Goal: Transaction & Acquisition: Purchase product/service

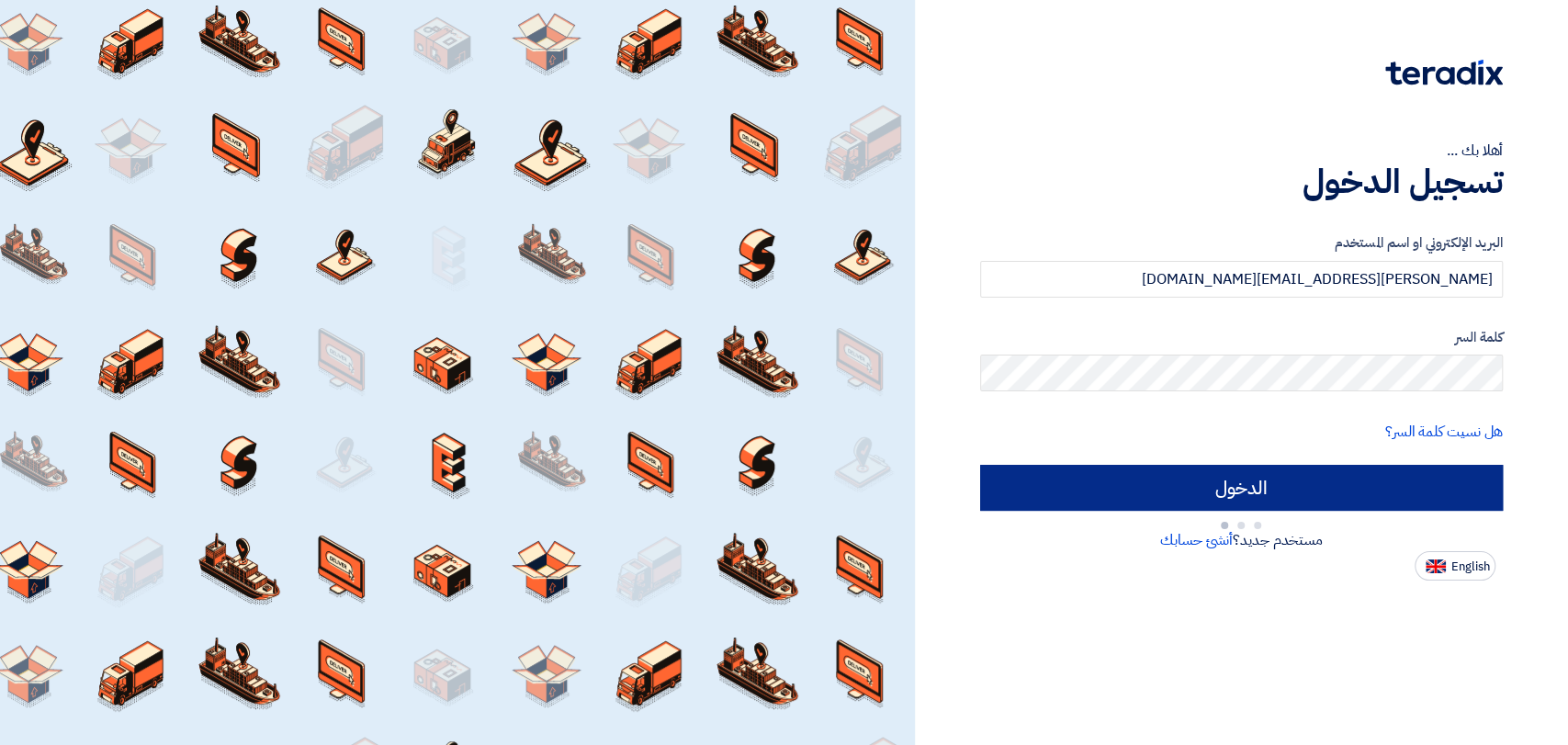
type input "Sign in"
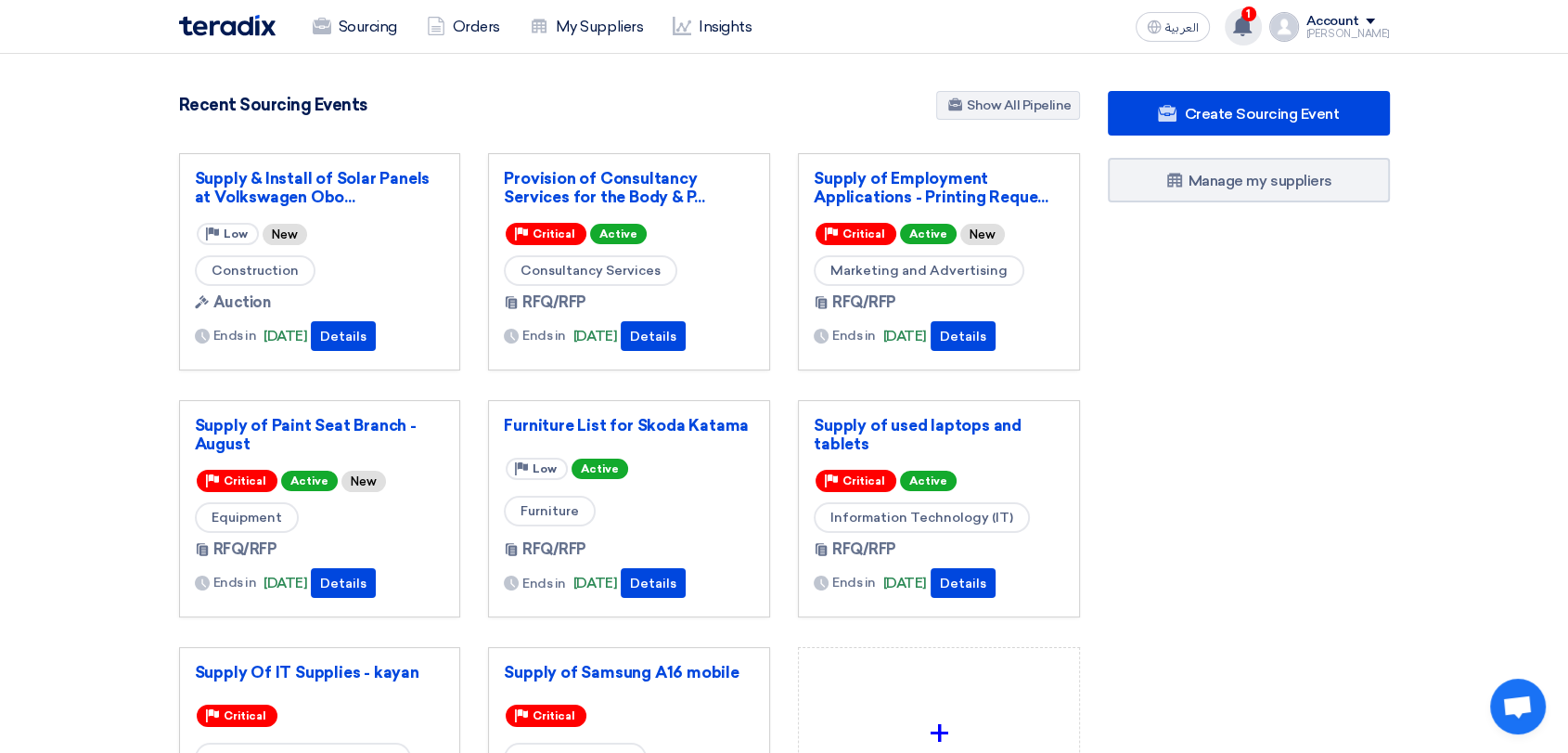
click at [1252, 26] on use at bounding box center [1243, 26] width 19 height 21
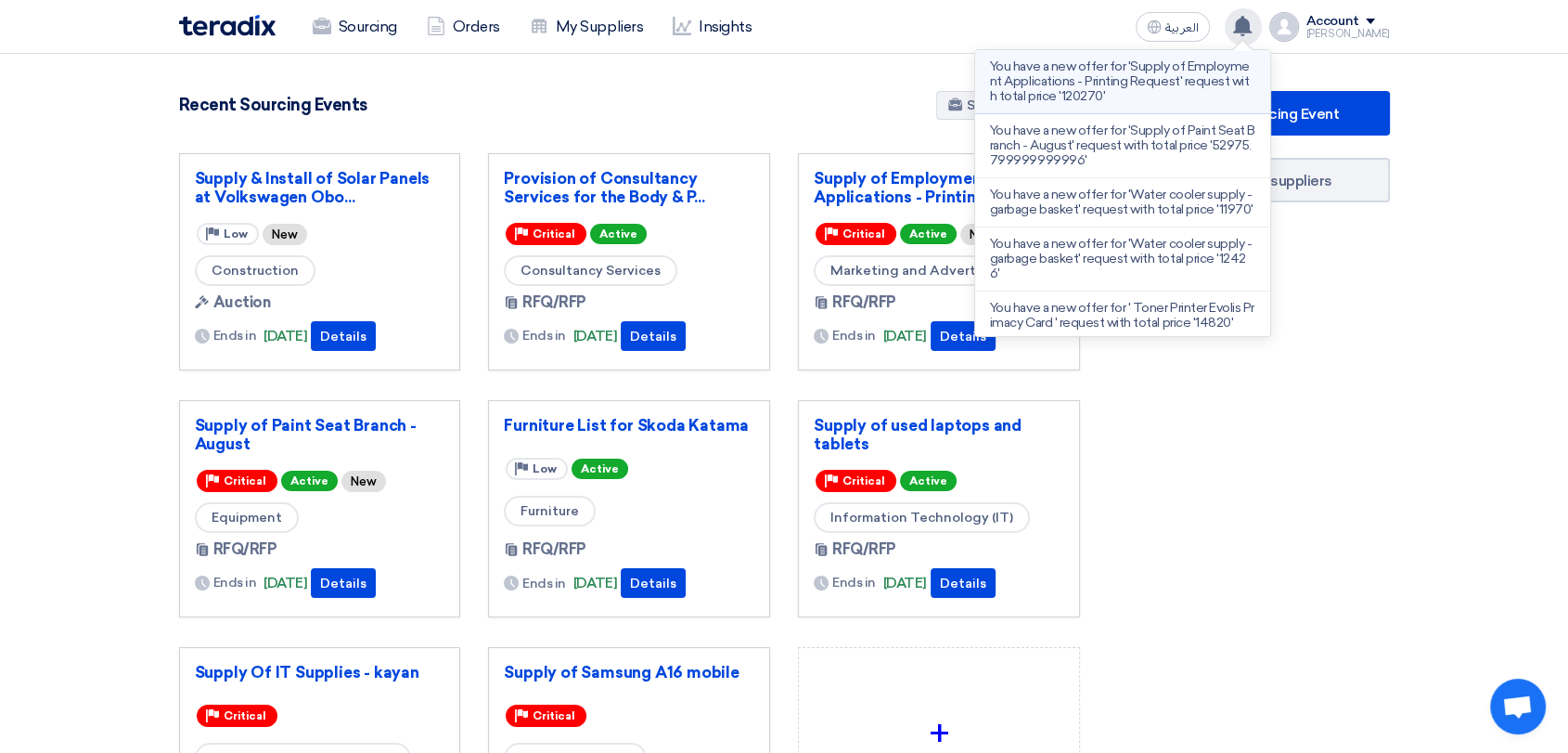
click at [1158, 93] on p "You have a new offer for 'Supply of Employment Applications - Printing Request'…" at bounding box center [1122, 81] width 265 height 44
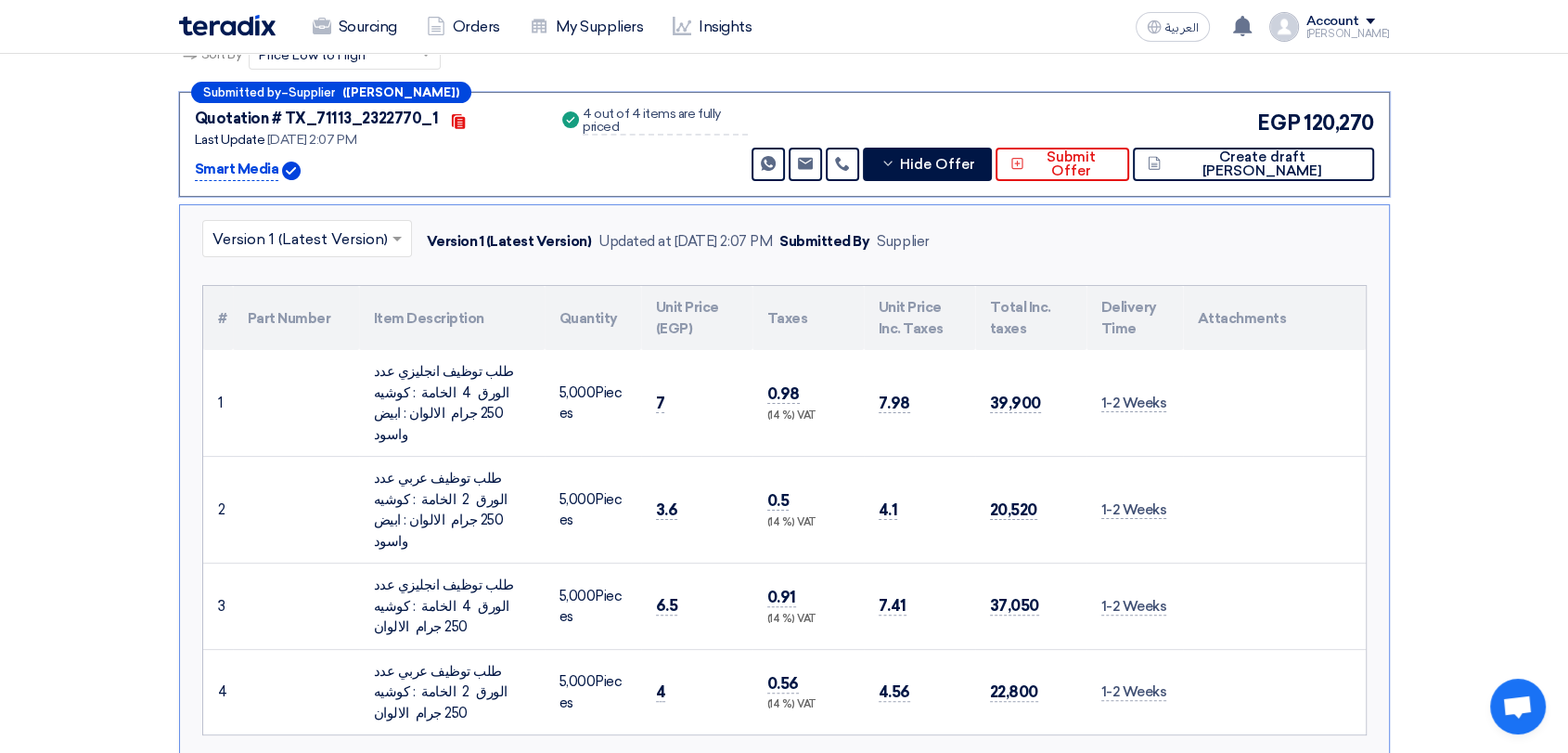
scroll to position [405, 0]
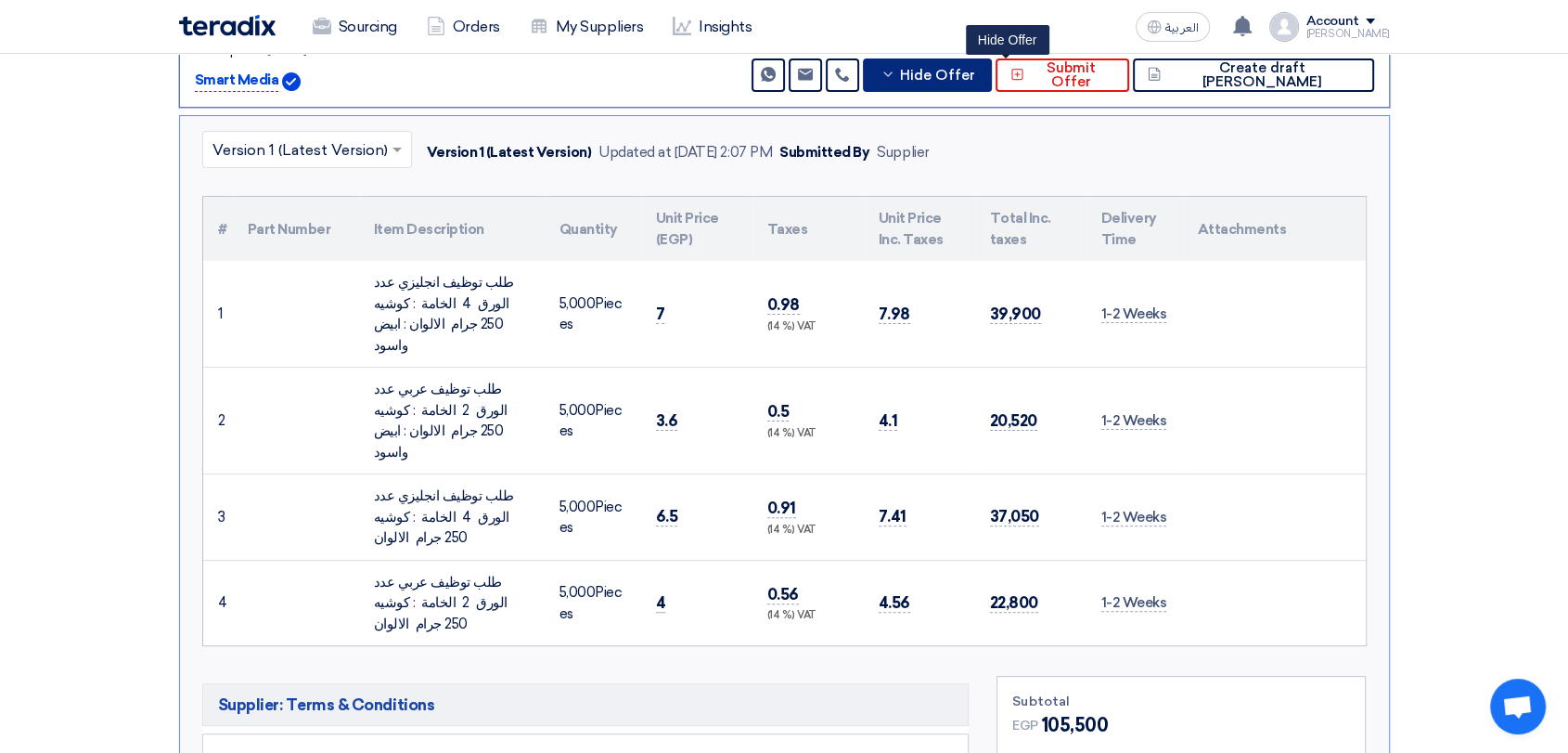
click at [976, 75] on span "Hide Offer" at bounding box center [938, 76] width 76 height 14
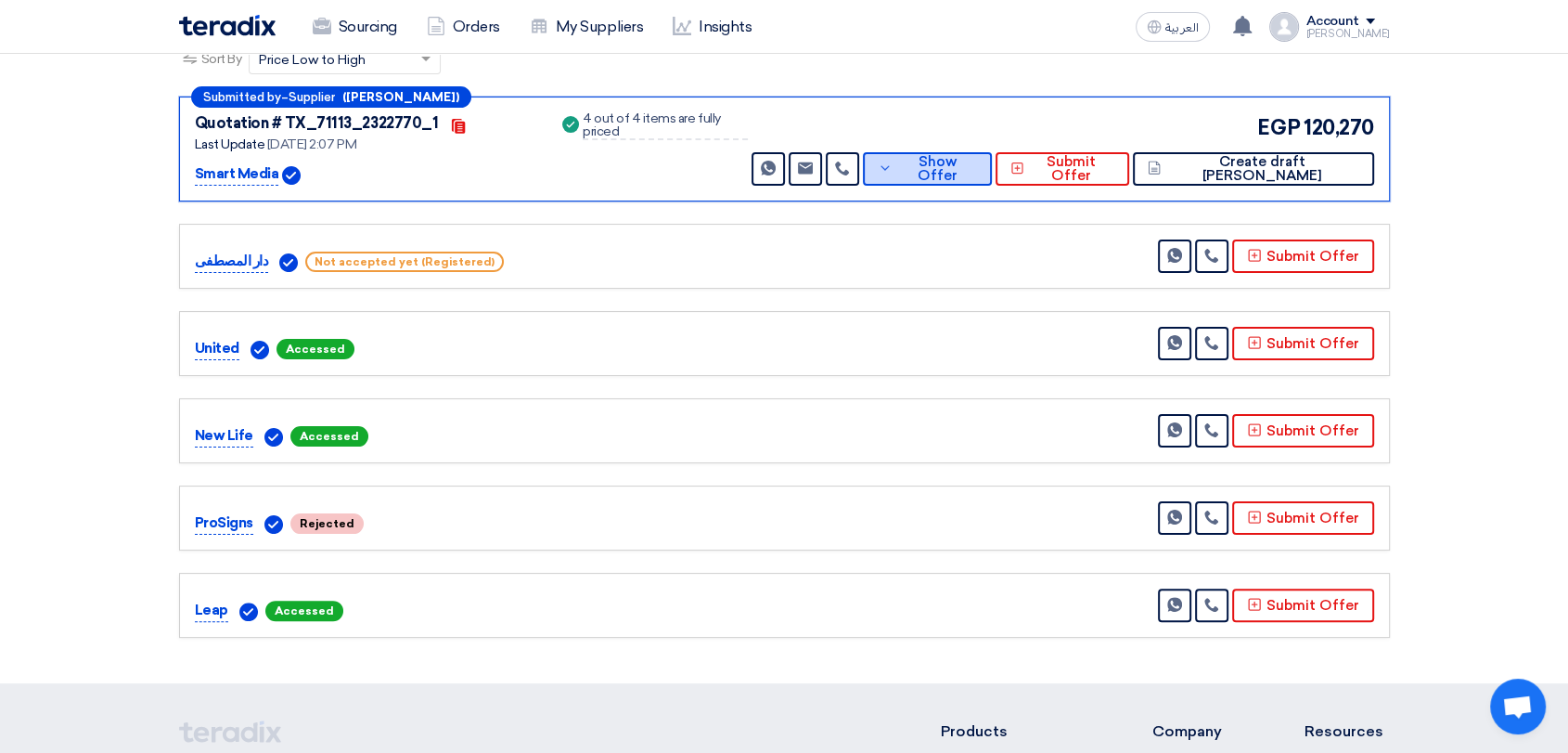
scroll to position [199, 0]
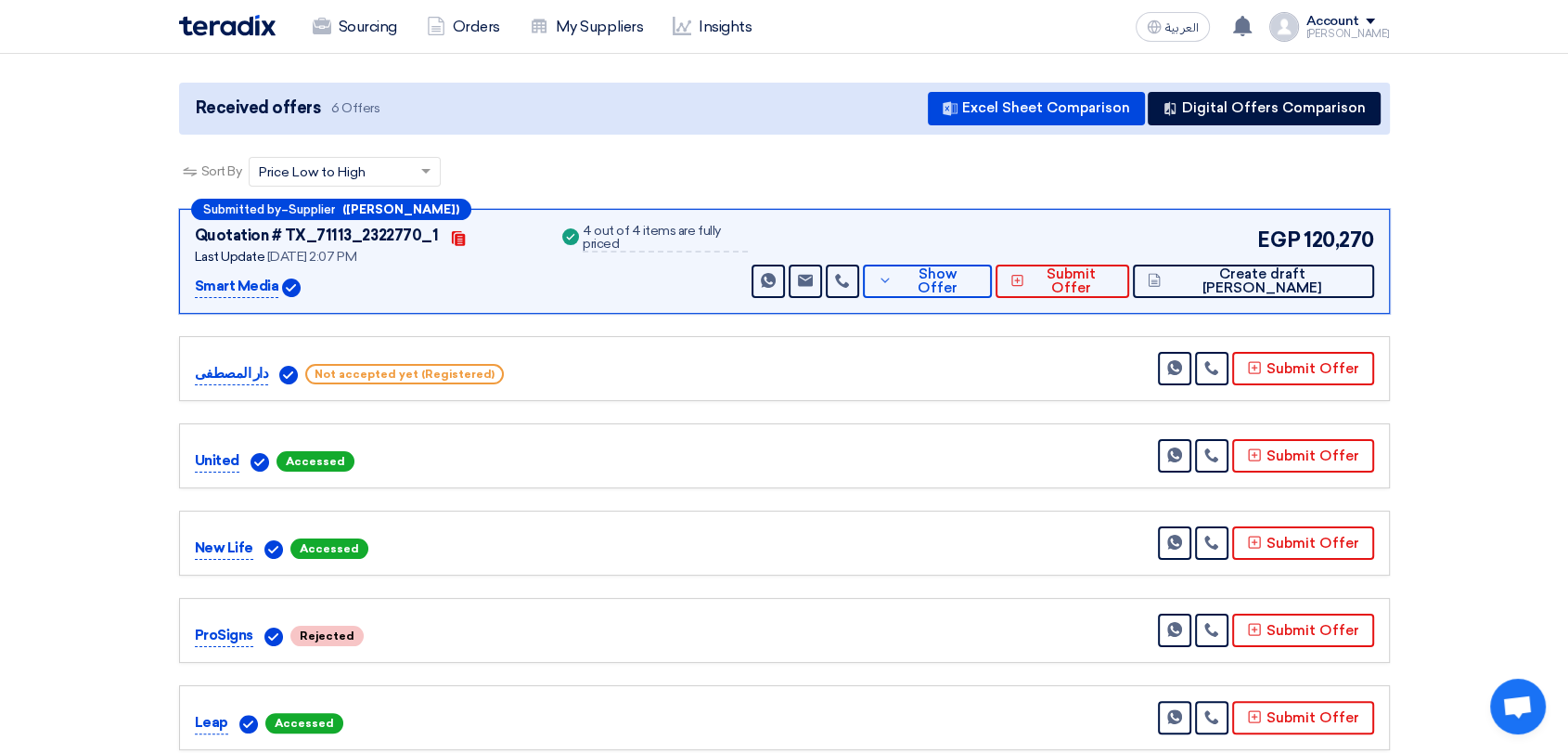
click at [1048, 299] on div "Submitted by – Supplier ([PERSON_NAME]) Quotation # TX_71113_2322770_1 Contacts…" at bounding box center [785, 261] width 1211 height 105
click at [992, 290] on button "Show Offer" at bounding box center [928, 281] width 129 height 33
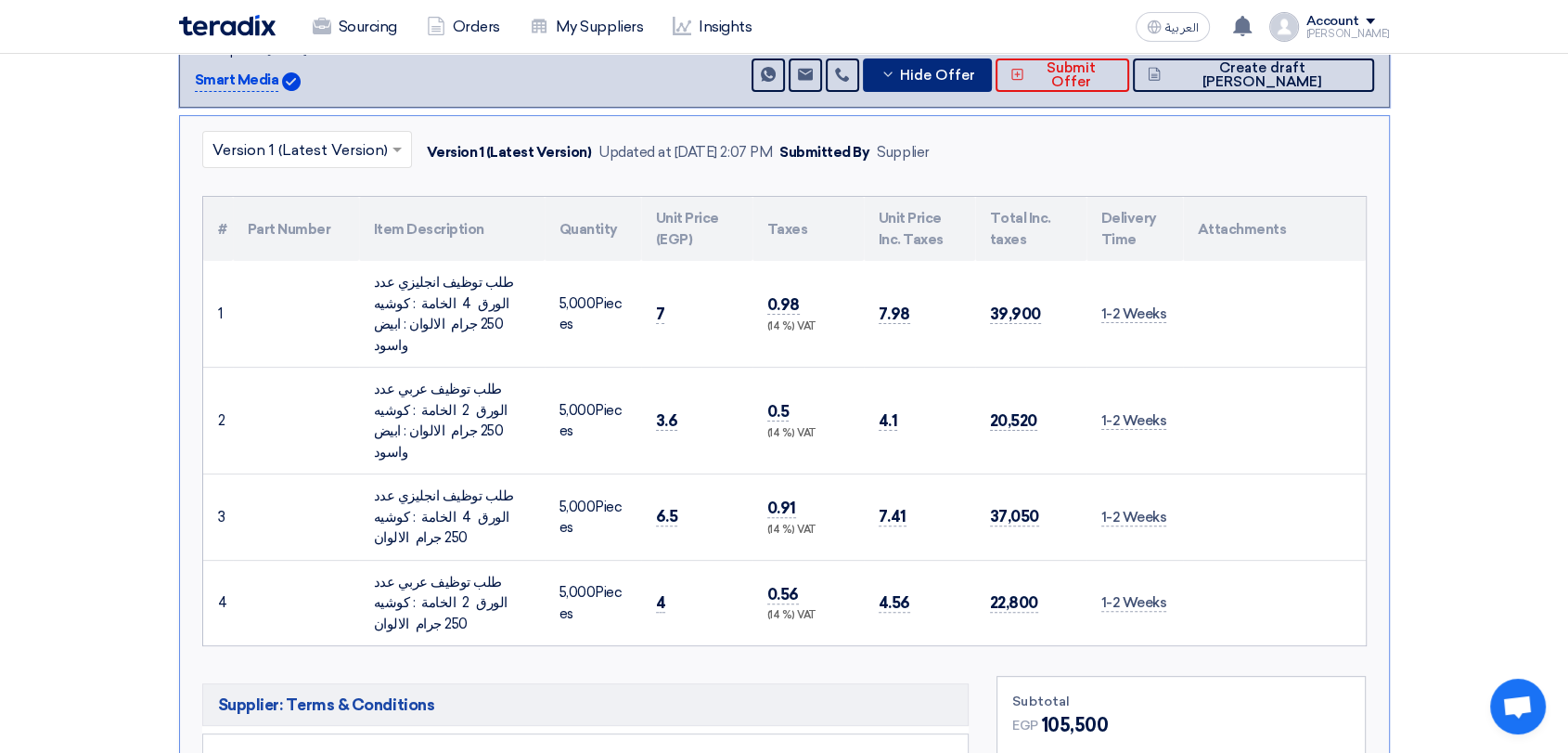
scroll to position [302, 0]
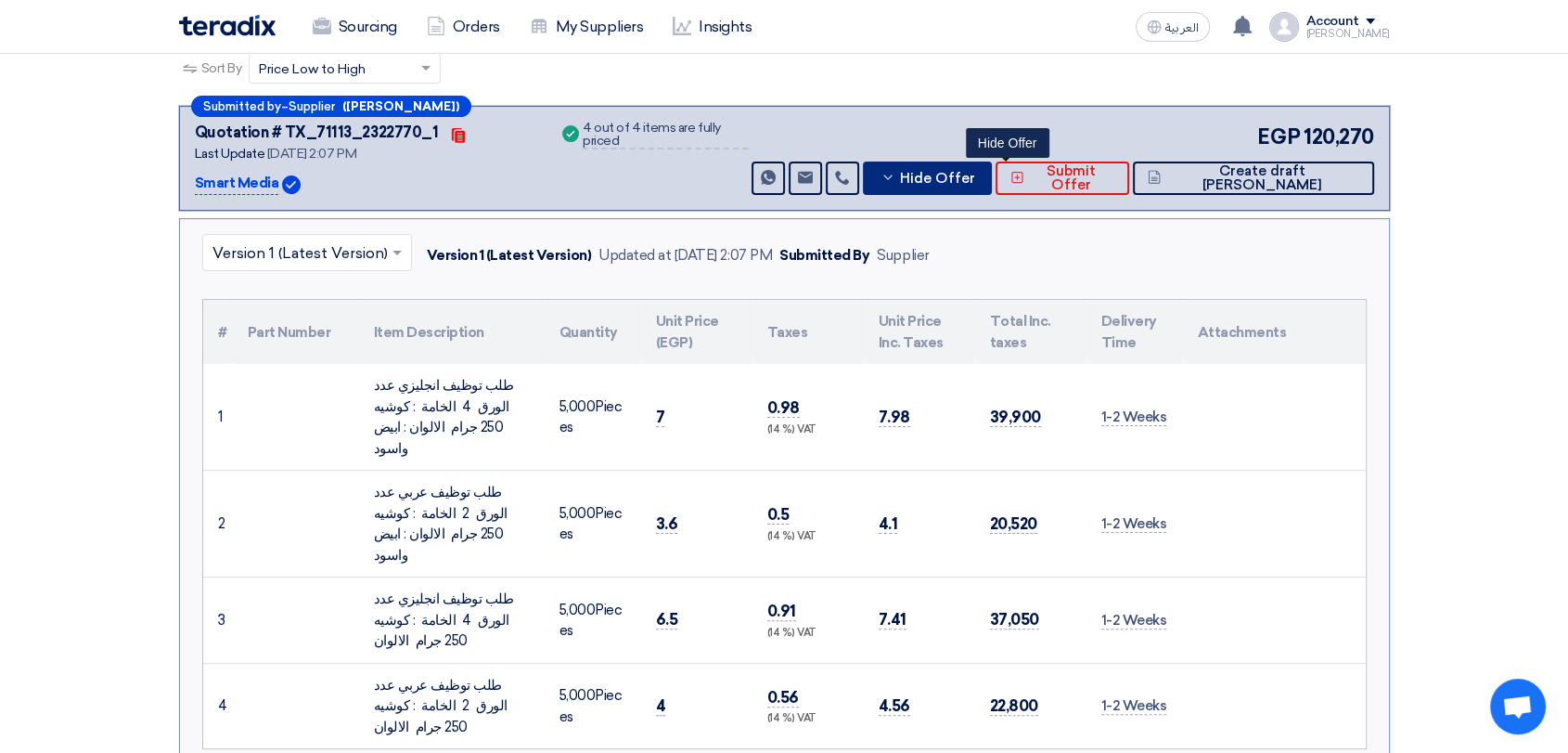
click at [992, 185] on button "Hide Offer" at bounding box center [928, 178] width 129 height 33
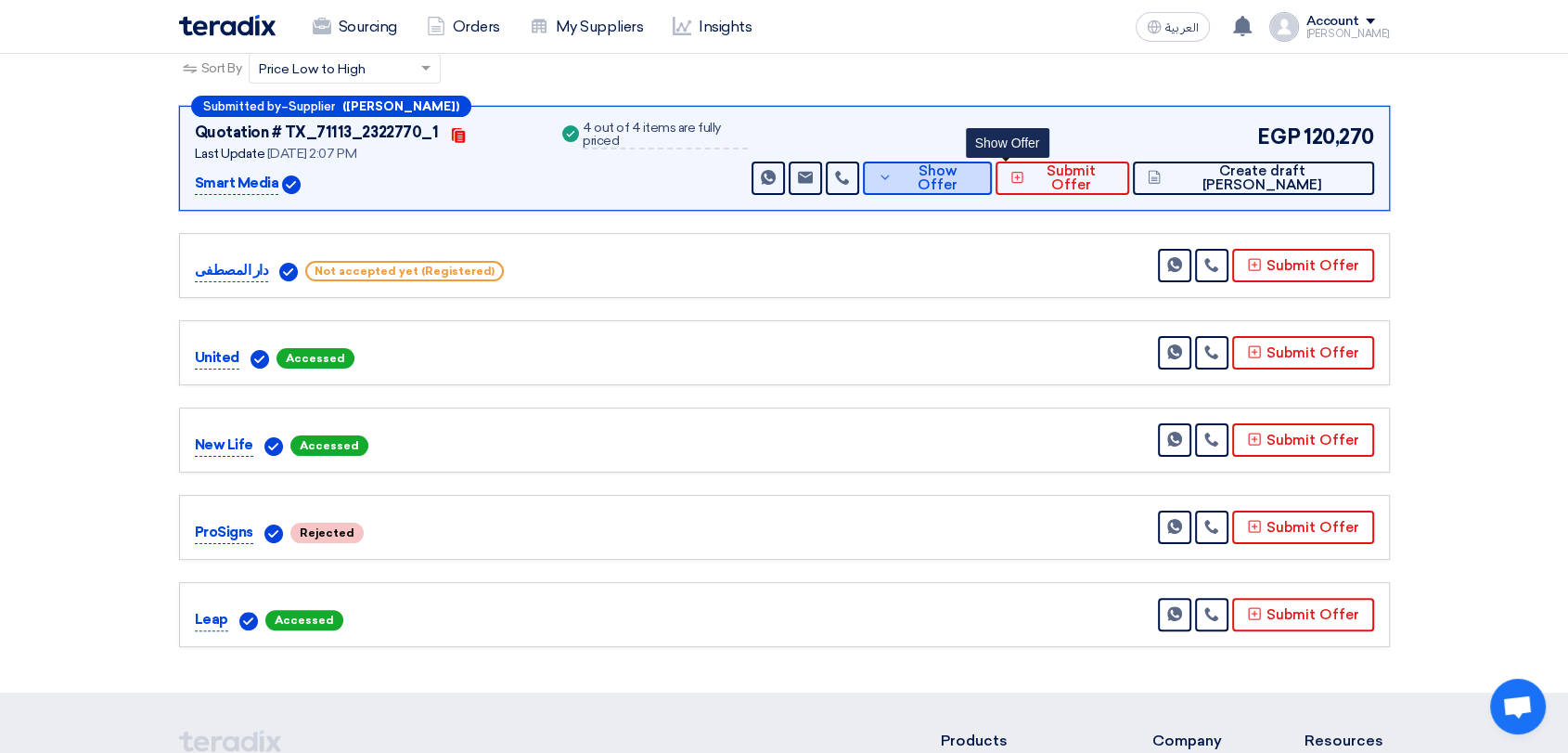
click at [992, 185] on button "Show Offer" at bounding box center [928, 178] width 129 height 33
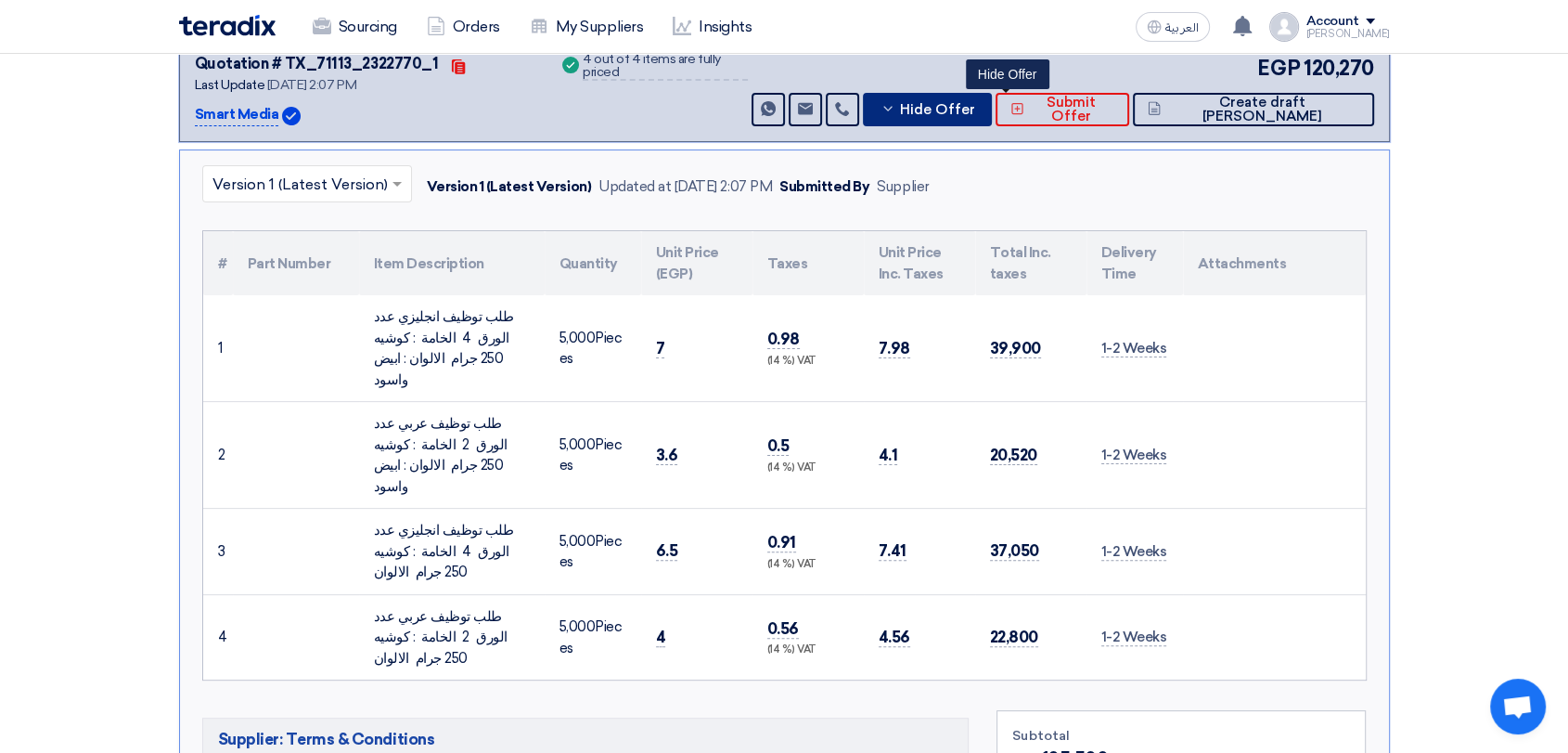
scroll to position [405, 0]
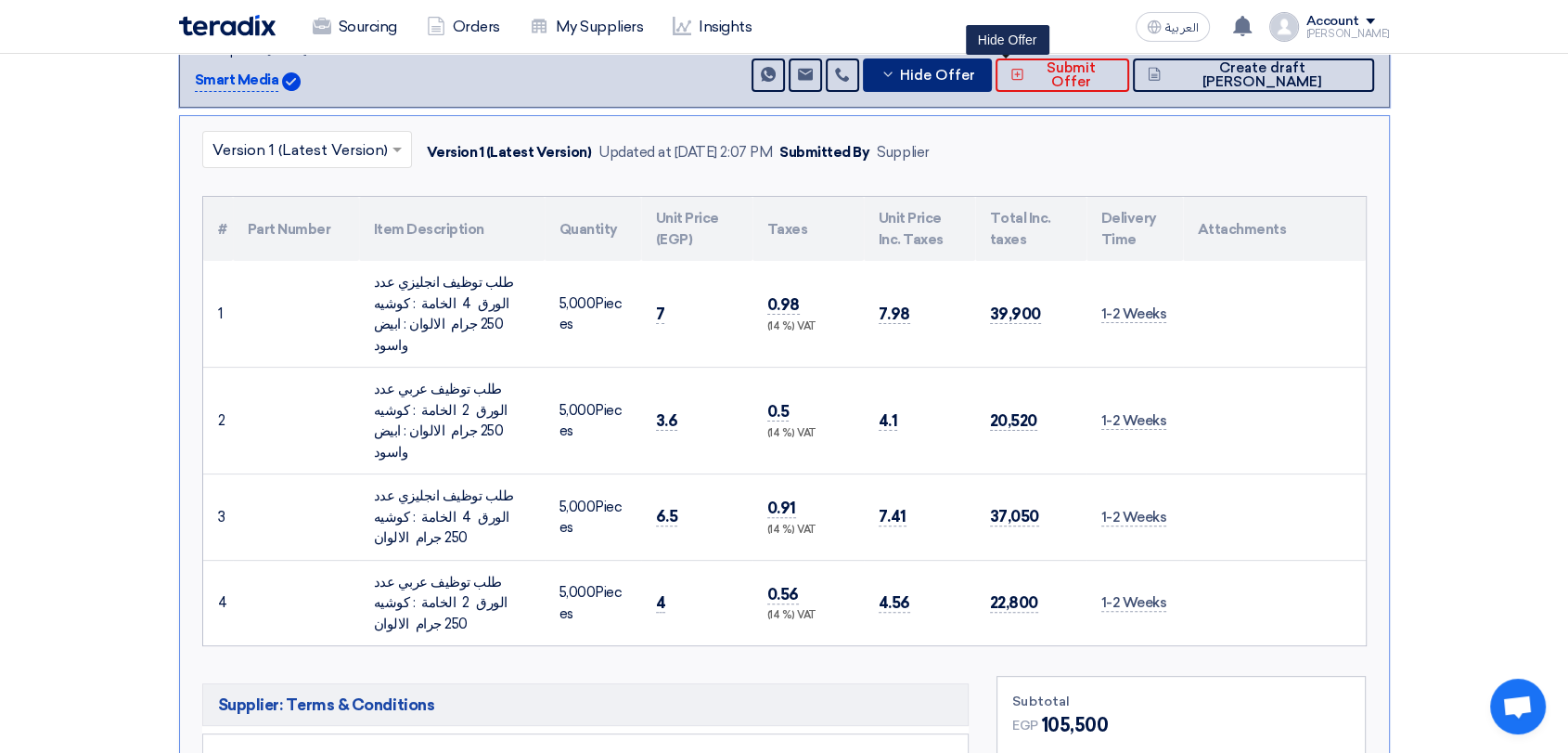
click at [895, 71] on icon at bounding box center [888, 75] width 15 height 15
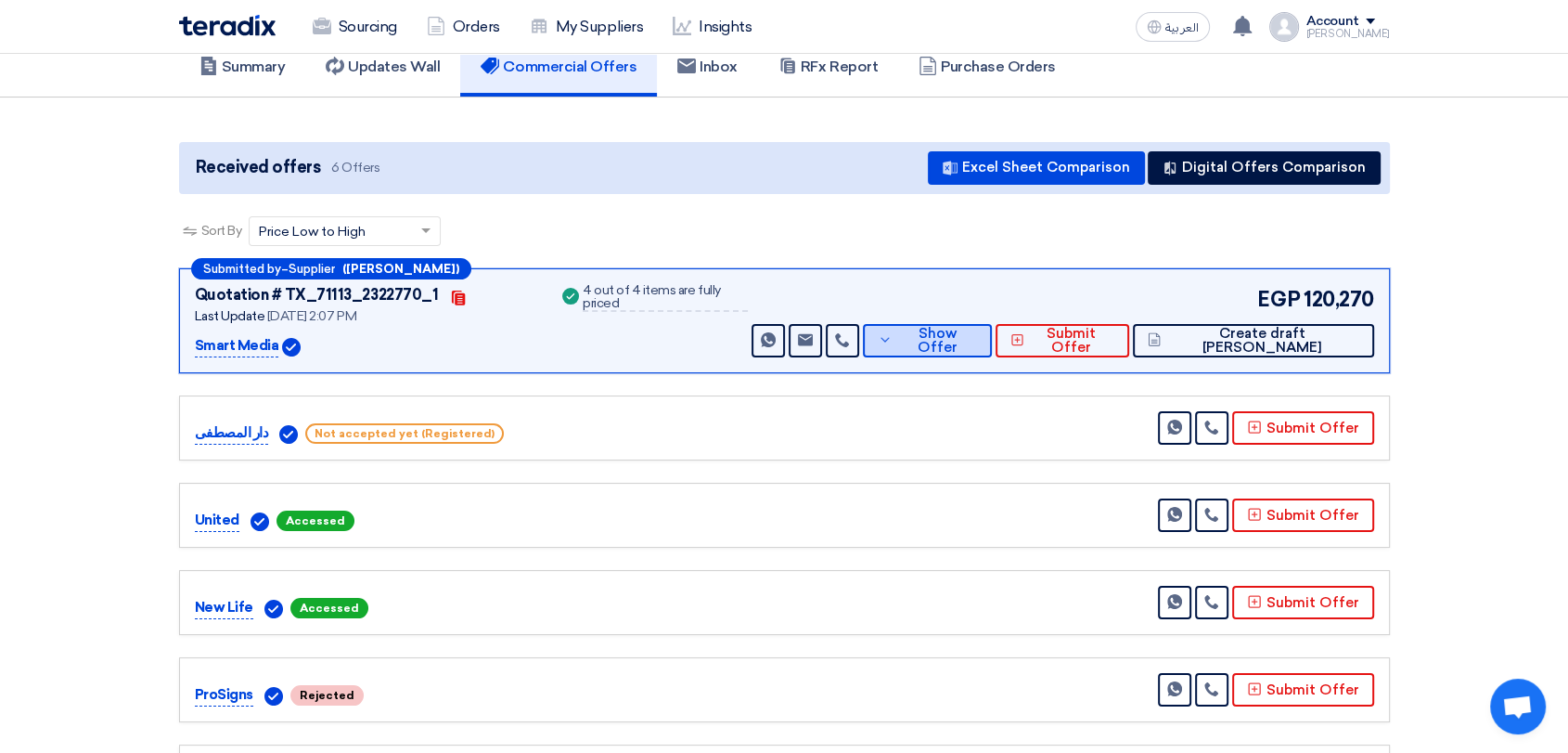
scroll to position [0, 0]
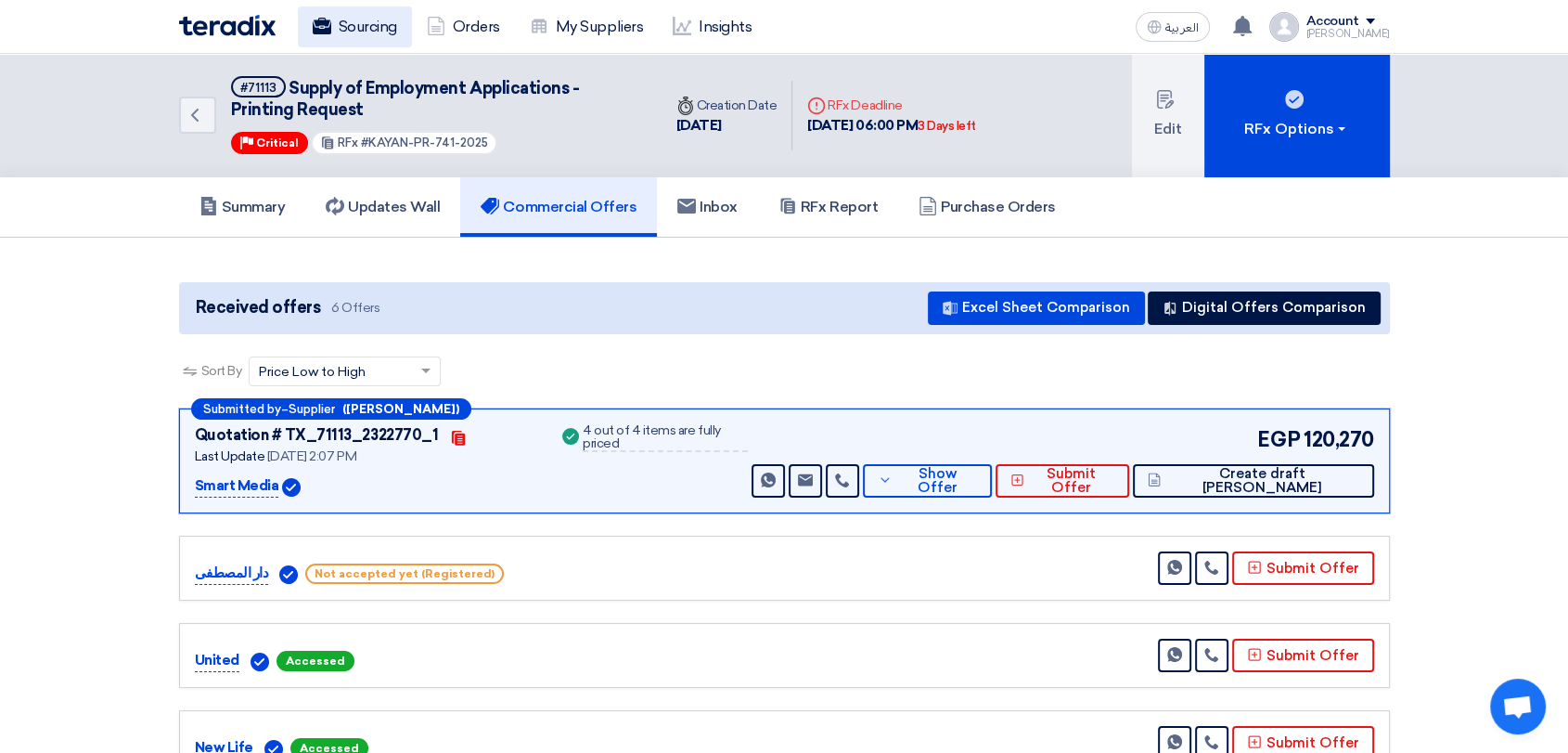
click at [375, 25] on link "Sourcing" at bounding box center [354, 26] width 114 height 41
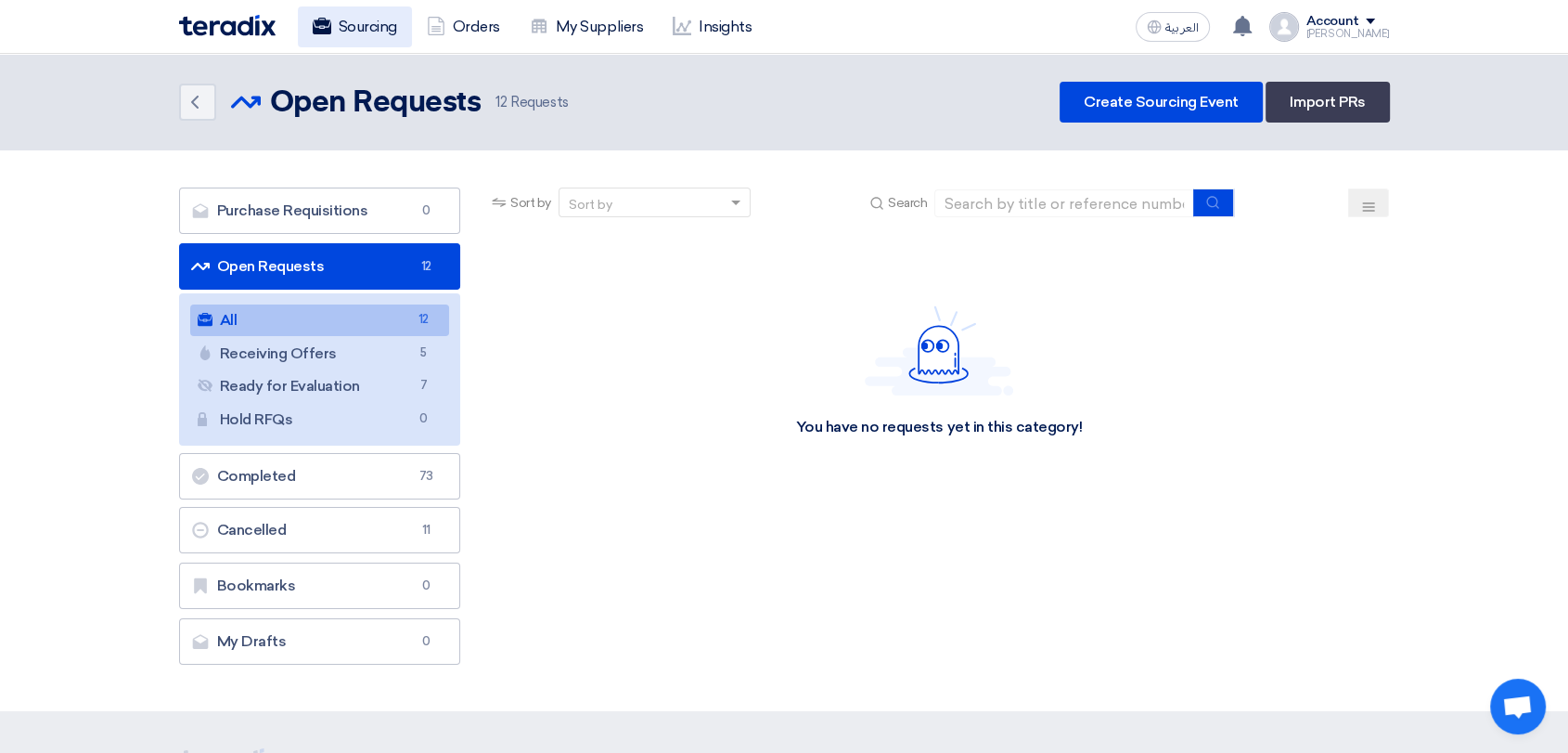
click at [379, 24] on link "Sourcing" at bounding box center [354, 26] width 114 height 41
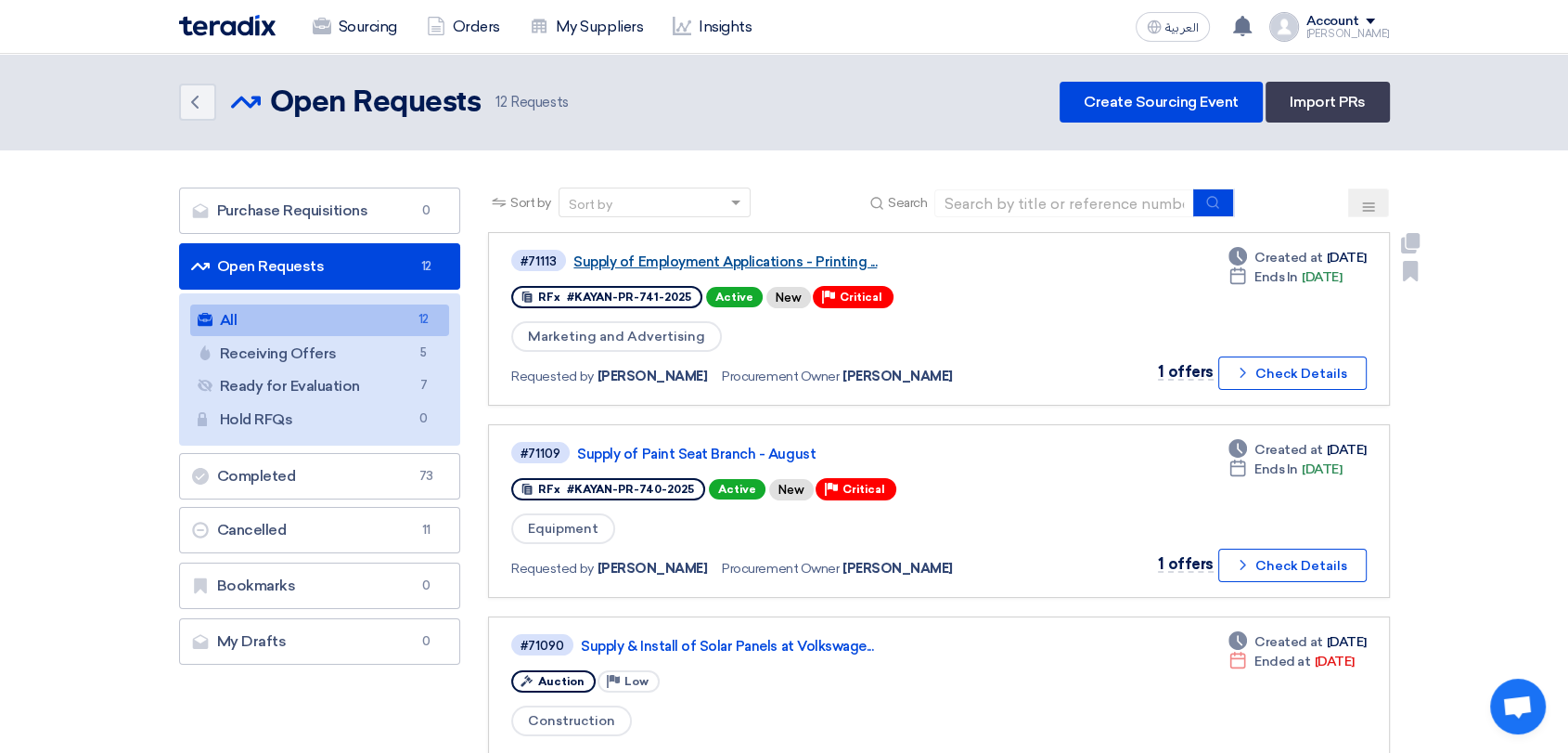
click at [695, 262] on link "Supply of Employment Applications - Printing ..." at bounding box center [805, 262] width 464 height 17
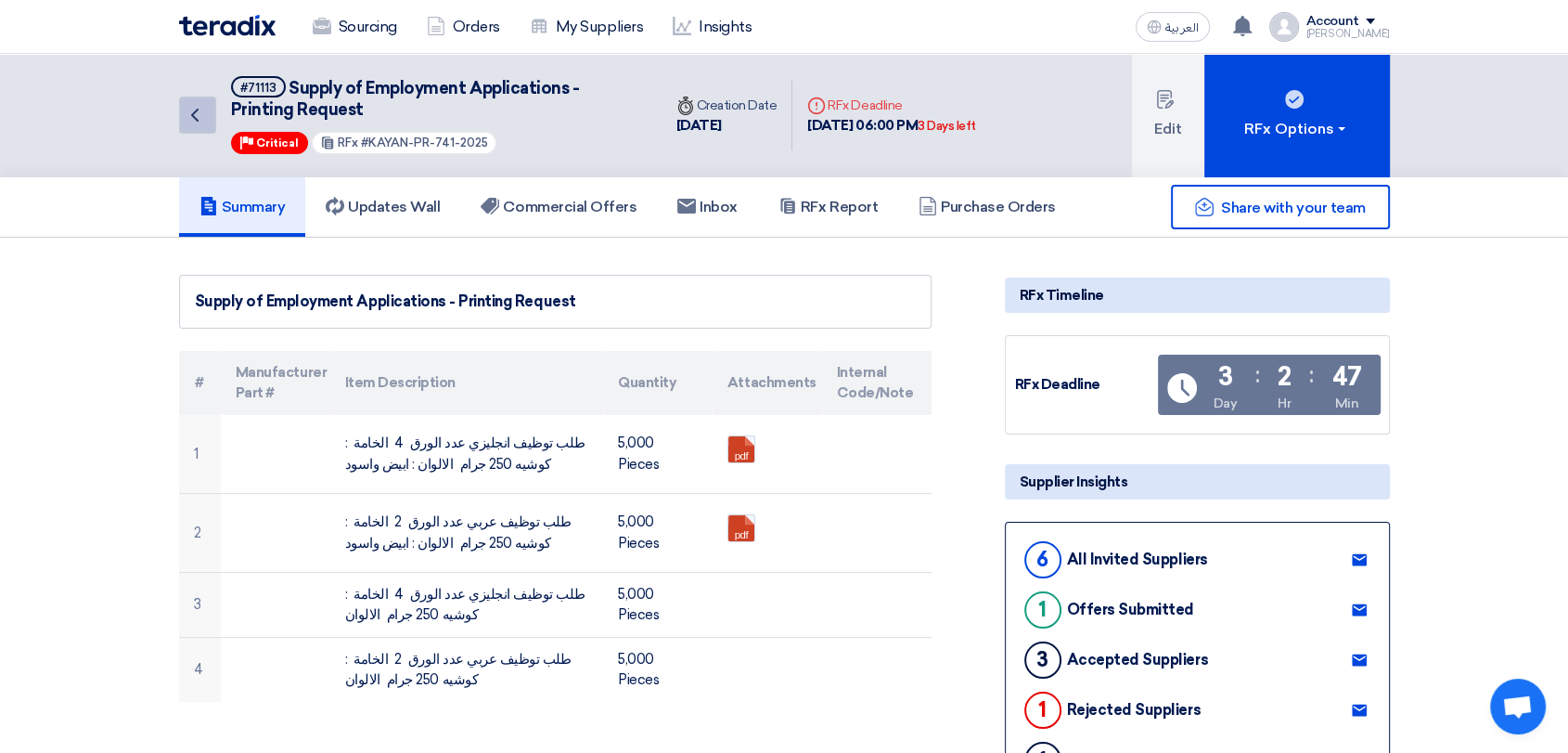
click at [196, 117] on icon "Back" at bounding box center [196, 115] width 23 height 23
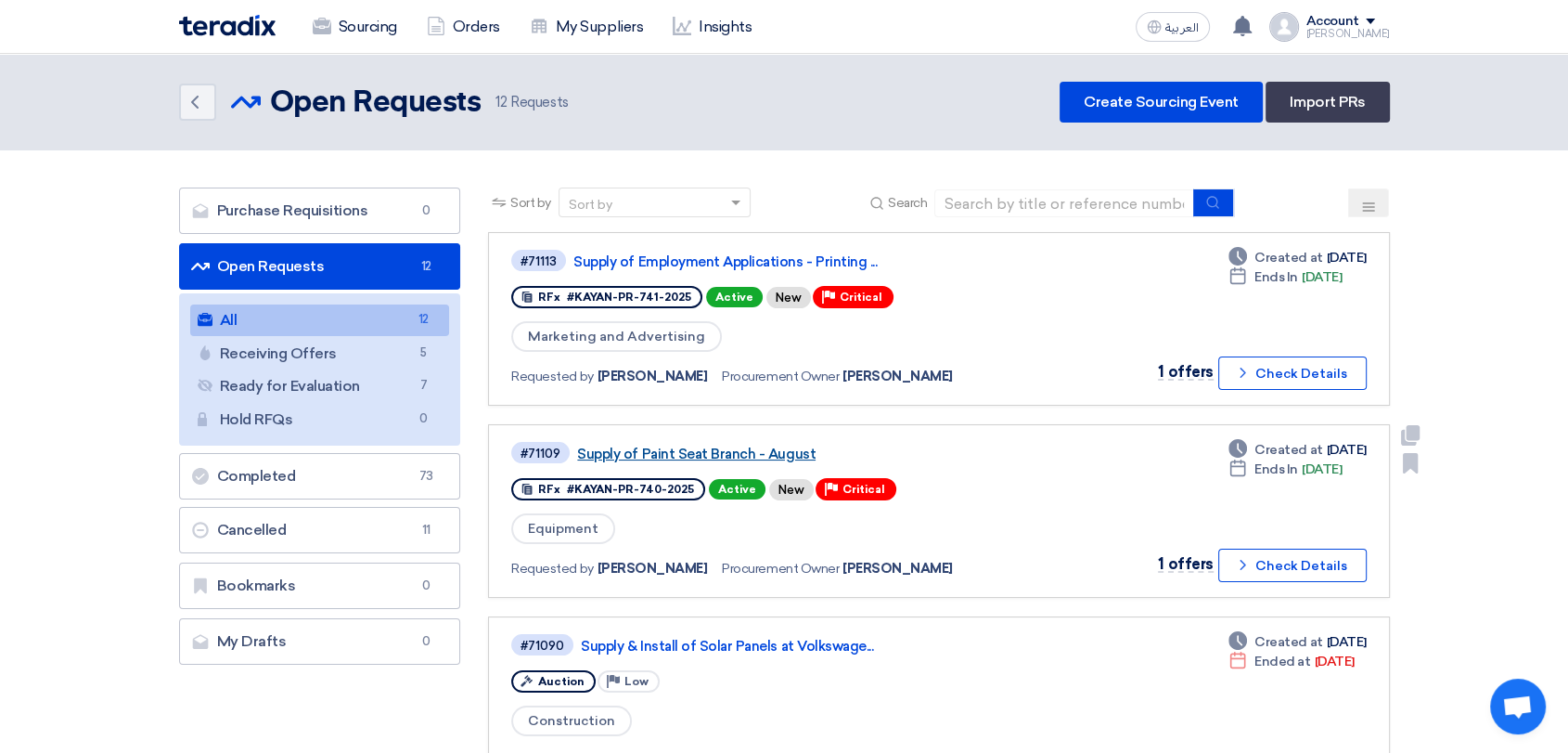
click at [733, 453] on link "Supply of Paint Seat Branch - August" at bounding box center [809, 454] width 464 height 17
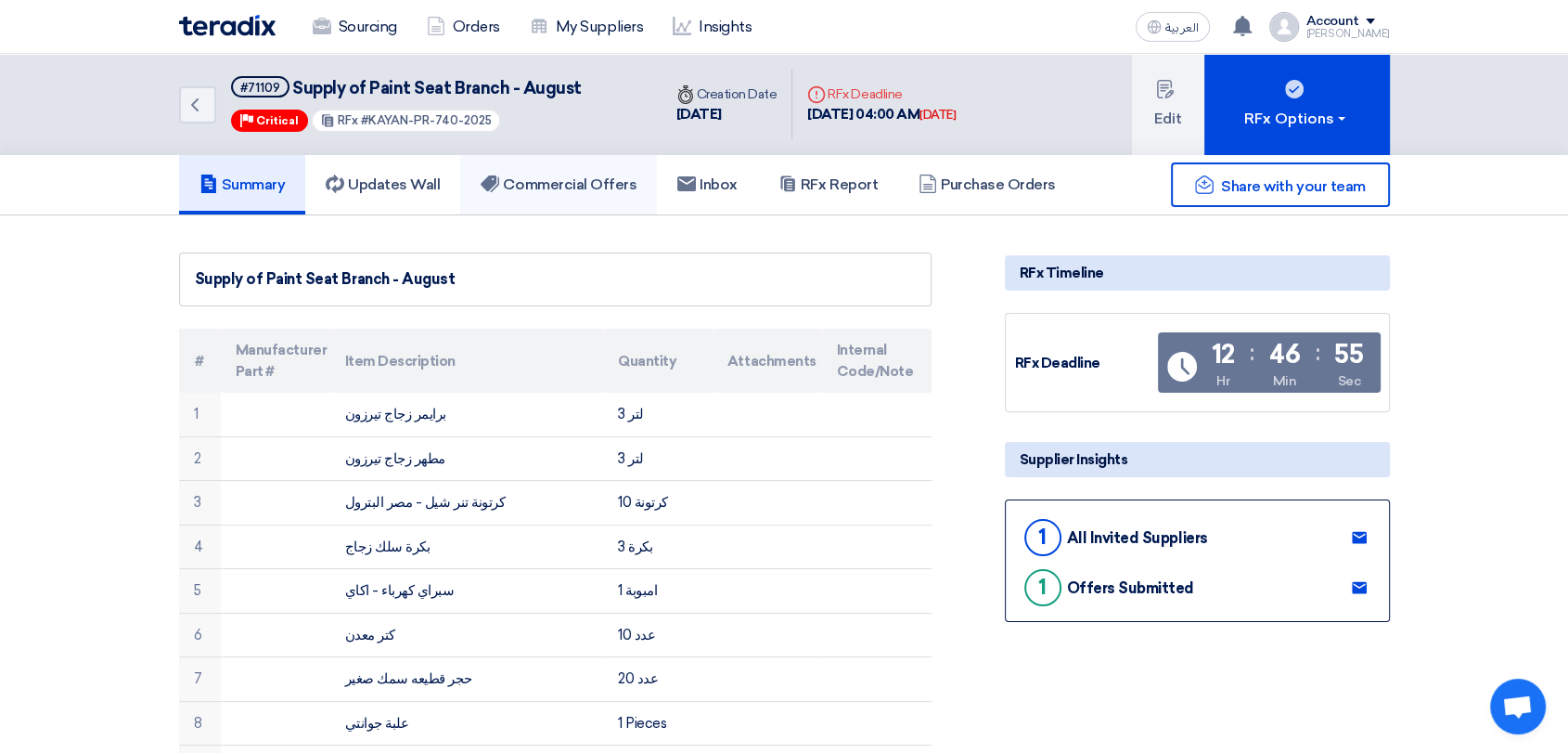
click at [557, 182] on h5 "Commercial Offers" at bounding box center [558, 185] width 156 height 19
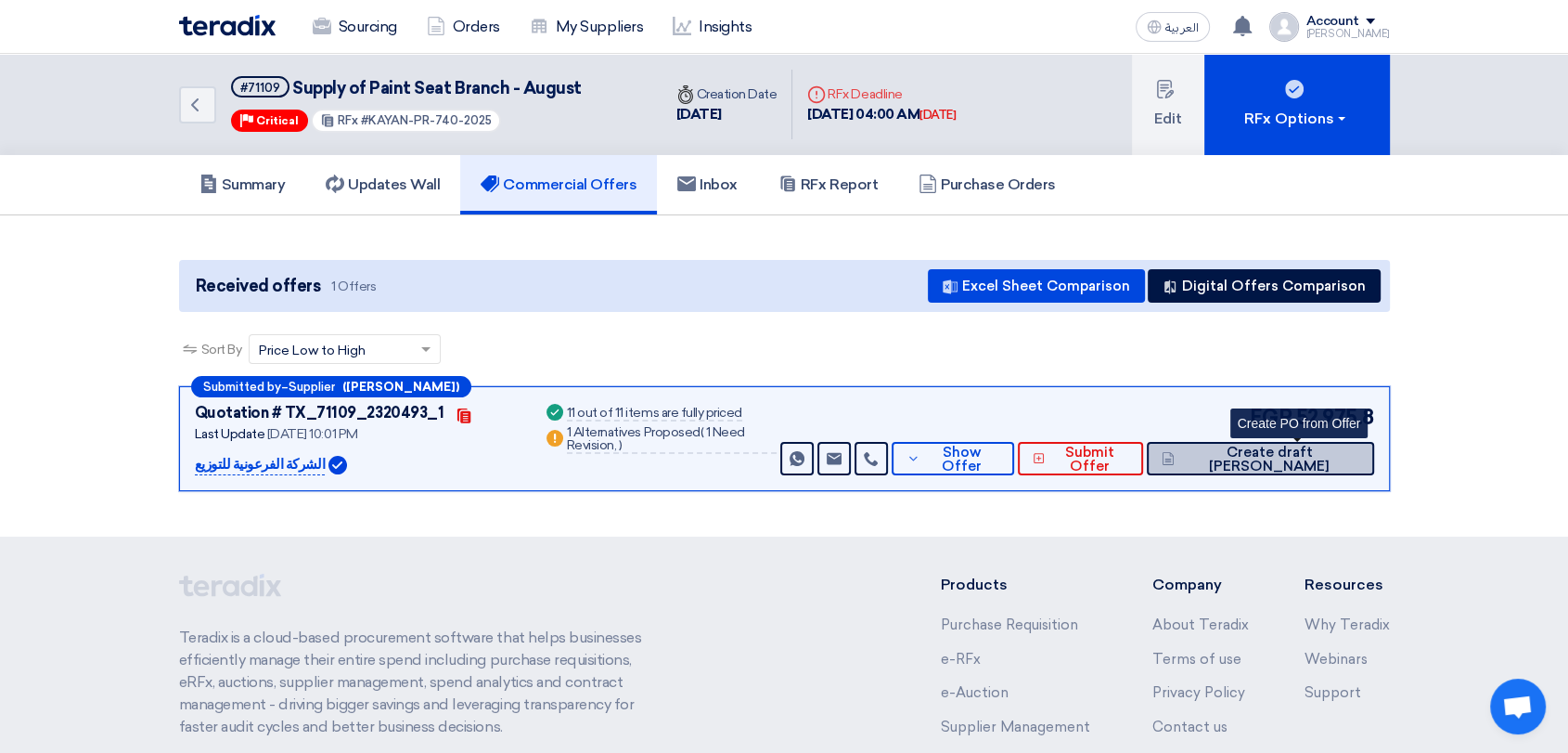
click at [1314, 457] on span "Create draft [PERSON_NAME]" at bounding box center [1270, 459] width 179 height 27
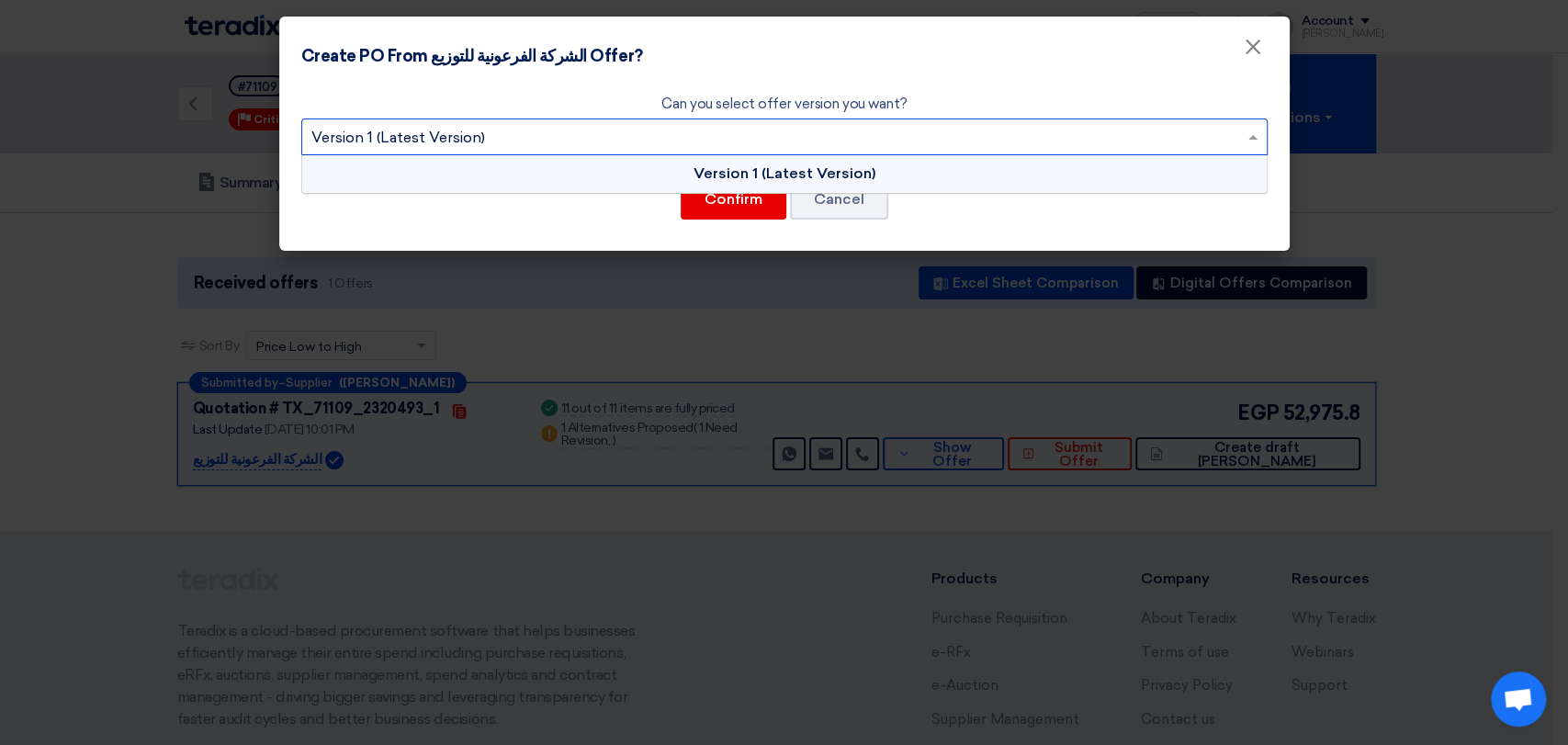
click at [727, 132] on input "text" at bounding box center [775, 139] width 928 height 30
click at [753, 184] on div "Version 1 (Latest Version)" at bounding box center [784, 173] width 965 height 36
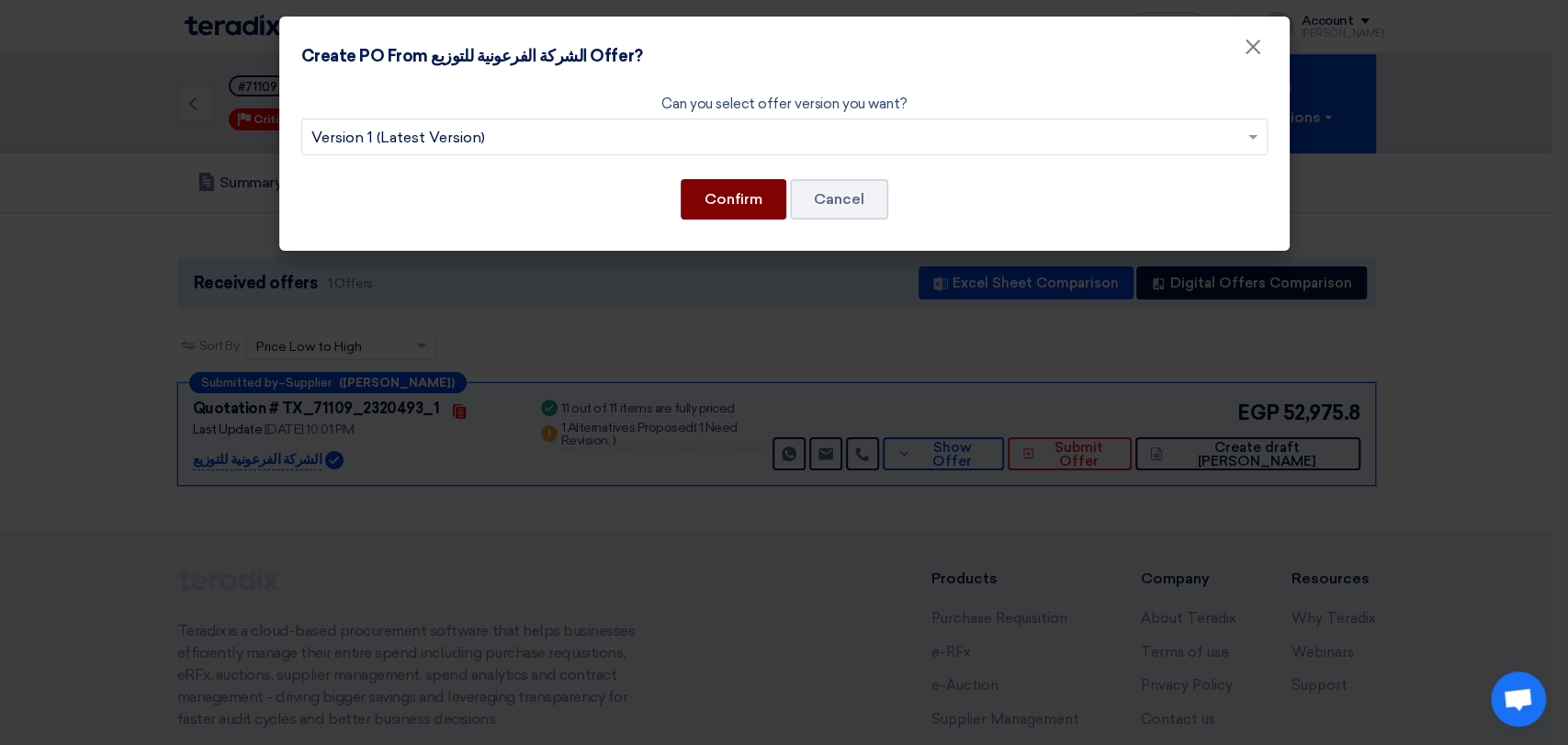
click at [745, 206] on button "Confirm" at bounding box center [733, 199] width 106 height 40
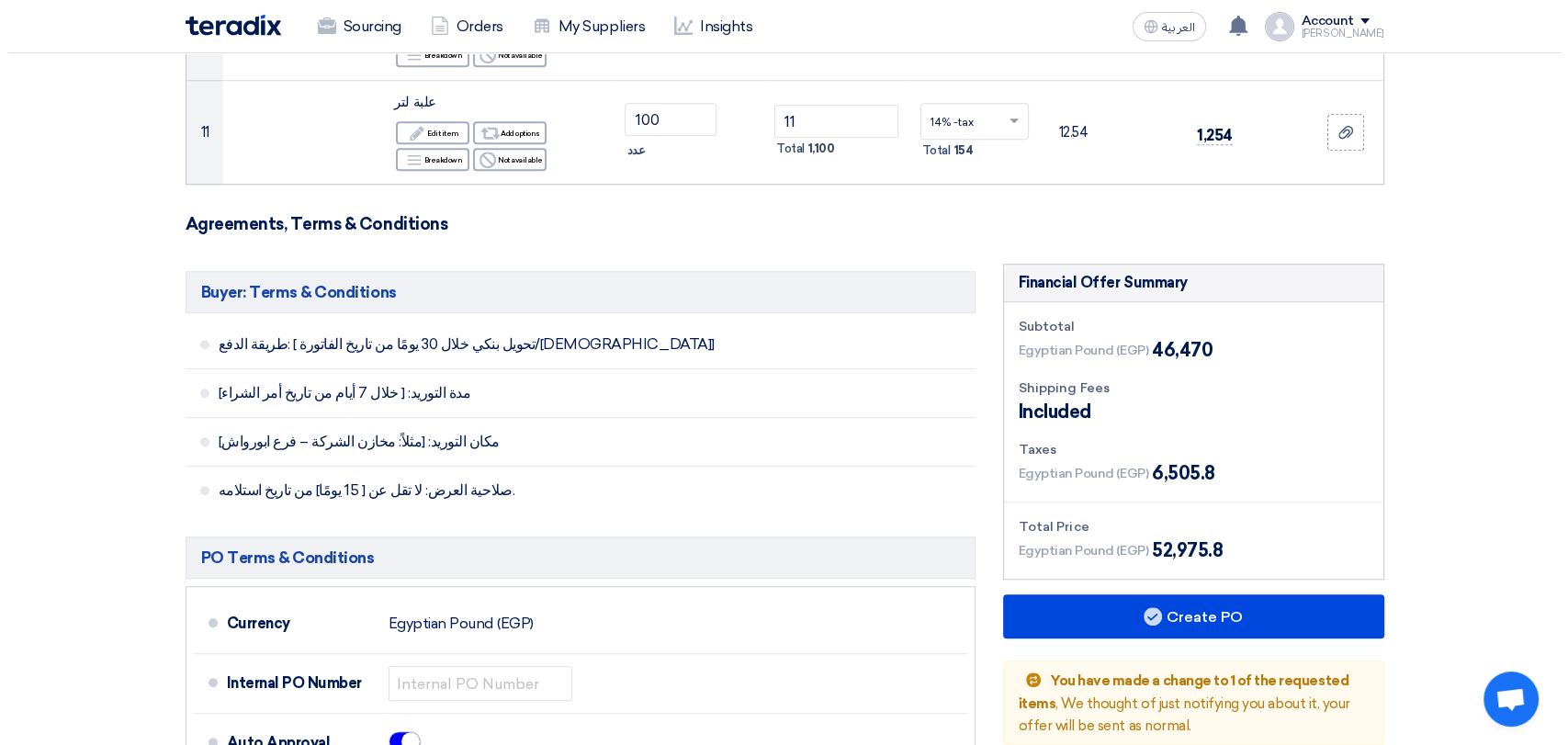
scroll to position [1530, 0]
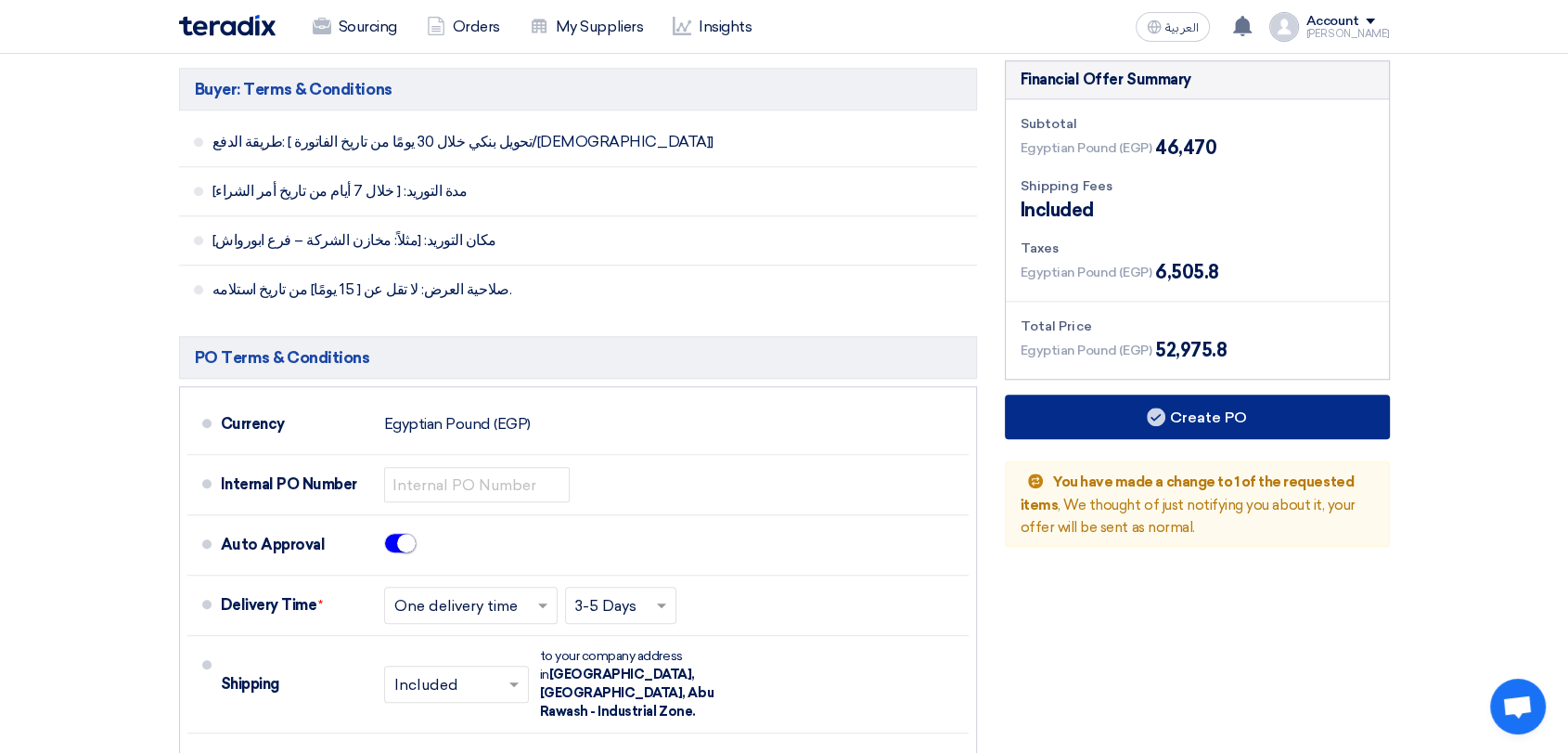
click at [1200, 409] on button "Create PO" at bounding box center [1198, 417] width 385 height 44
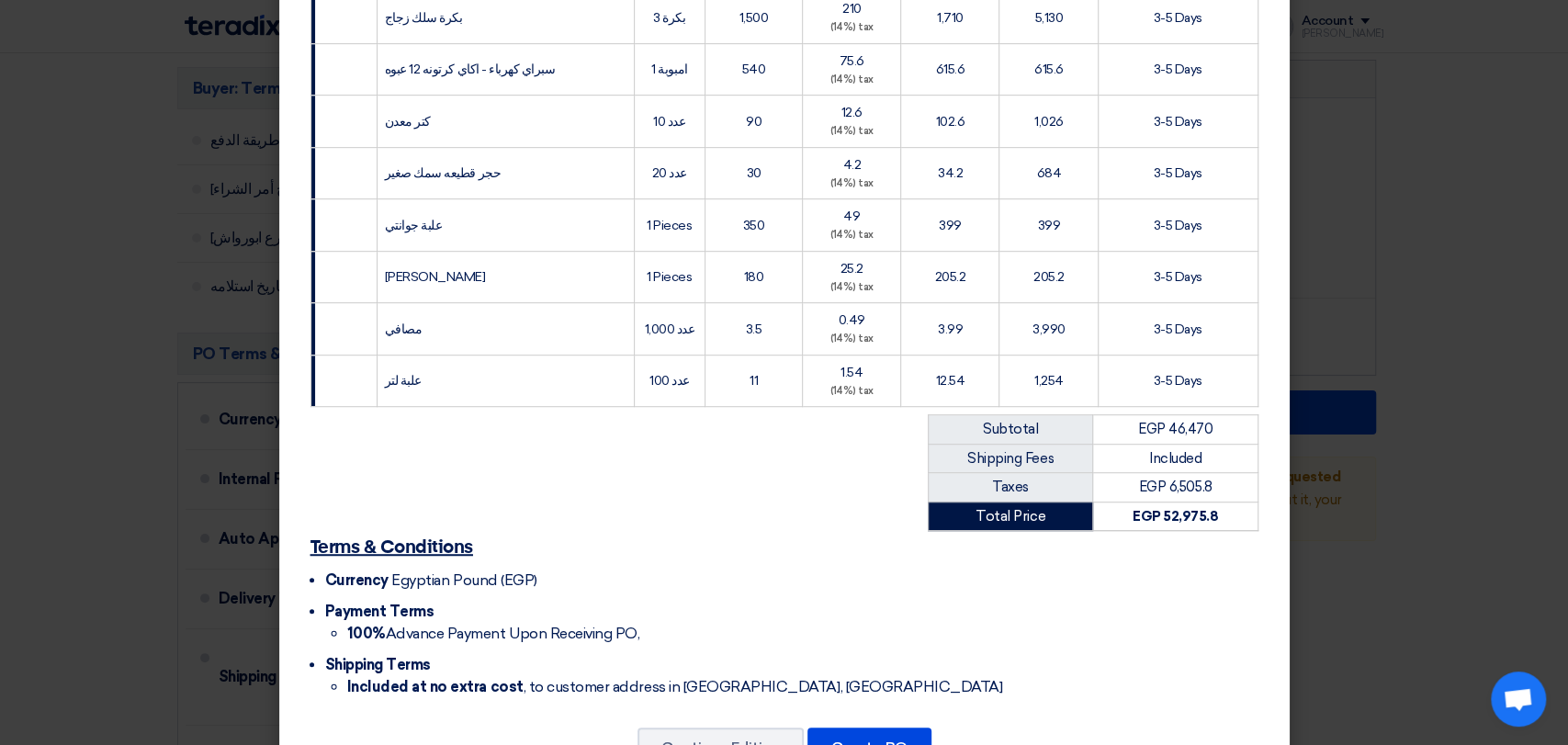
scroll to position [603, 0]
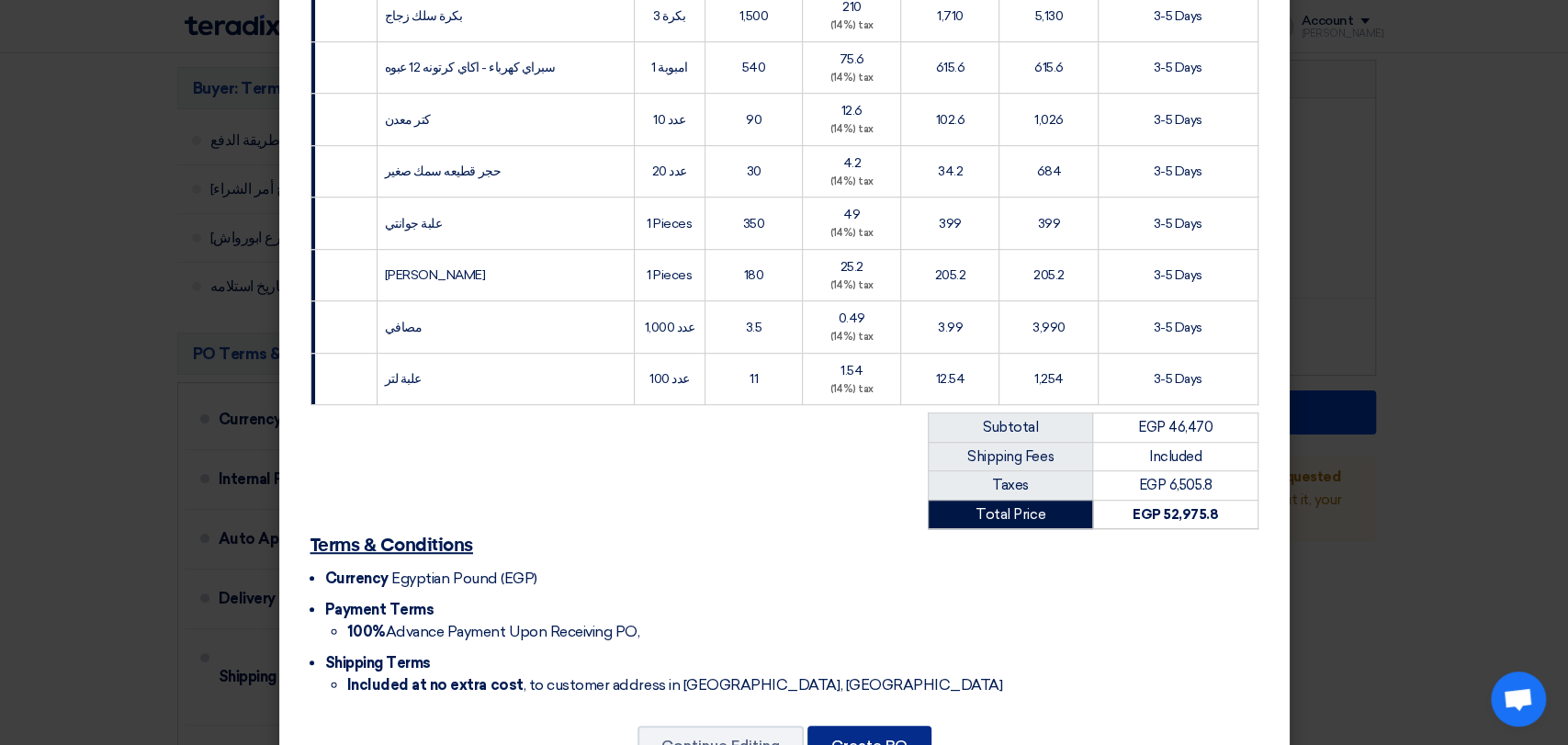
click at [864, 725] on button "Create PO" at bounding box center [870, 745] width 124 height 40
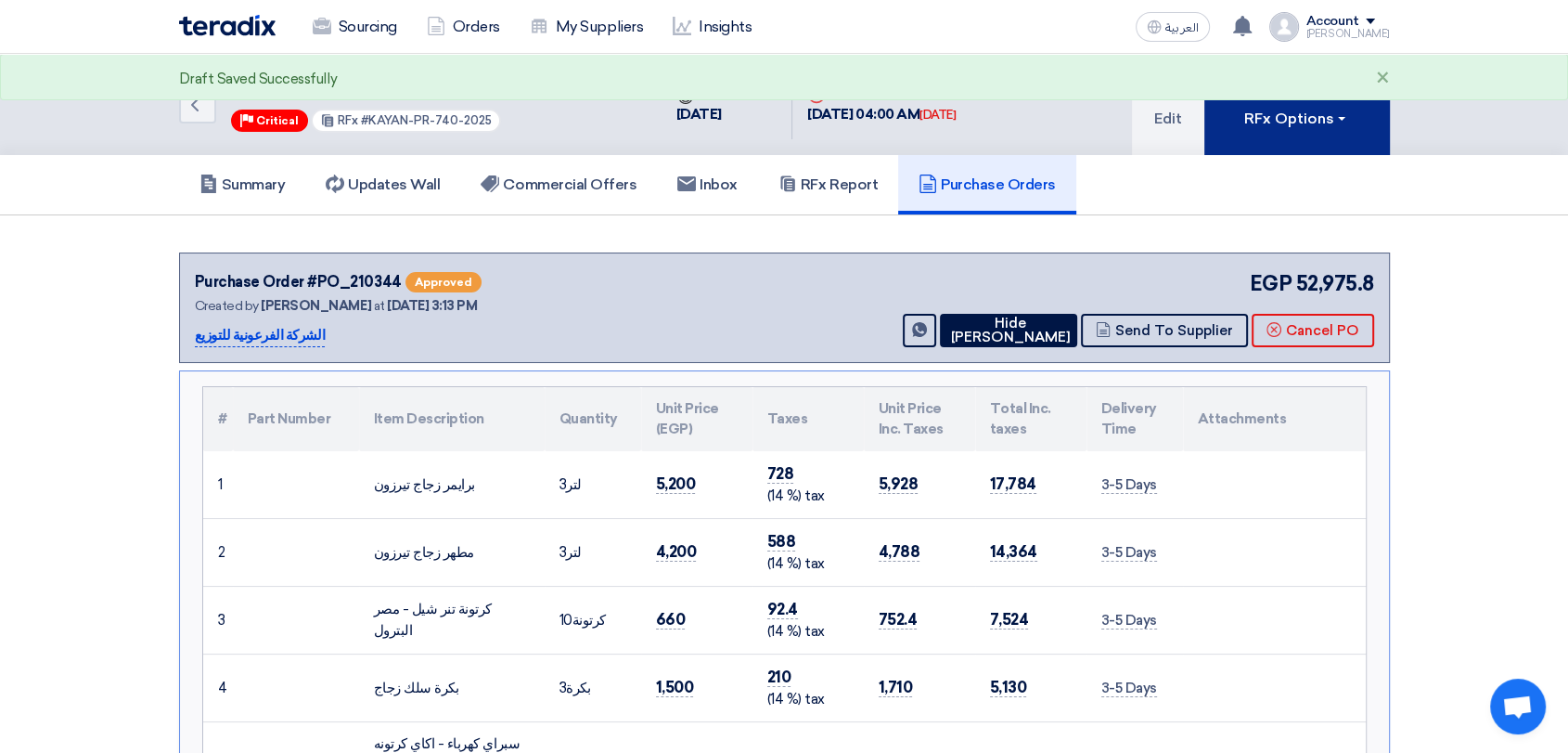
click at [1338, 135] on button "RFx Options" at bounding box center [1297, 104] width 186 height 101
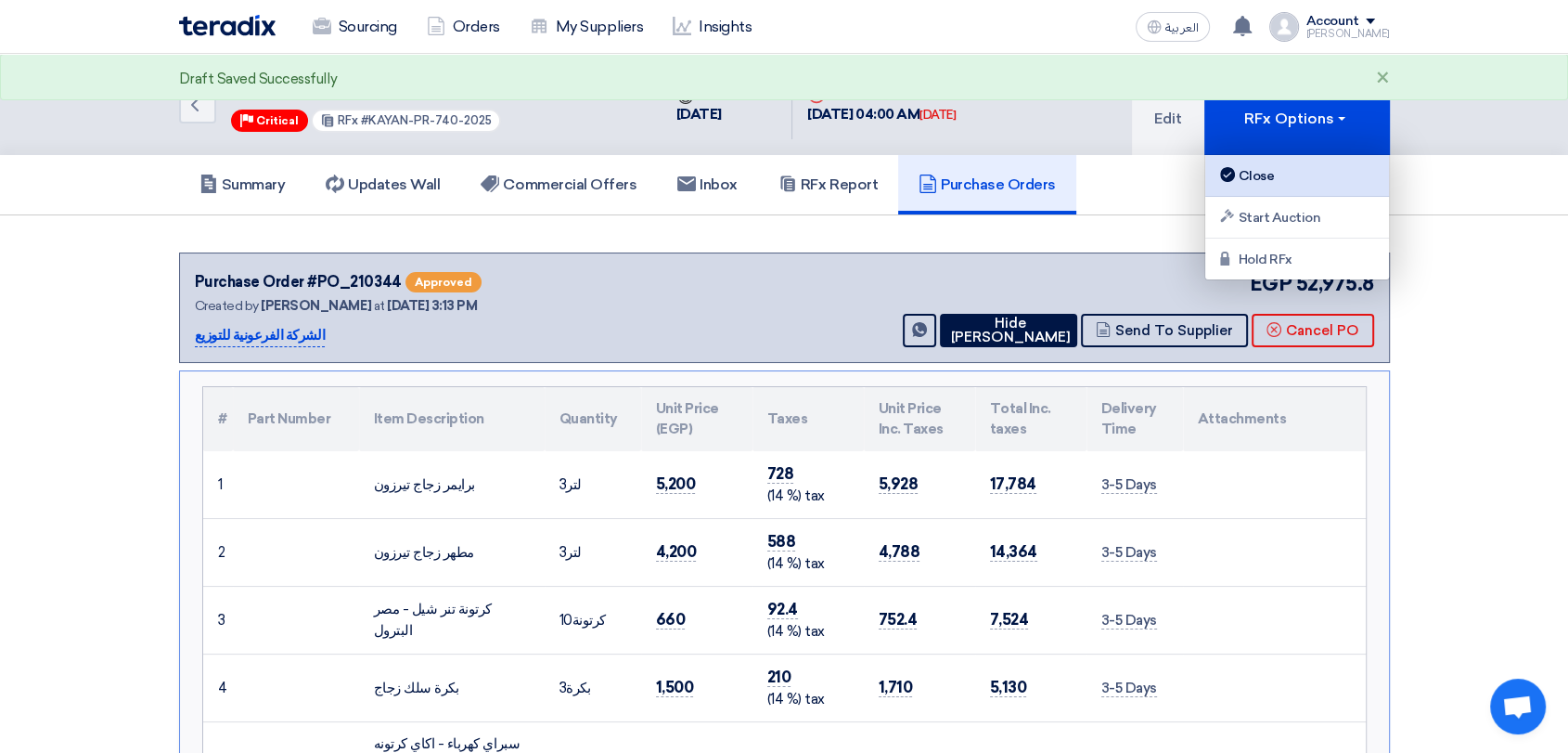
click at [1317, 175] on div "Close" at bounding box center [1297, 176] width 162 height 23
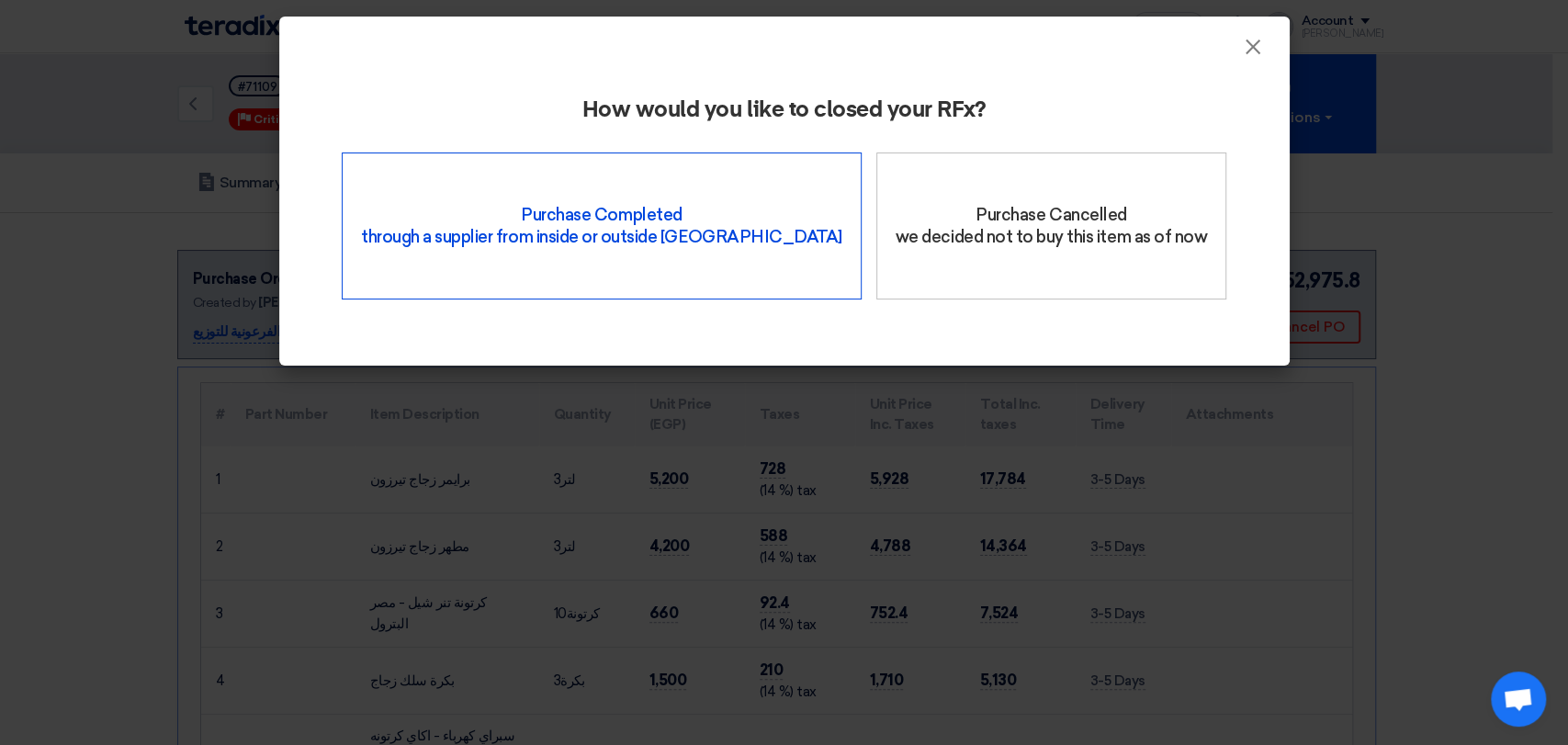
click at [697, 208] on div "Purchase Completed through a supplier from inside or outside Teradix" at bounding box center [601, 225] width 520 height 147
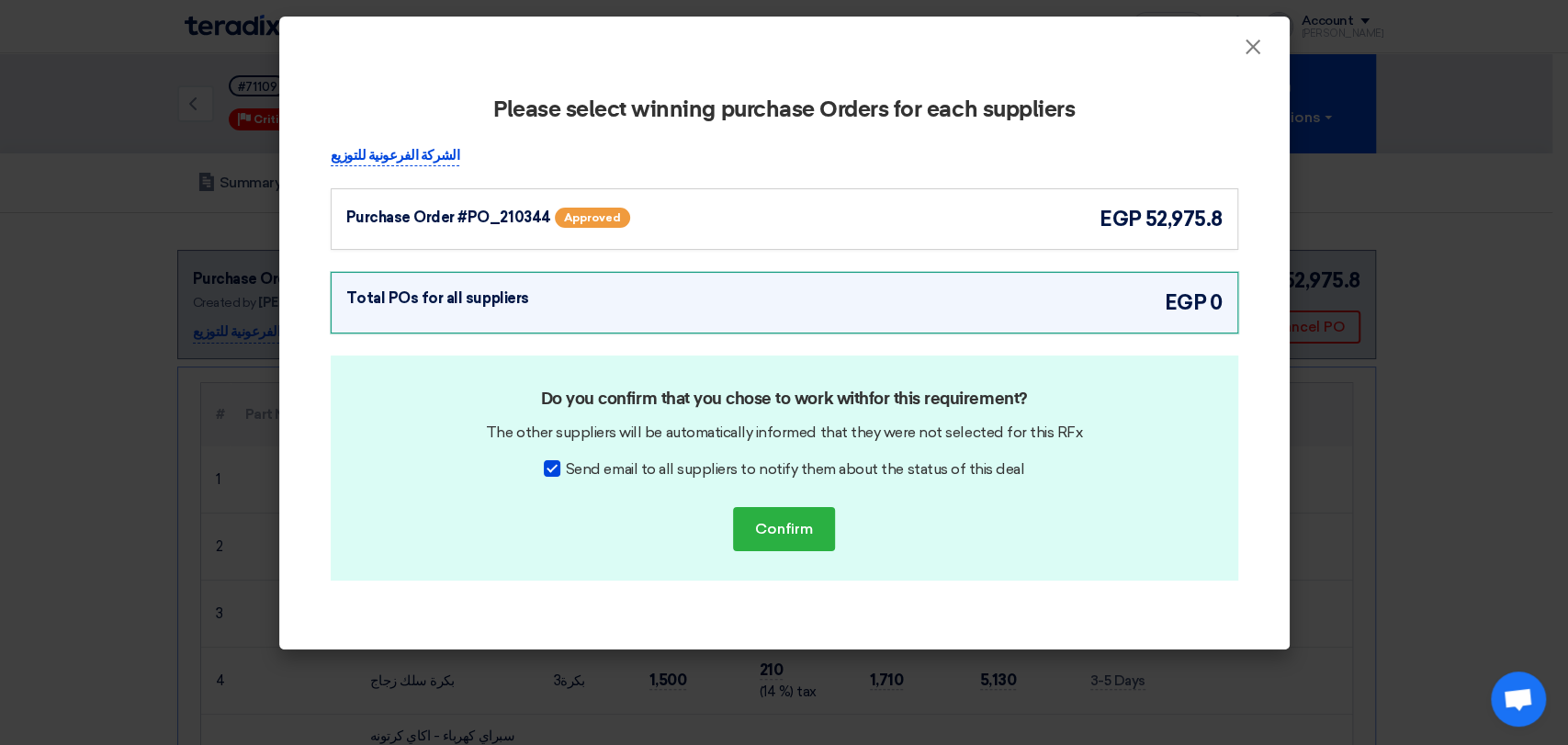
click at [1022, 222] on div "Purchase Order #PO_210344 Approved egp 52,975.8" at bounding box center [784, 219] width 876 height 30
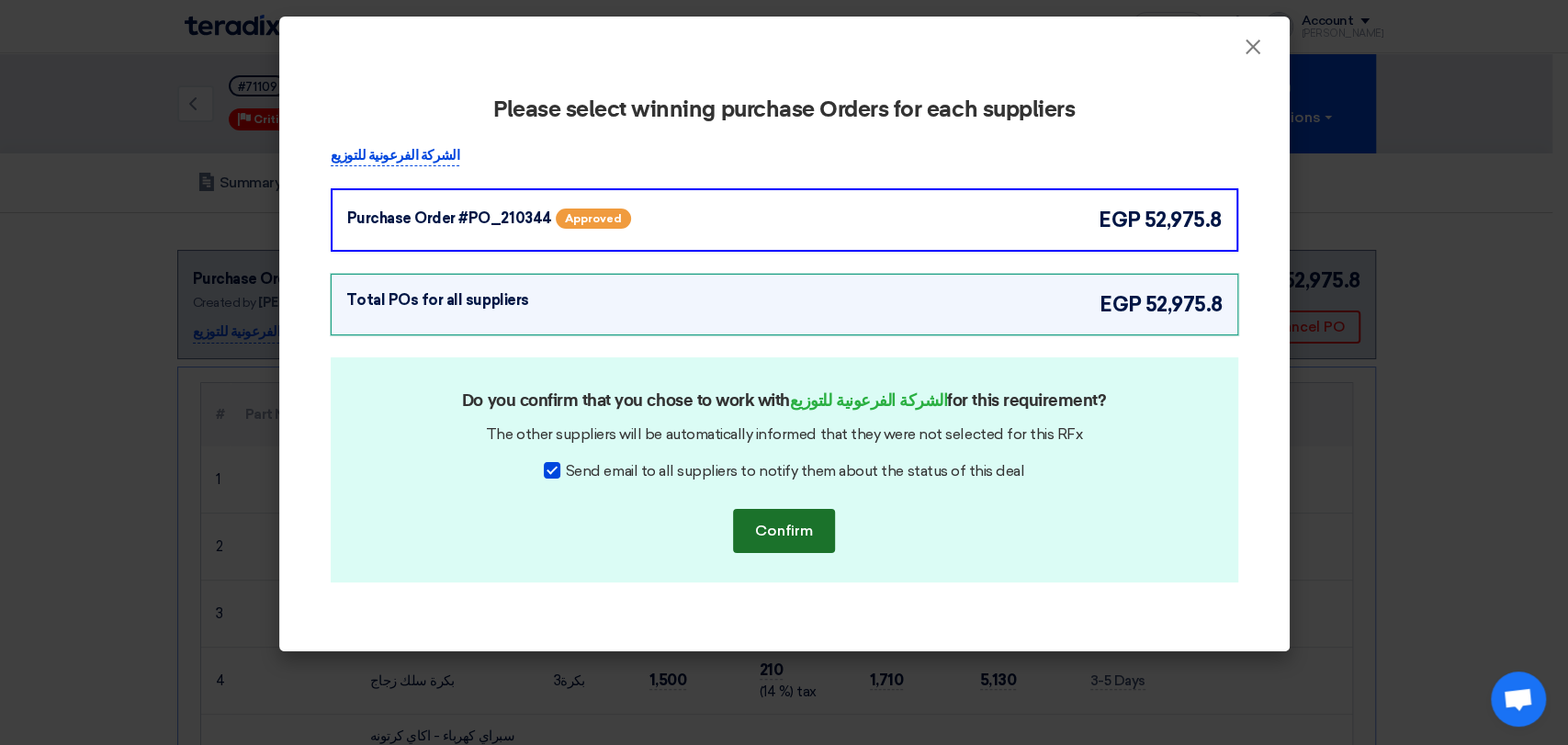
click at [798, 540] on button "Confirm" at bounding box center [784, 530] width 102 height 44
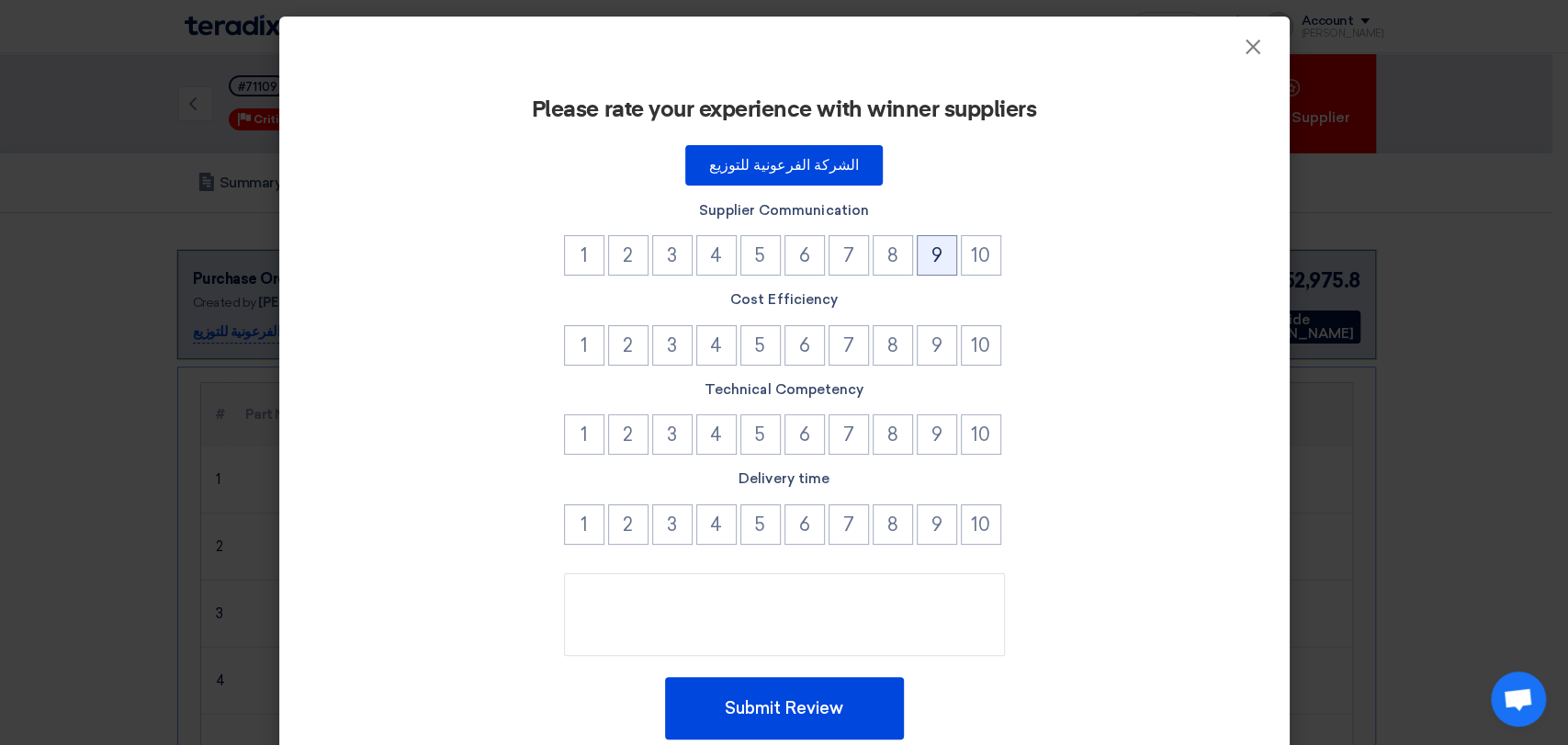
click at [925, 251] on button "9" at bounding box center [937, 255] width 40 height 40
click at [971, 352] on button "10" at bounding box center [981, 345] width 40 height 40
click at [919, 446] on button "9" at bounding box center [937, 434] width 40 height 40
click at [971, 523] on button "10" at bounding box center [981, 523] width 40 height 40
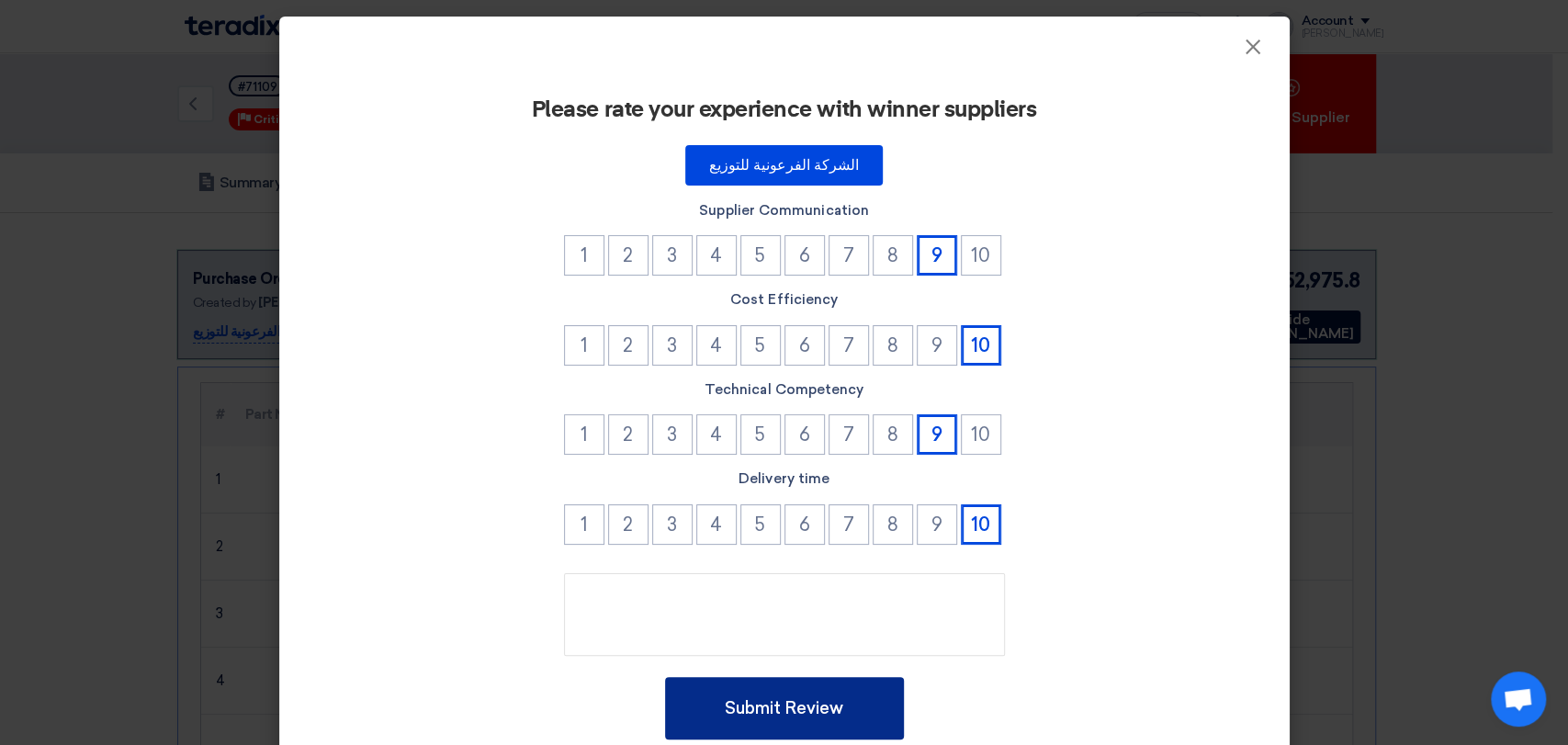
click at [853, 717] on button "Submit Review" at bounding box center [784, 708] width 238 height 63
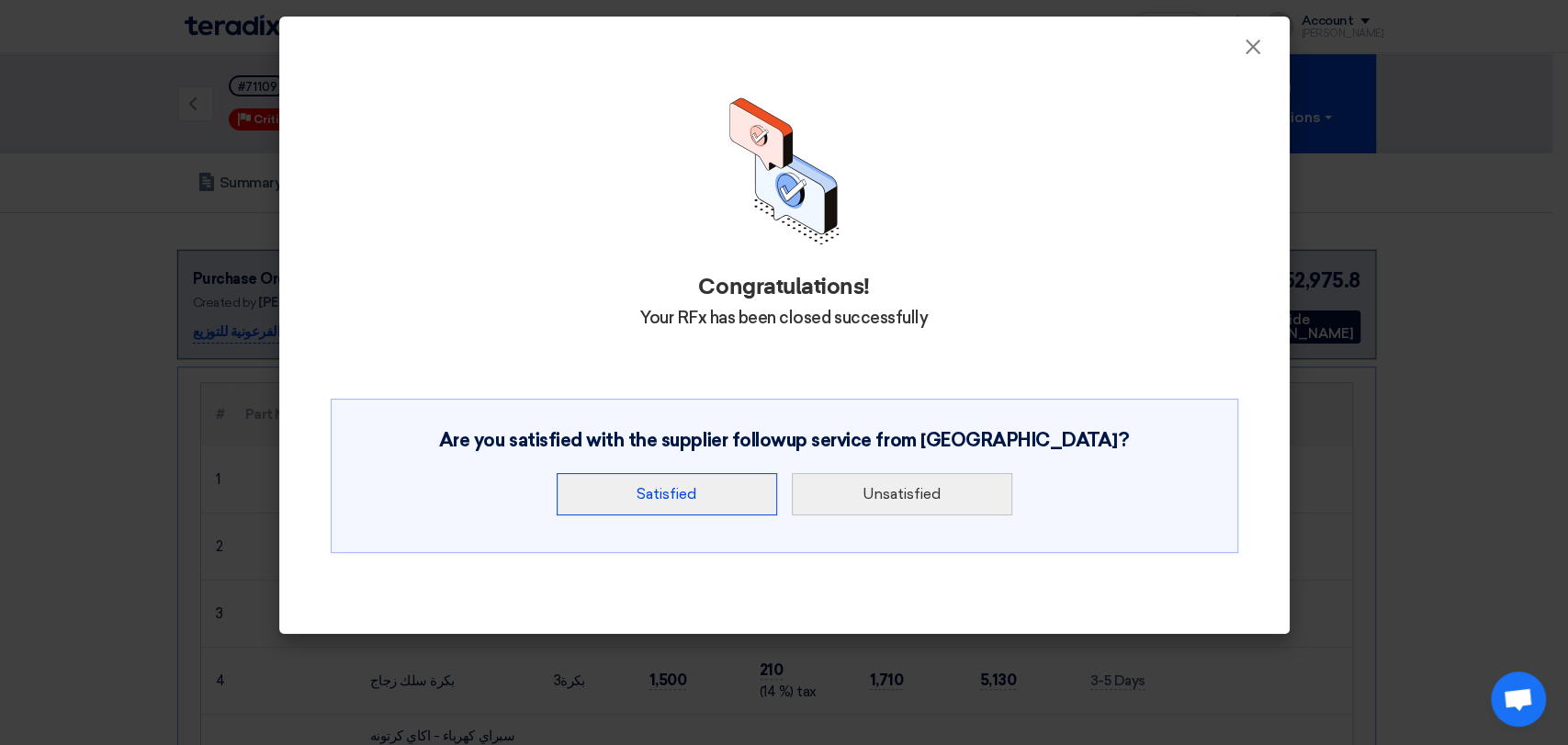
click at [747, 494] on button "Satisfied" at bounding box center [667, 494] width 221 height 42
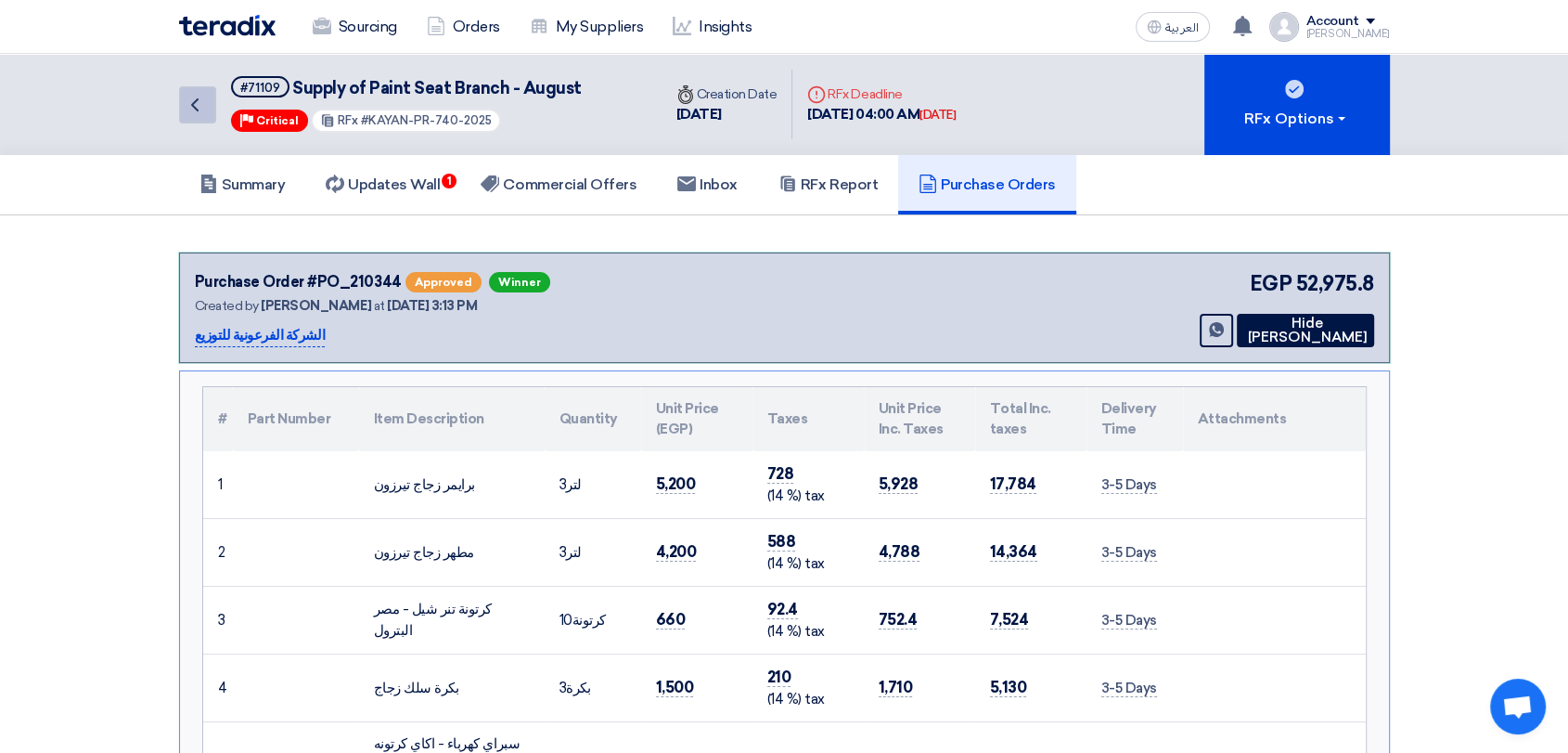
click at [208, 106] on link "Back" at bounding box center [197, 104] width 37 height 37
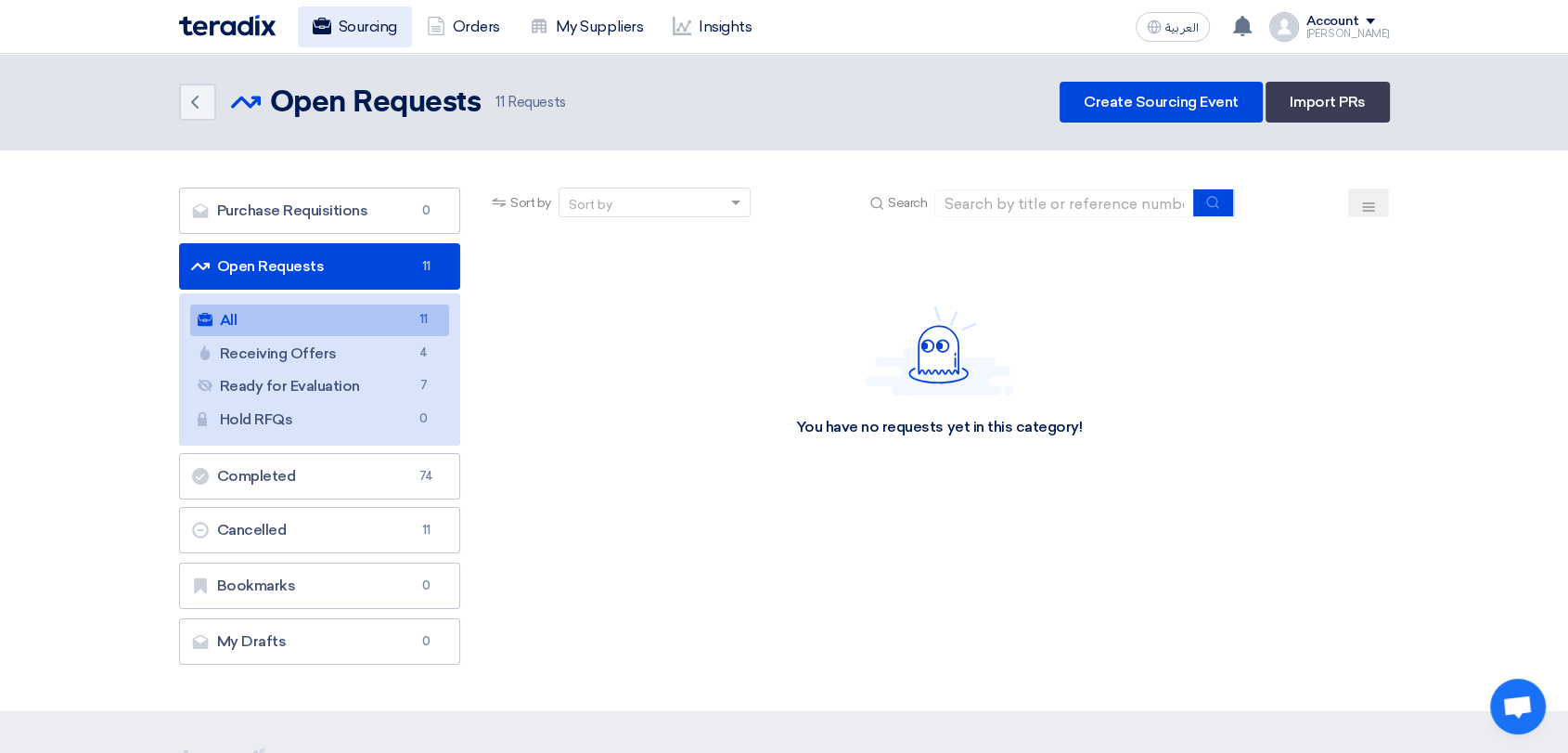
click at [355, 26] on link "Sourcing" at bounding box center [354, 26] width 114 height 41
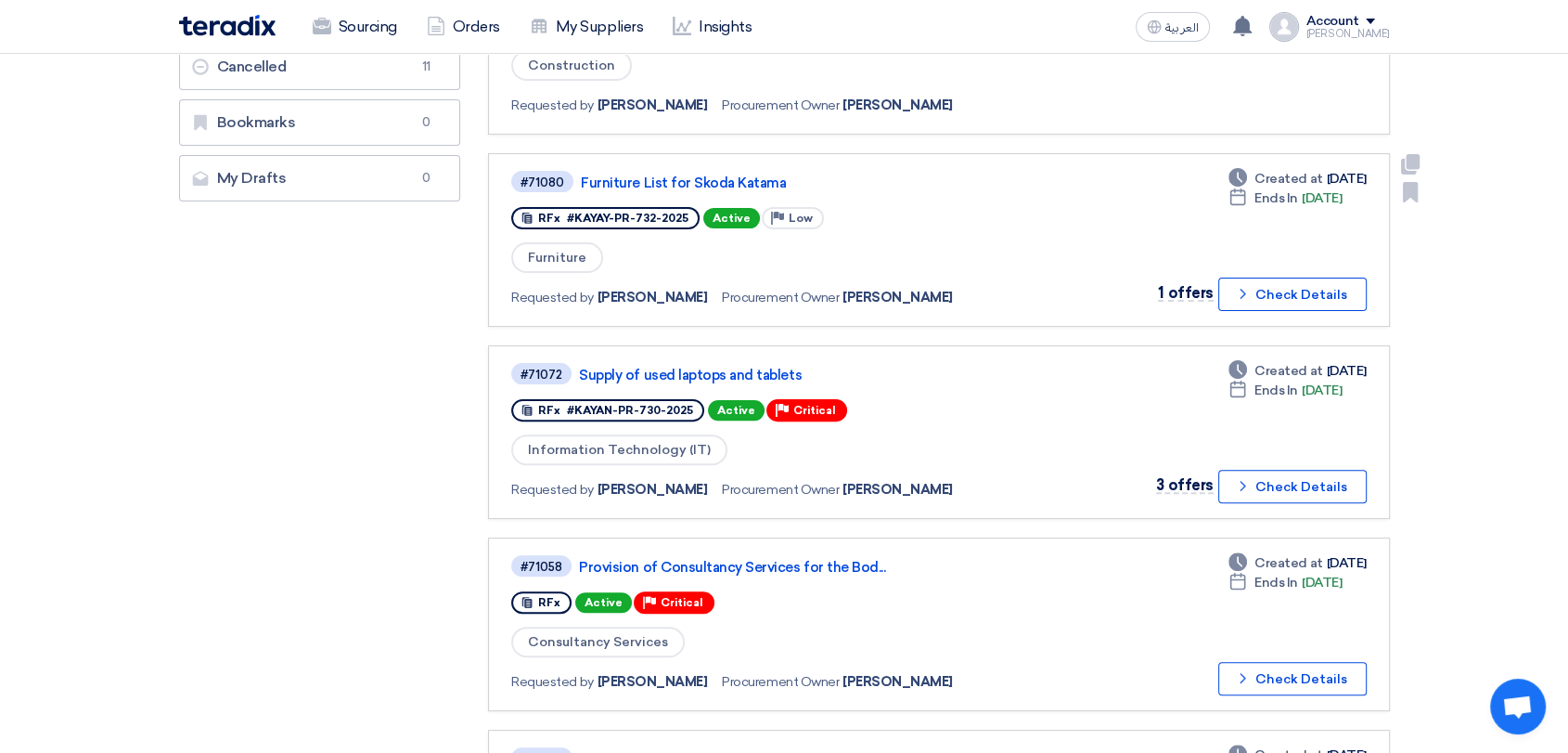
scroll to position [515, 0]
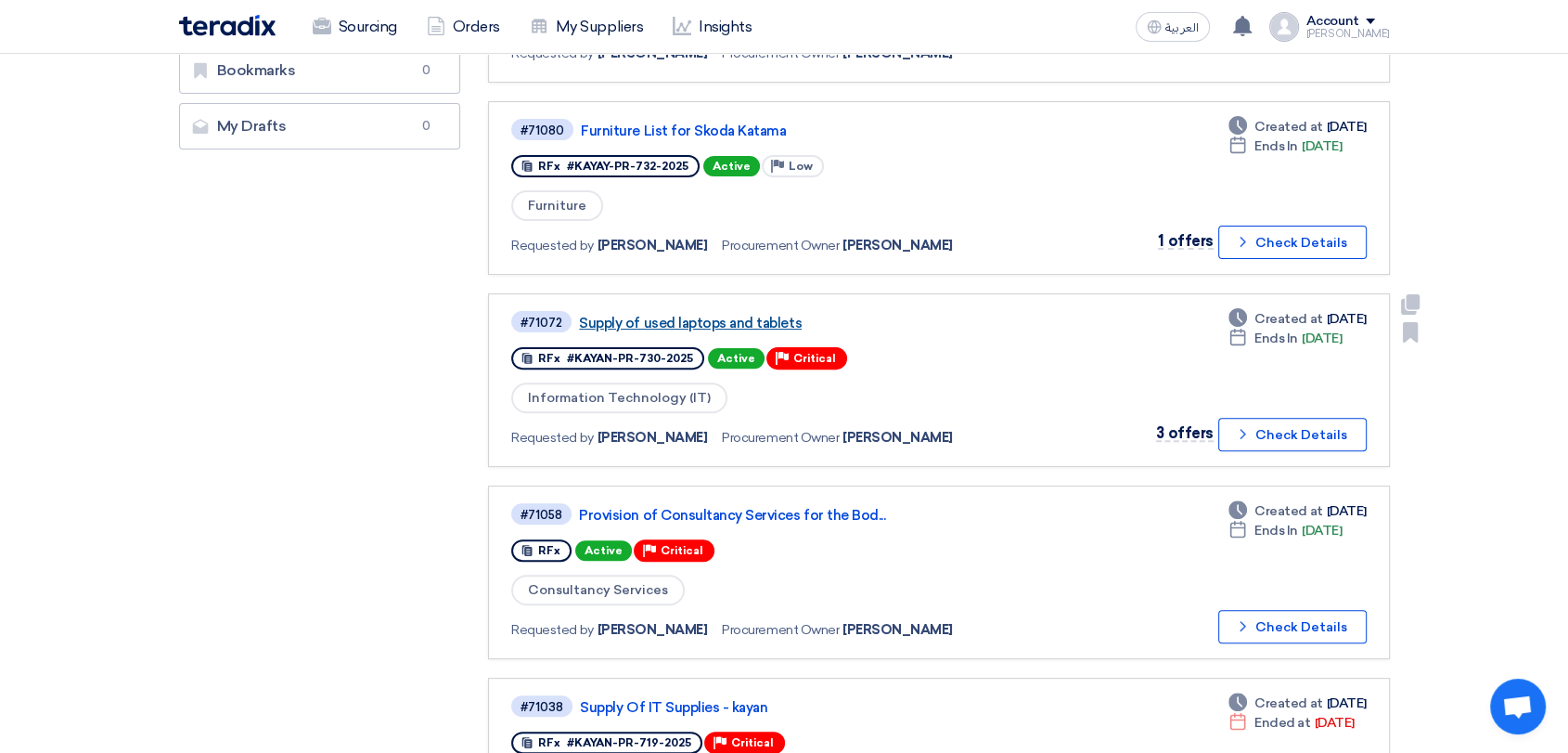
click at [708, 315] on link "Supply of used laptops and tablets" at bounding box center [810, 323] width 464 height 17
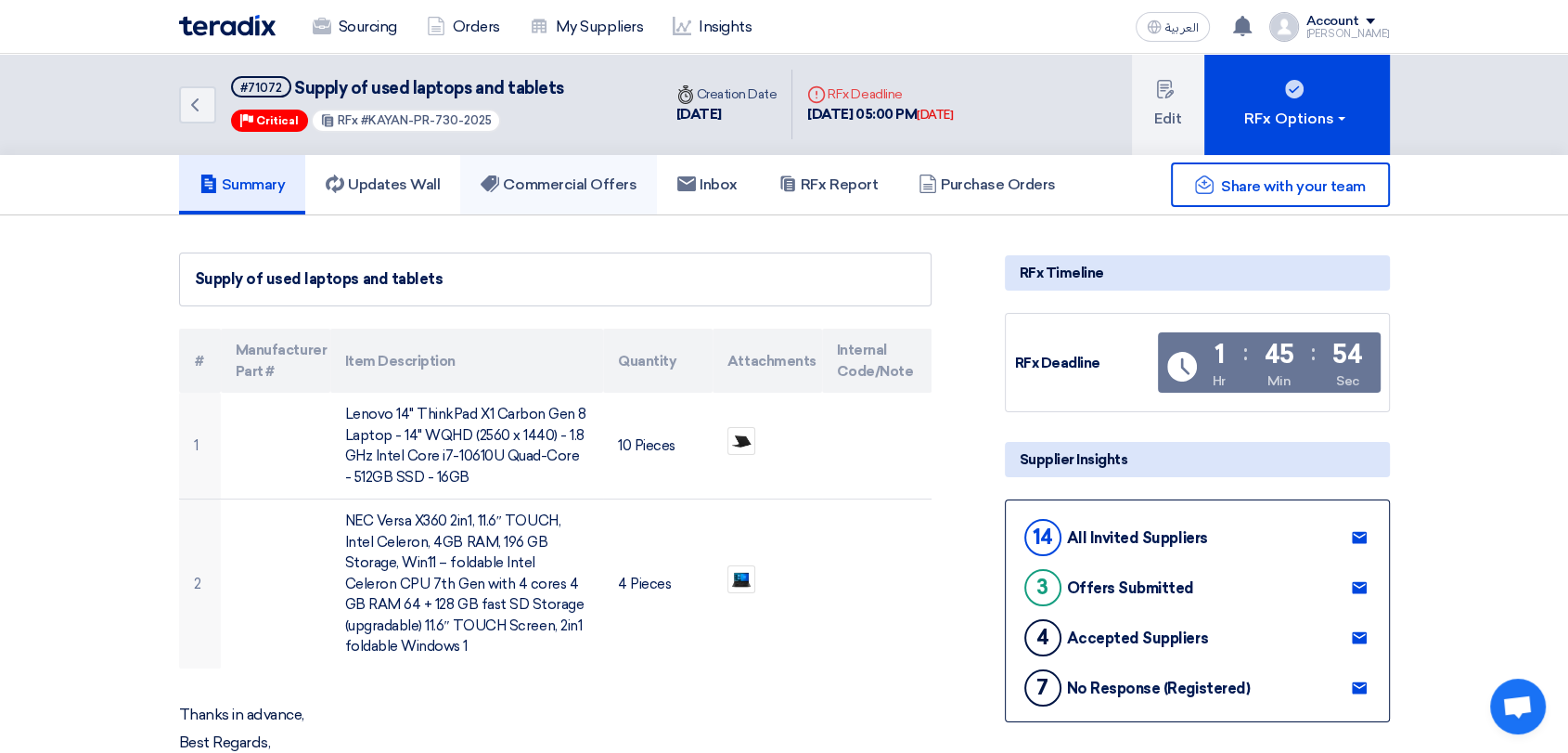
click at [528, 176] on h5 "Commercial Offers" at bounding box center [558, 185] width 156 height 19
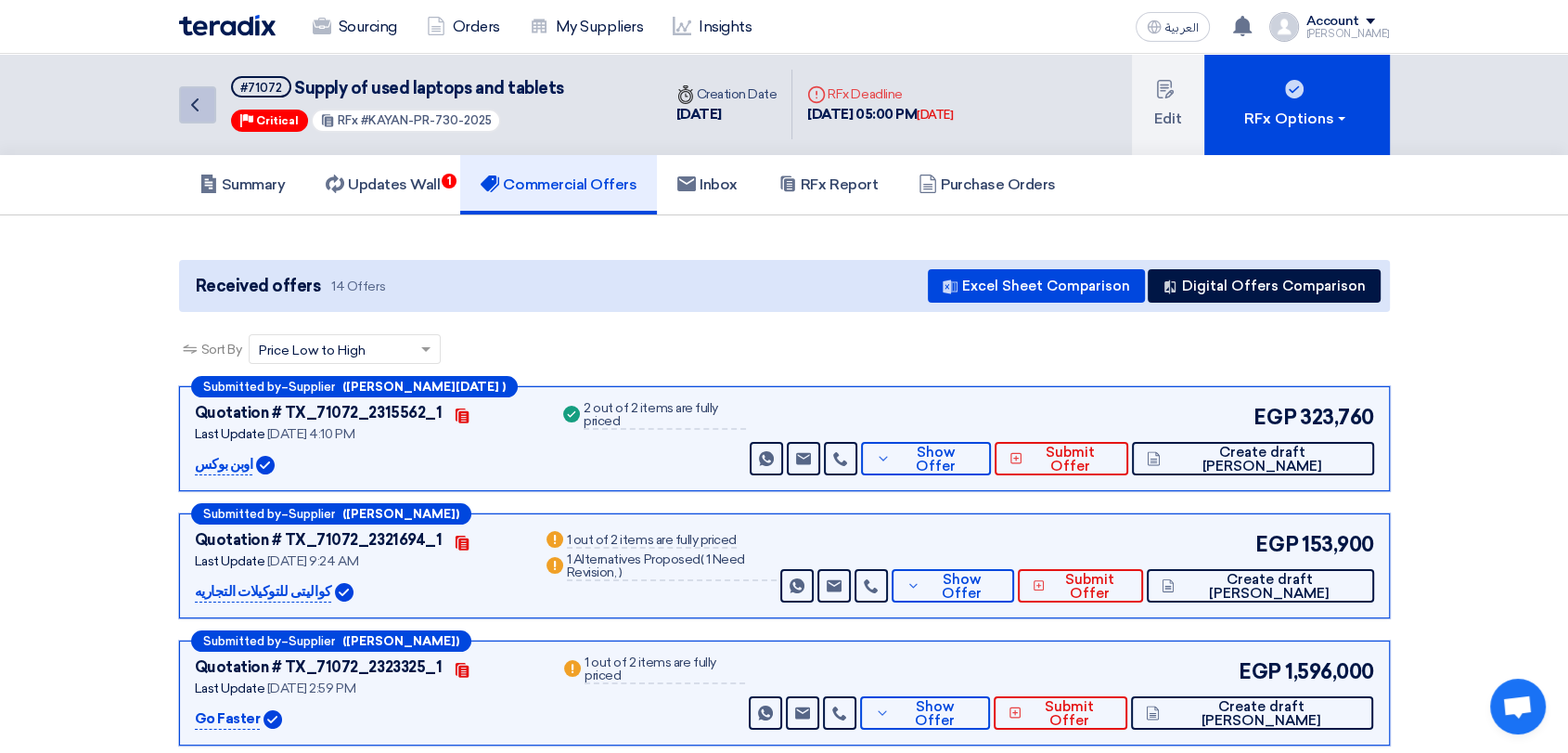
click at [191, 95] on icon "Back" at bounding box center [196, 105] width 23 height 23
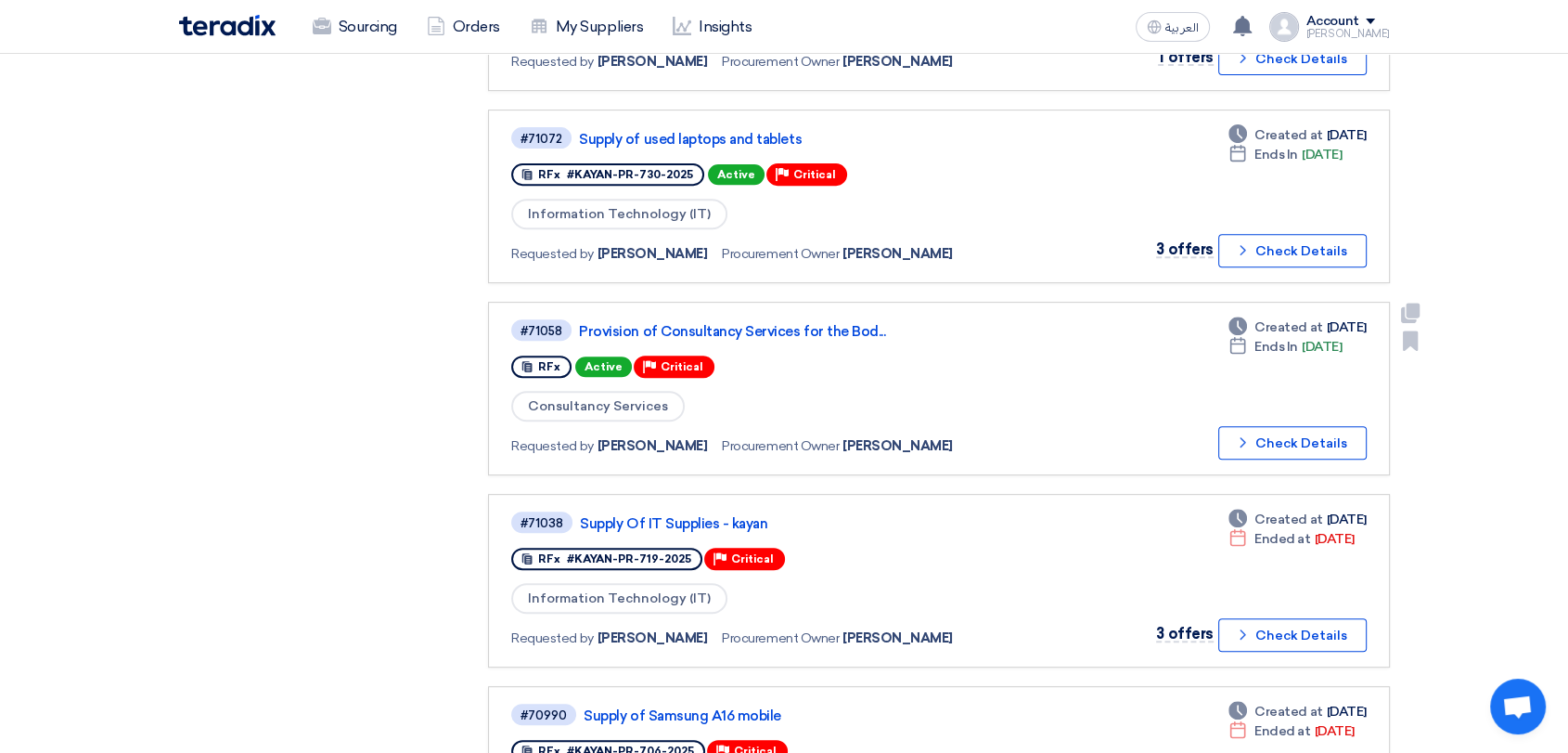
scroll to position [824, 0]
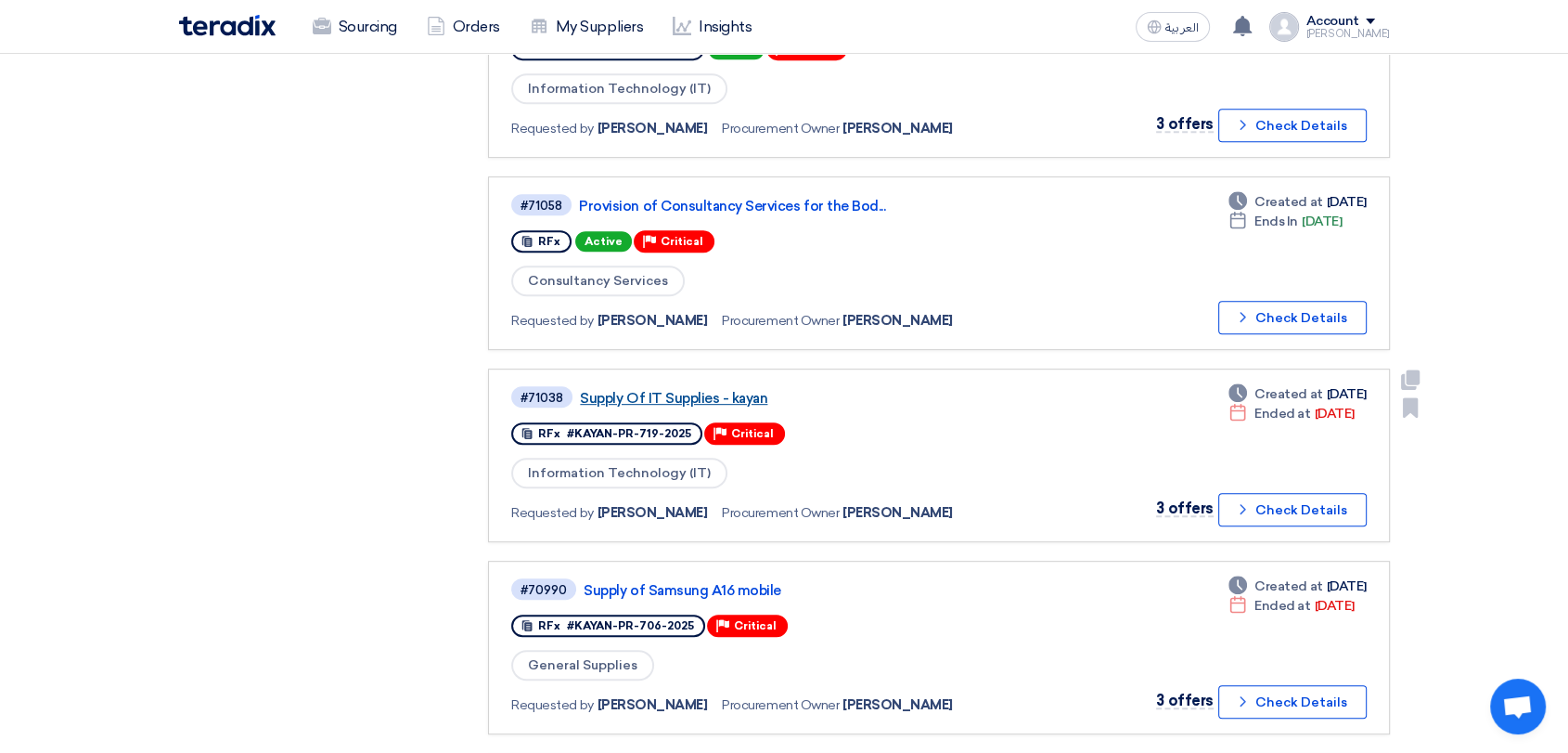
click at [724, 392] on link "Supply Of IT Supplies - kayan" at bounding box center [811, 399] width 464 height 17
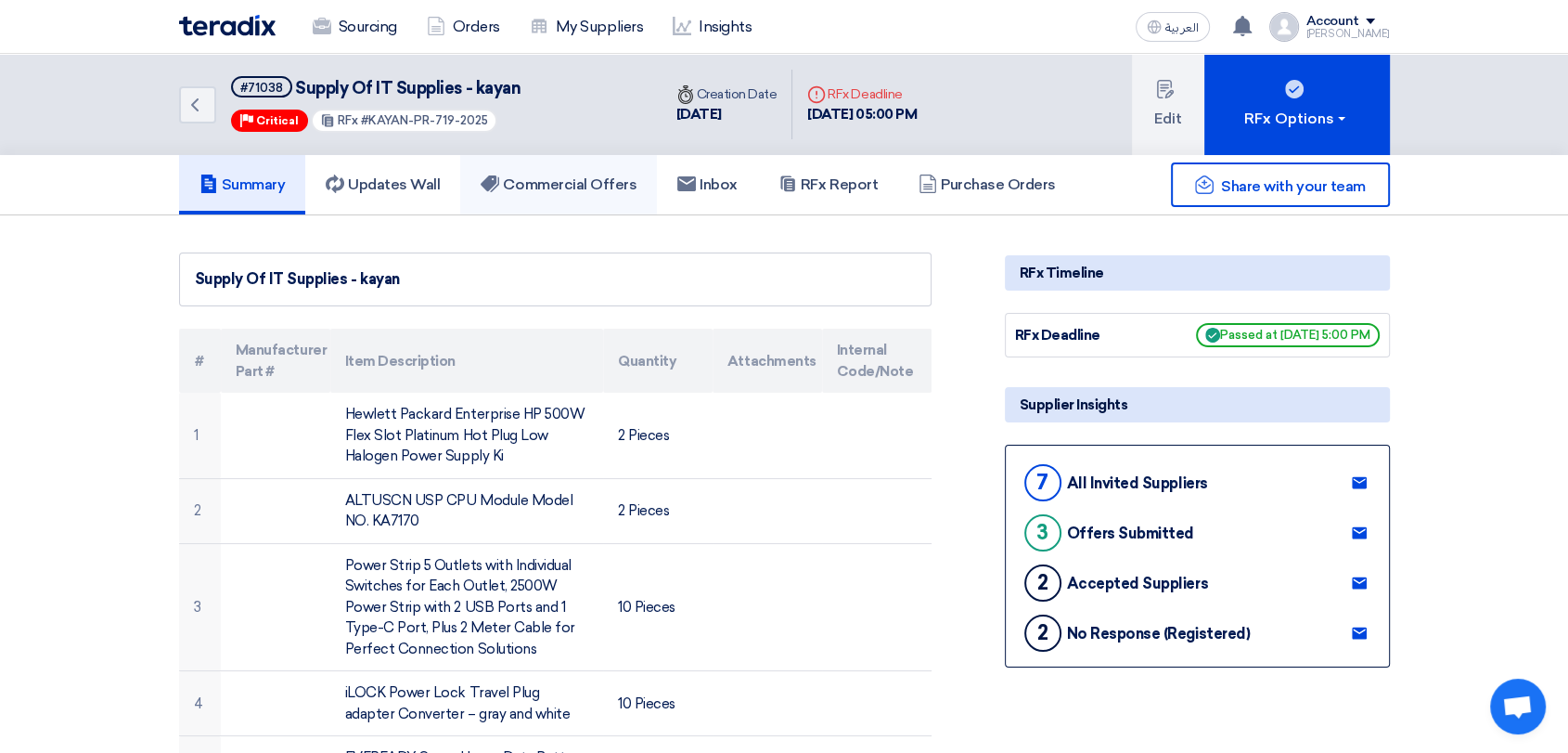
click at [561, 180] on h5 "Commercial Offers" at bounding box center [558, 185] width 156 height 19
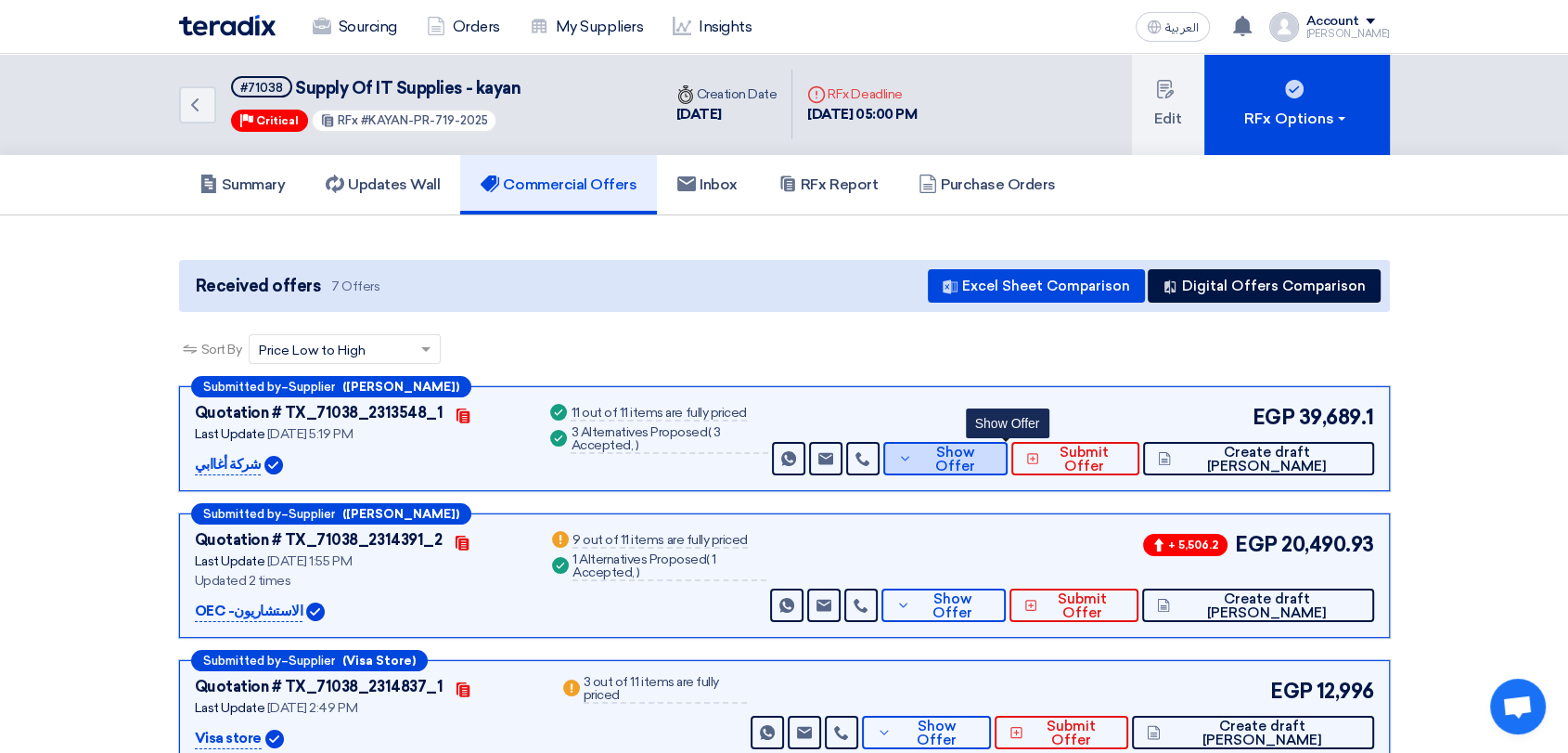
click at [993, 463] on span "Show Offer" at bounding box center [955, 459] width 77 height 27
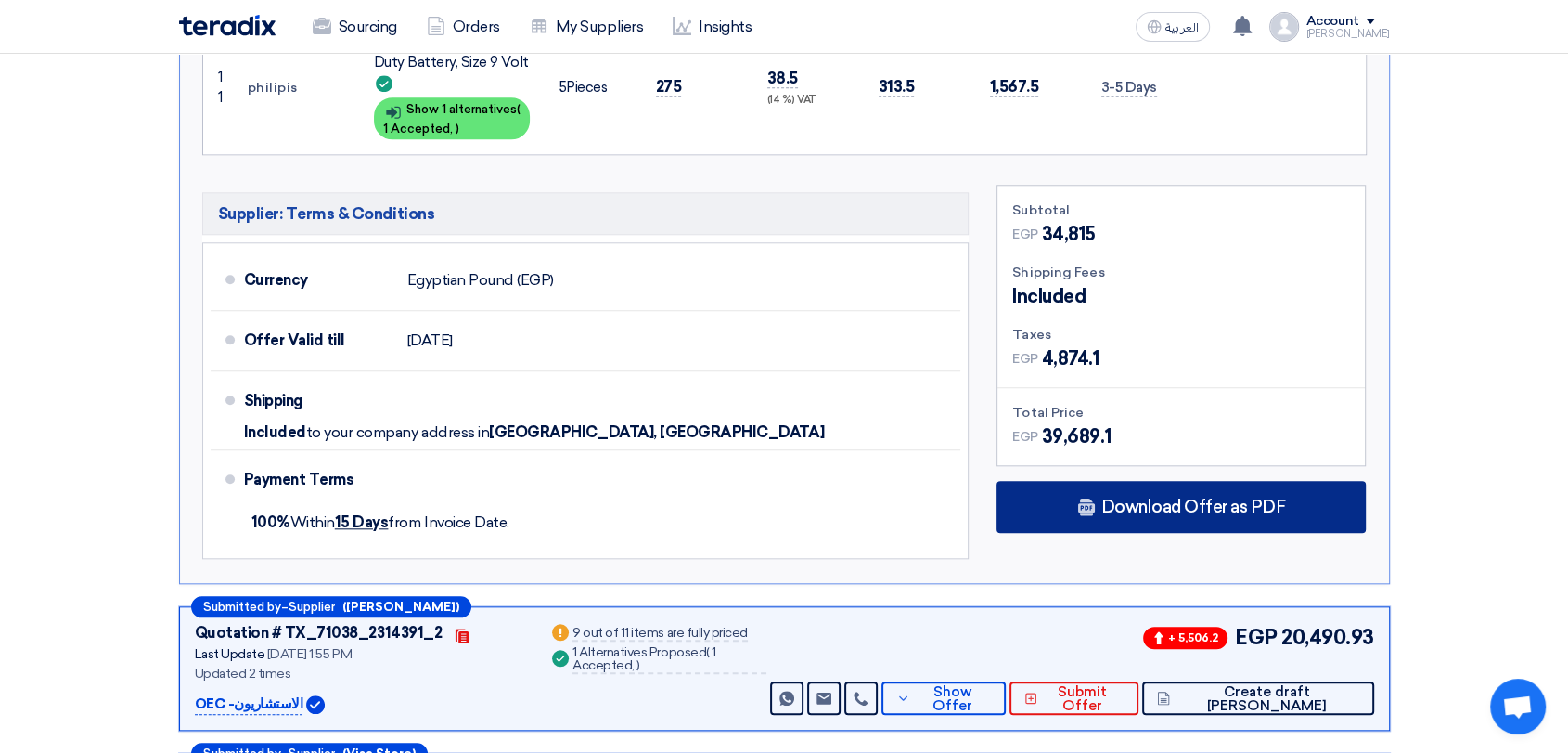
scroll to position [1753, 0]
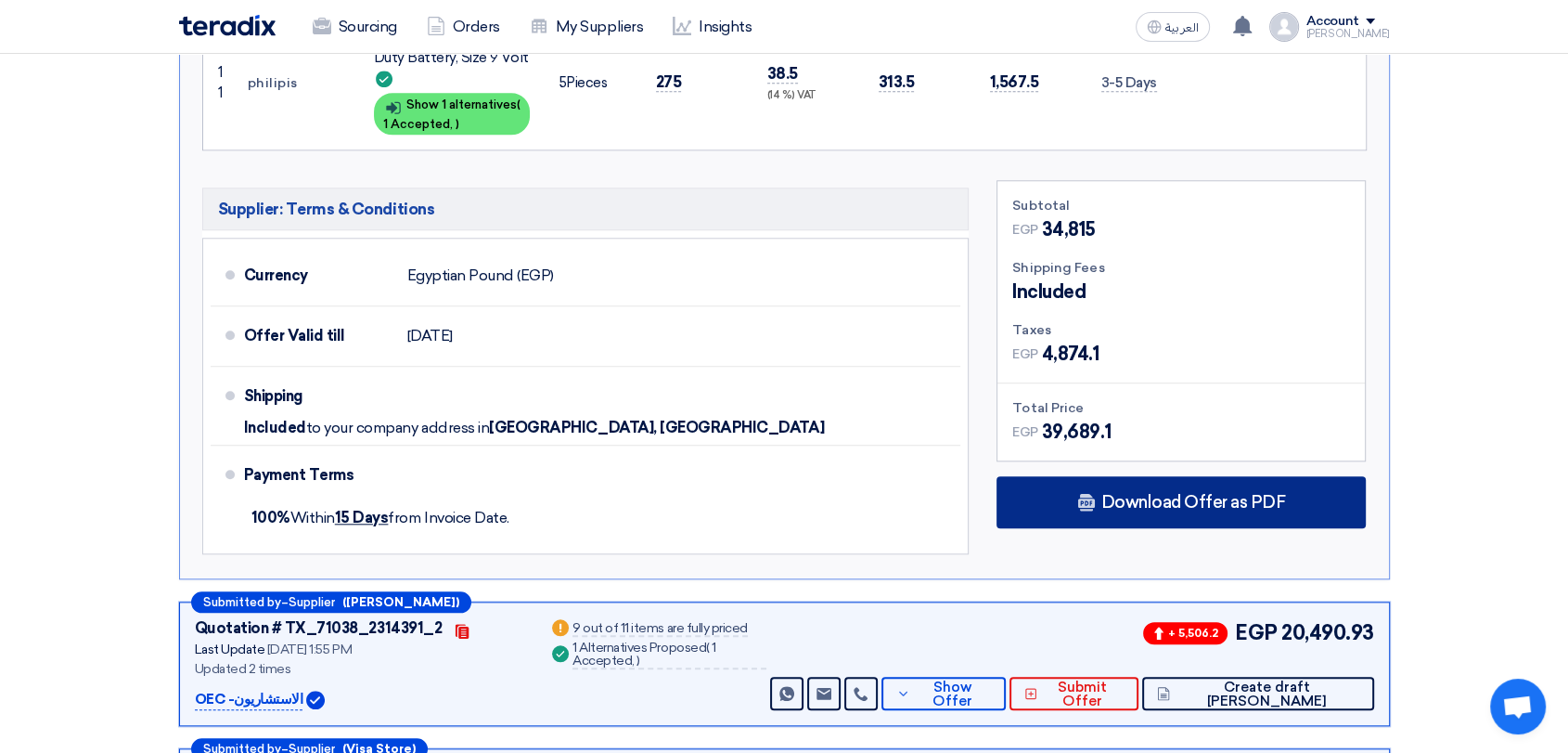
click at [1197, 500] on span "Download Offer as PDF" at bounding box center [1193, 503] width 185 height 17
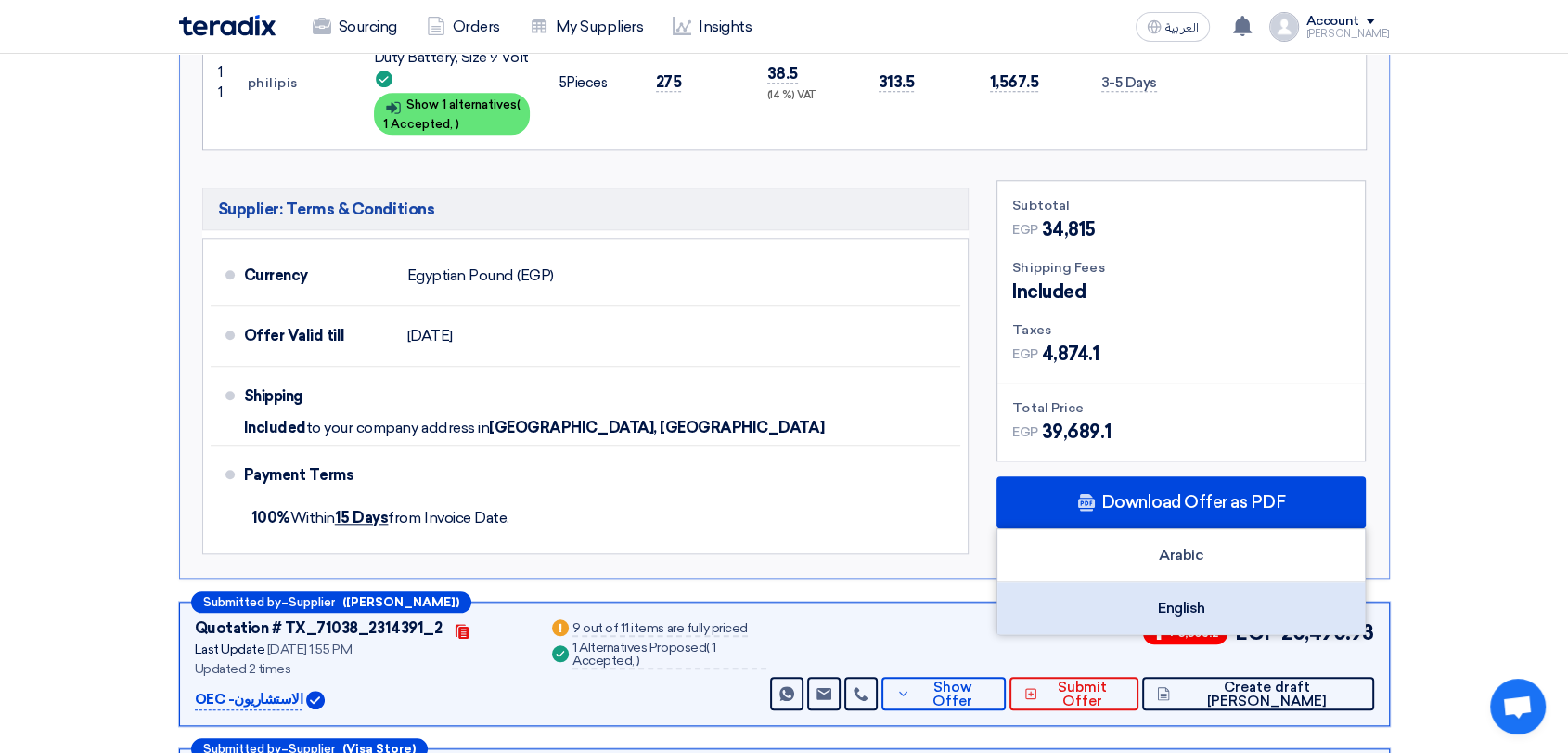
click at [1209, 606] on div "English" at bounding box center [1181, 608] width 367 height 52
click at [1229, 602] on div "English" at bounding box center [1181, 608] width 367 height 52
click at [1171, 603] on div "English" at bounding box center [1181, 608] width 367 height 52
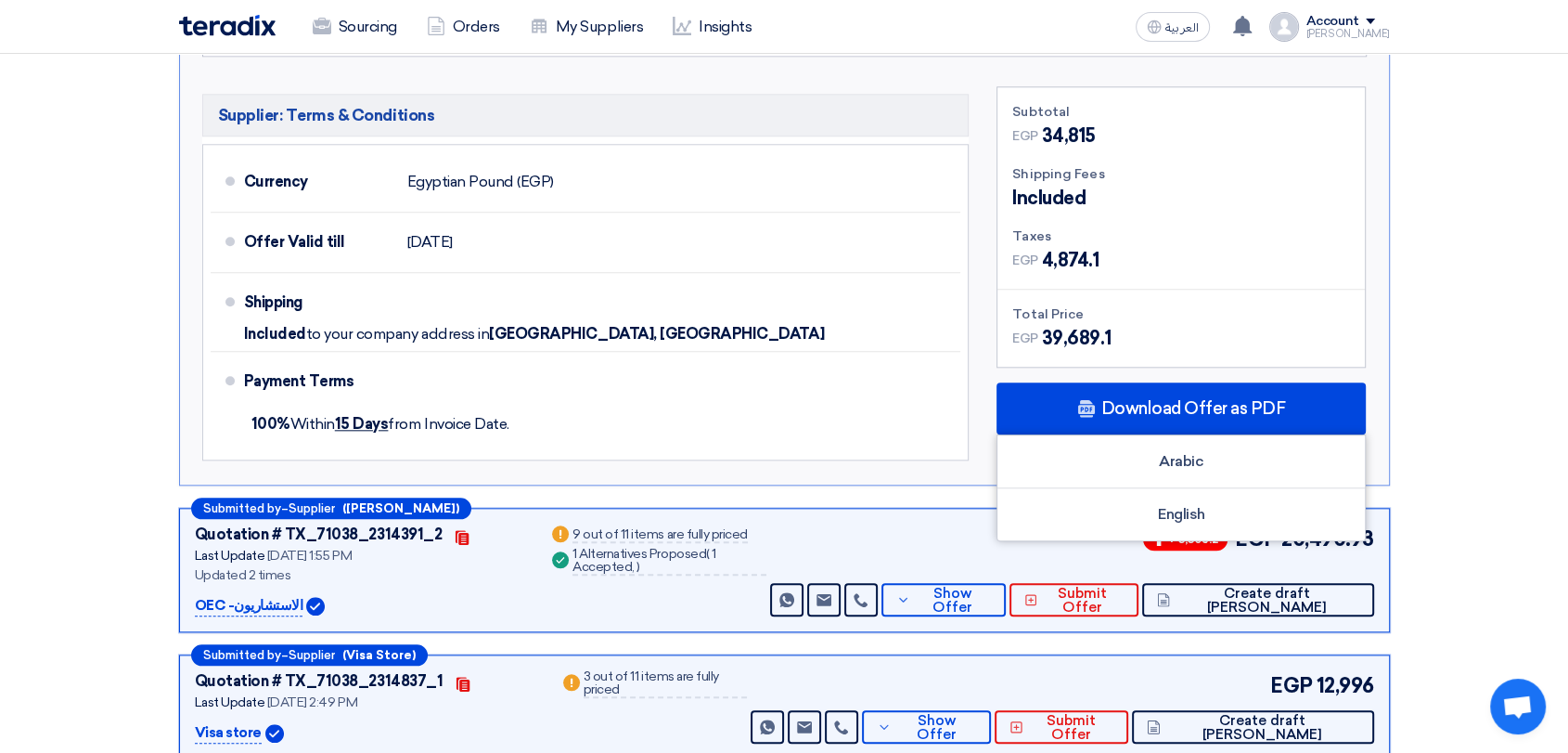
scroll to position [2062, 0]
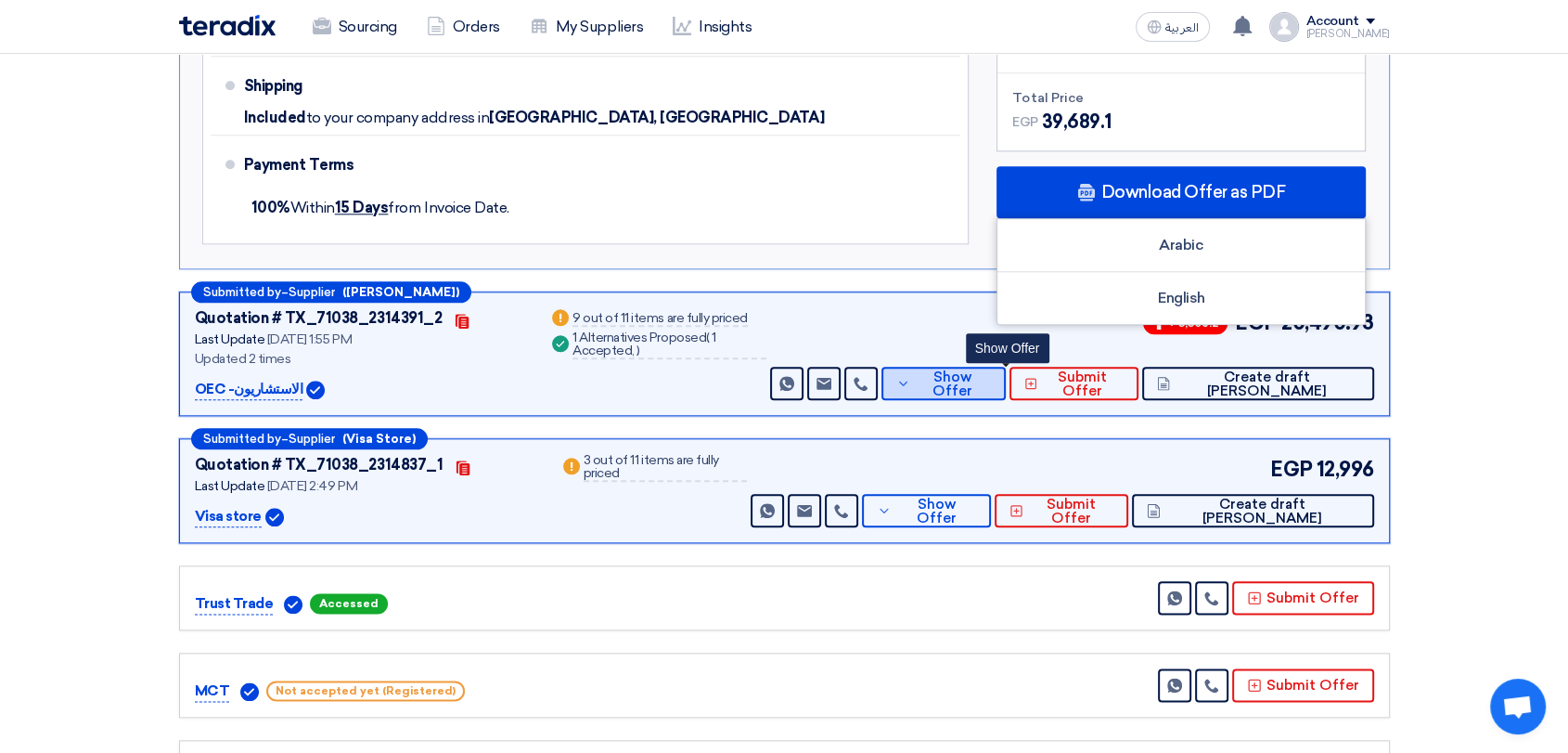
click at [995, 387] on button "Show Offer" at bounding box center [944, 383] width 125 height 33
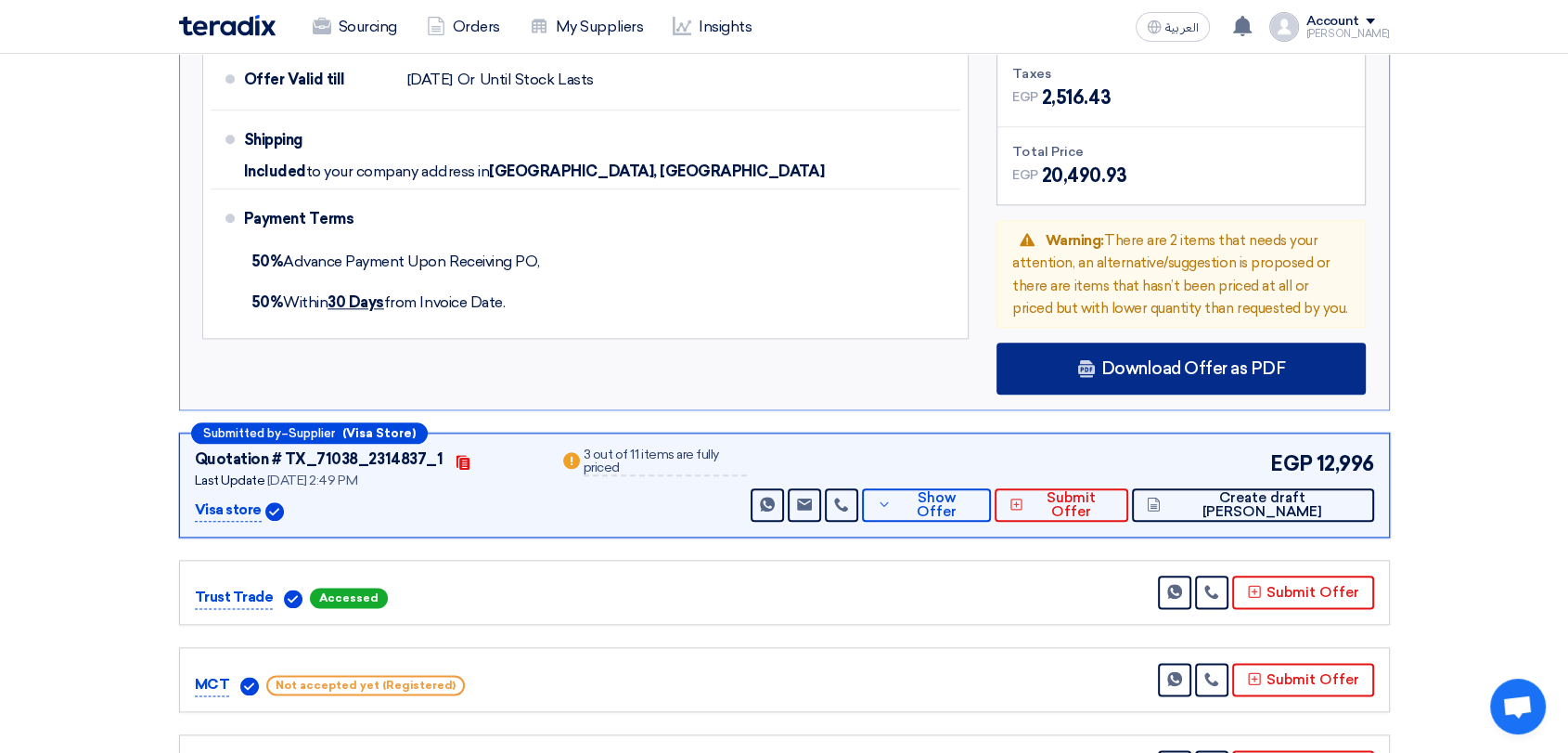
click at [1175, 379] on div "Download Offer as PDF" at bounding box center [1181, 368] width 369 height 52
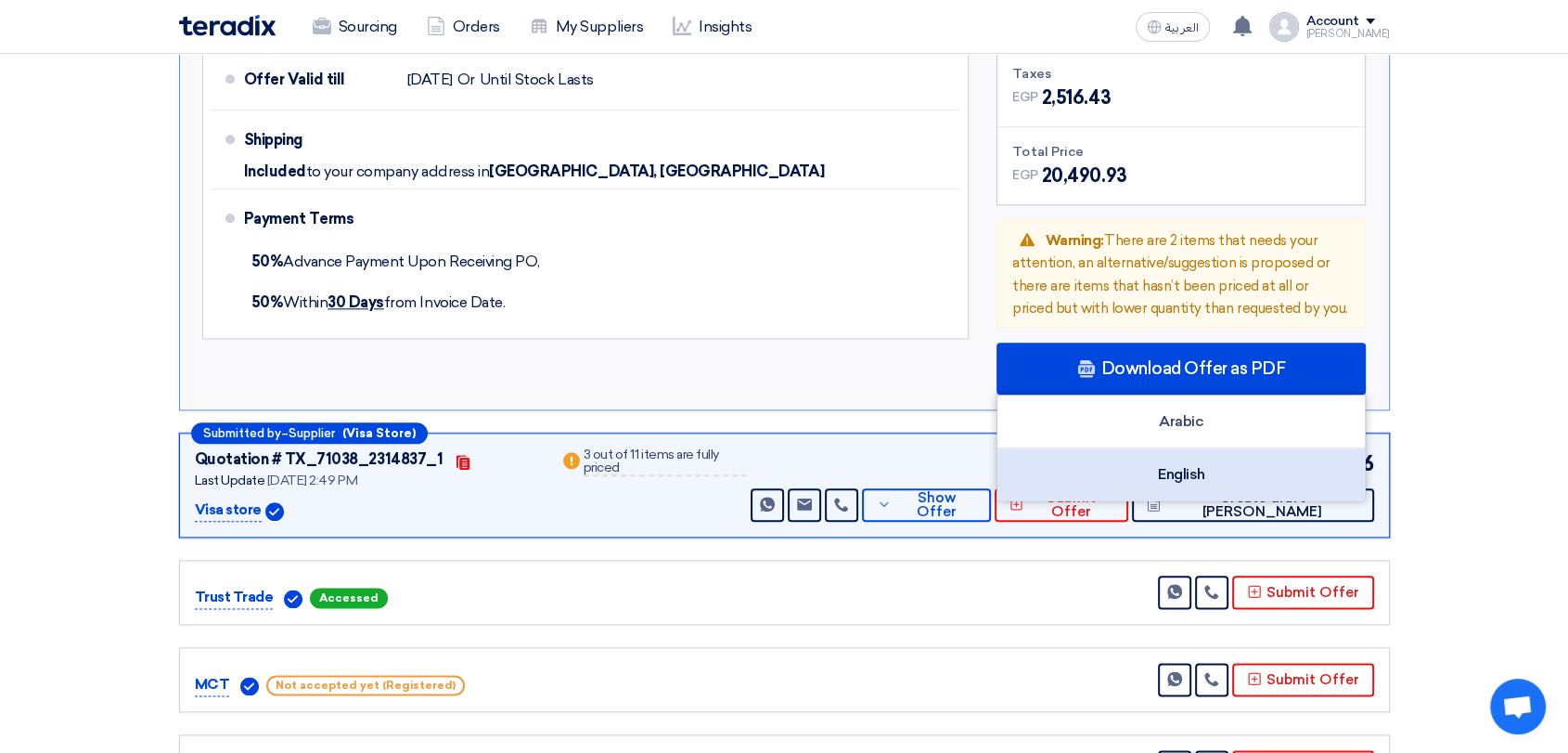
click at [1181, 471] on div "English" at bounding box center [1181, 474] width 367 height 52
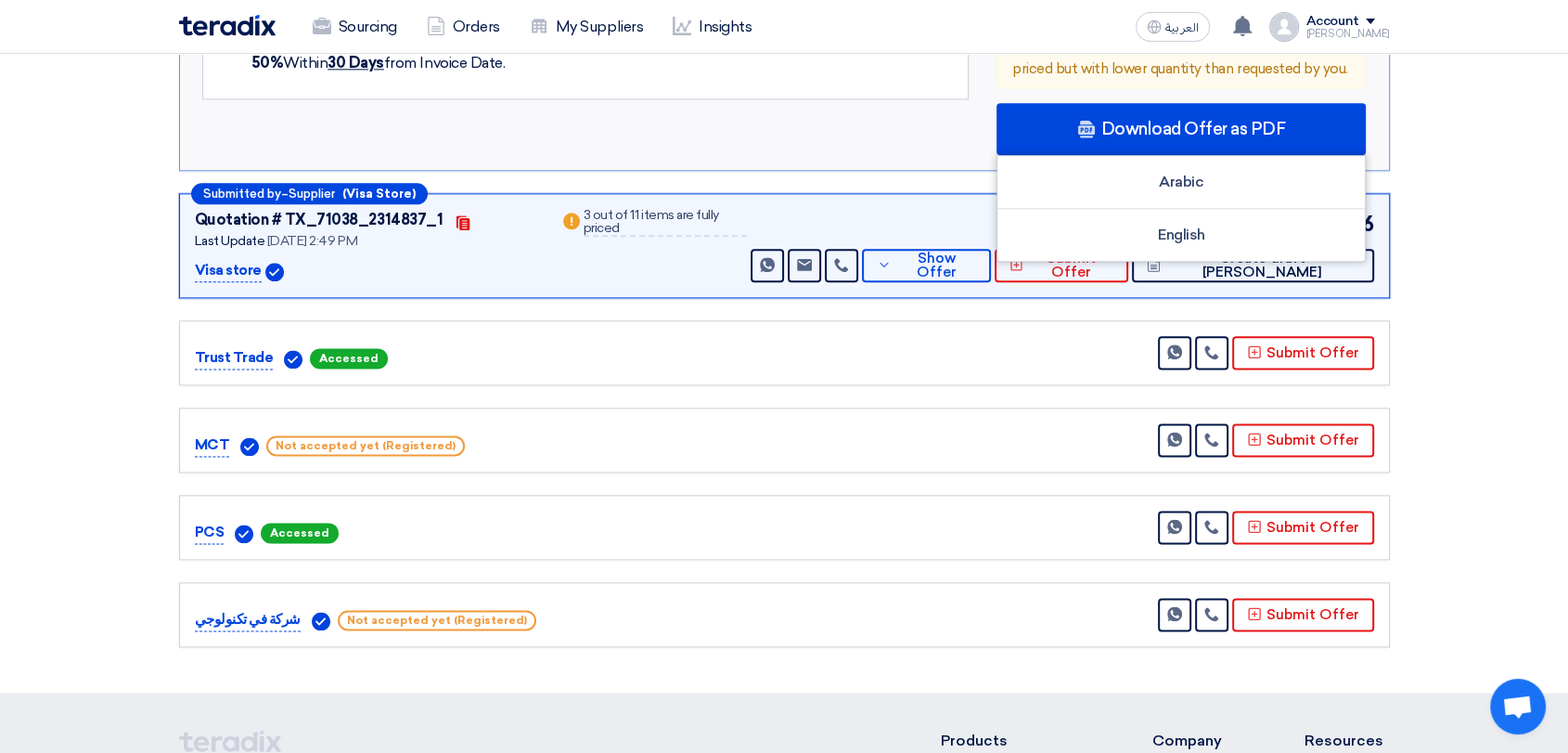
scroll to position [2371, 0]
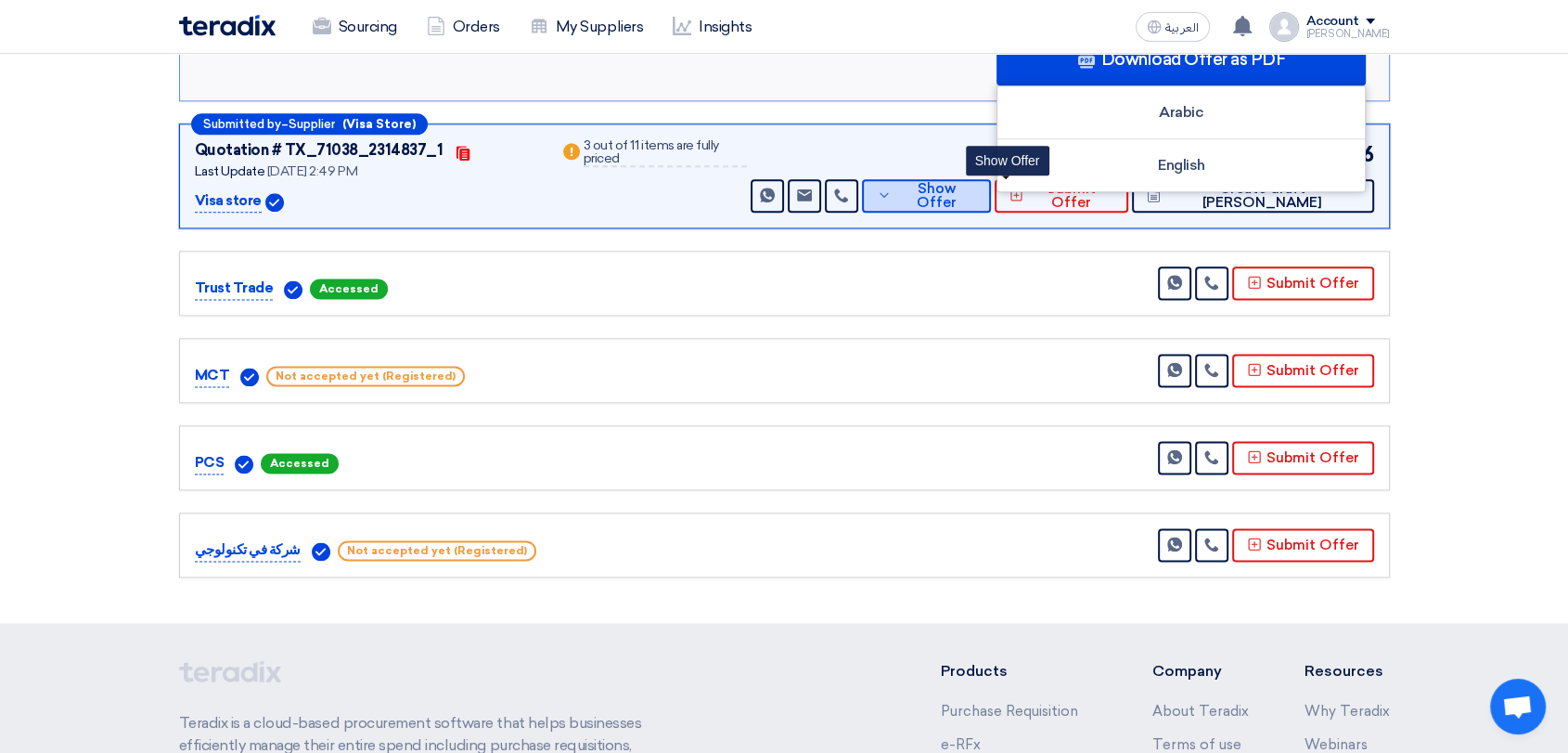
click at [991, 199] on button "Show Offer" at bounding box center [927, 196] width 129 height 33
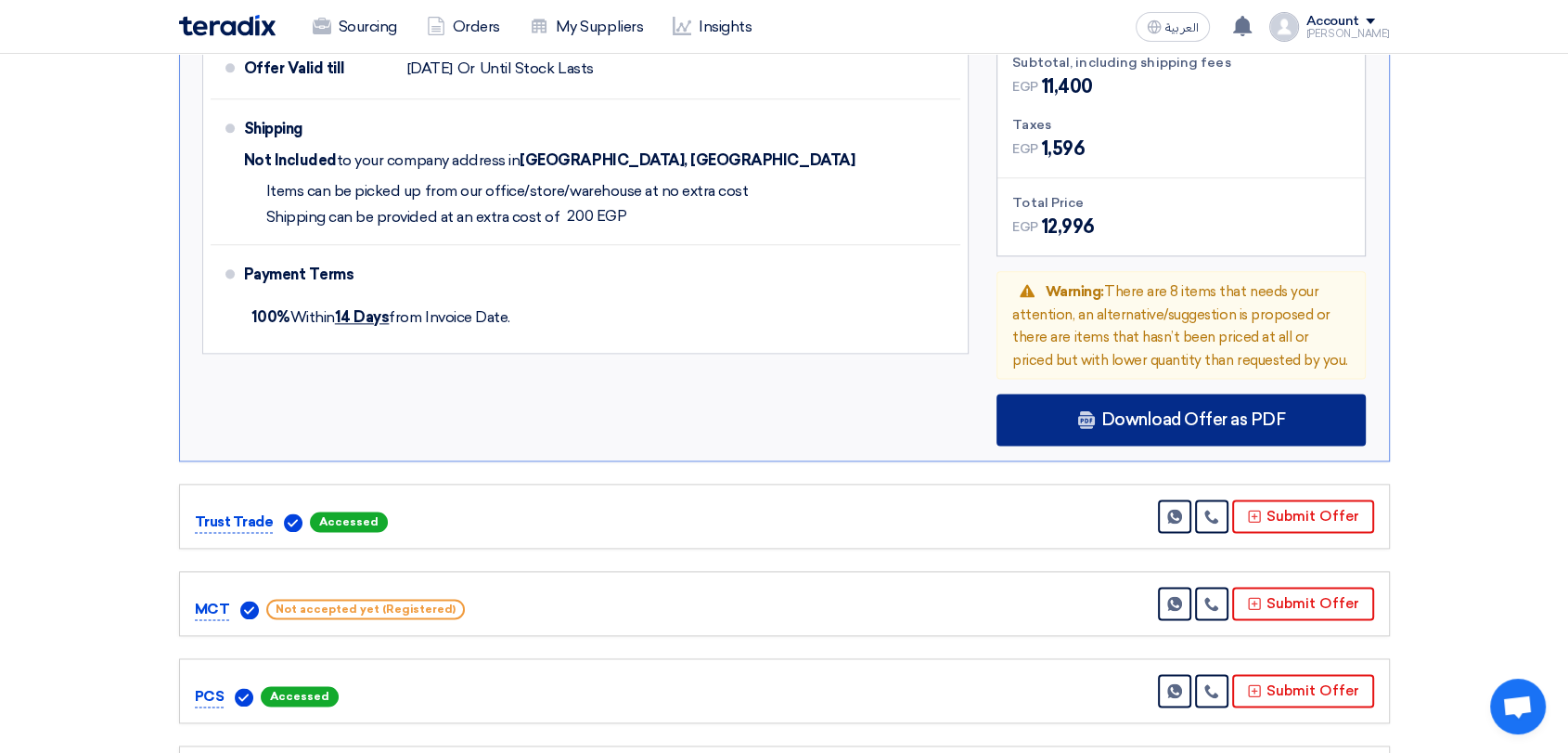
click at [1147, 414] on span "Download Offer as PDF" at bounding box center [1193, 419] width 185 height 17
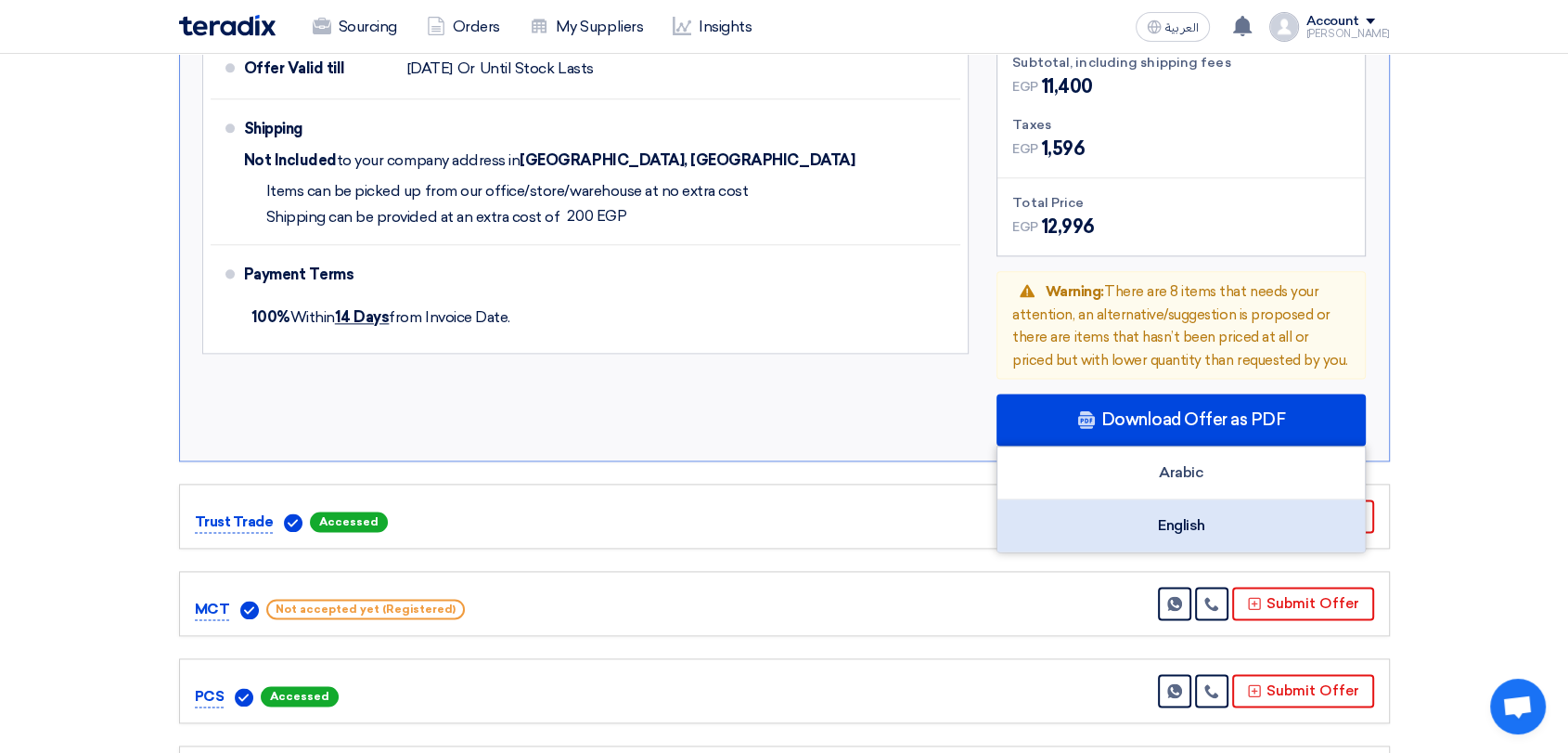
click at [1153, 506] on div "English" at bounding box center [1181, 525] width 367 height 52
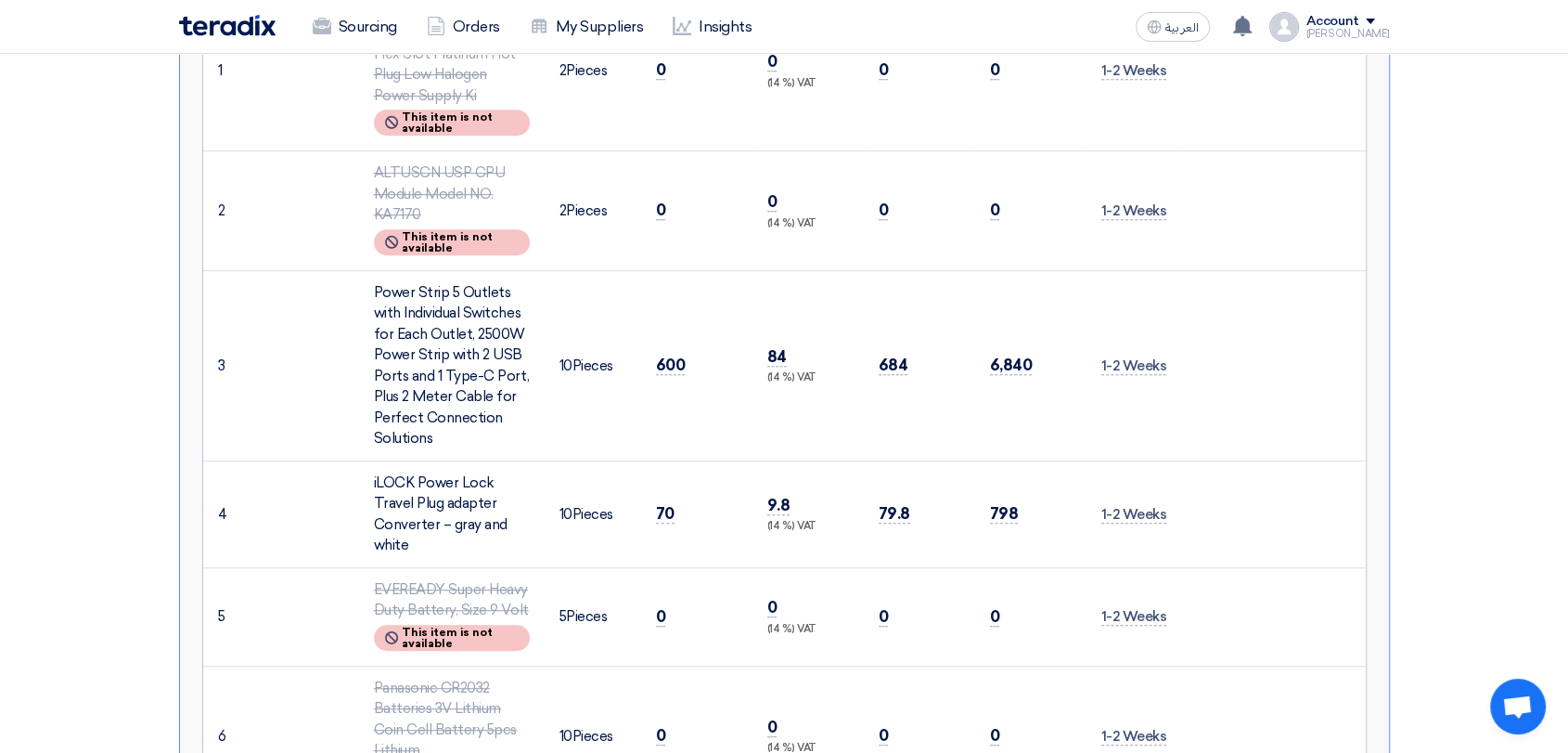
scroll to position [412, 0]
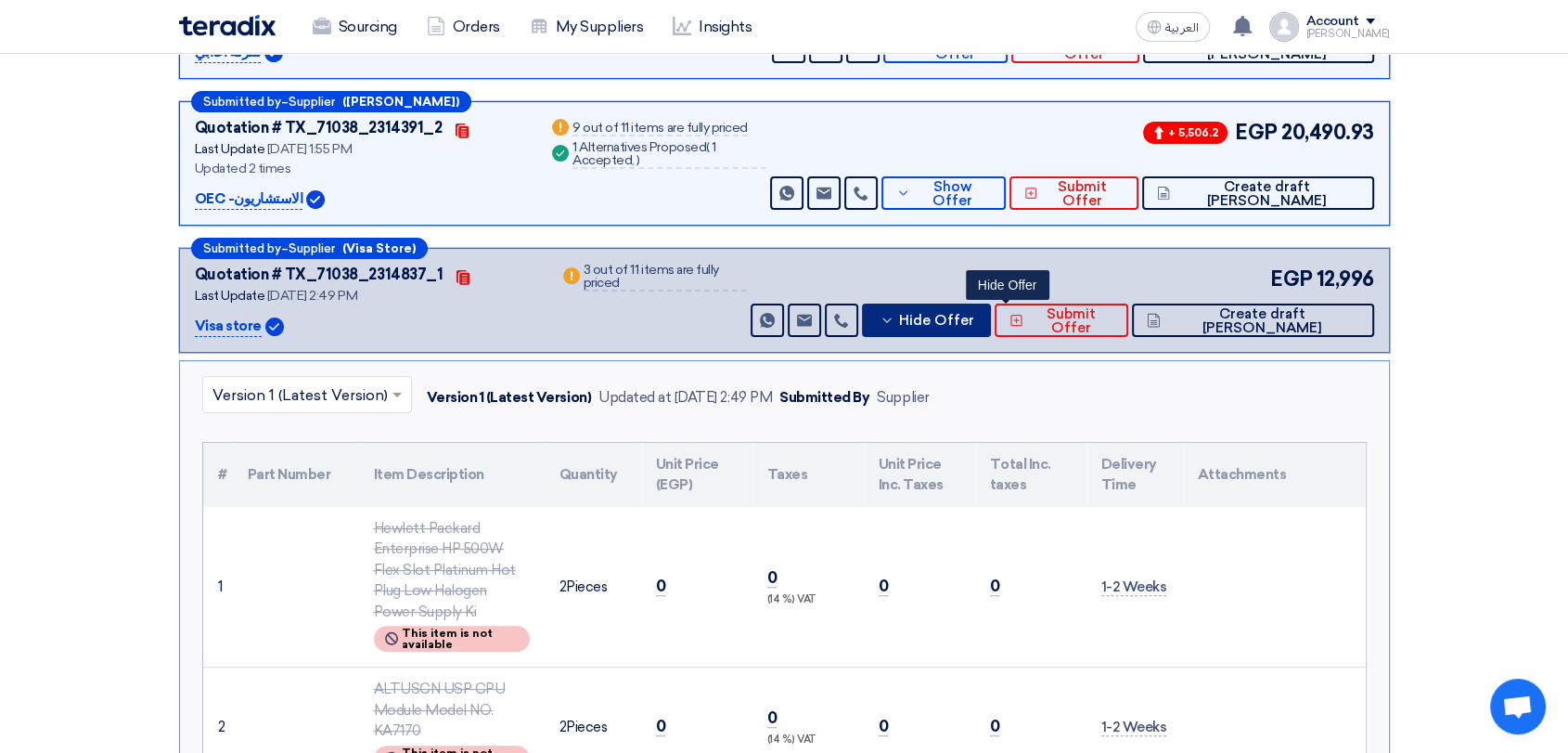
drag, startPoint x: 1012, startPoint y: 319, endPoint x: 1442, endPoint y: 17, distance: 525.5
click at [975, 318] on span "Hide Offer" at bounding box center [937, 320] width 76 height 14
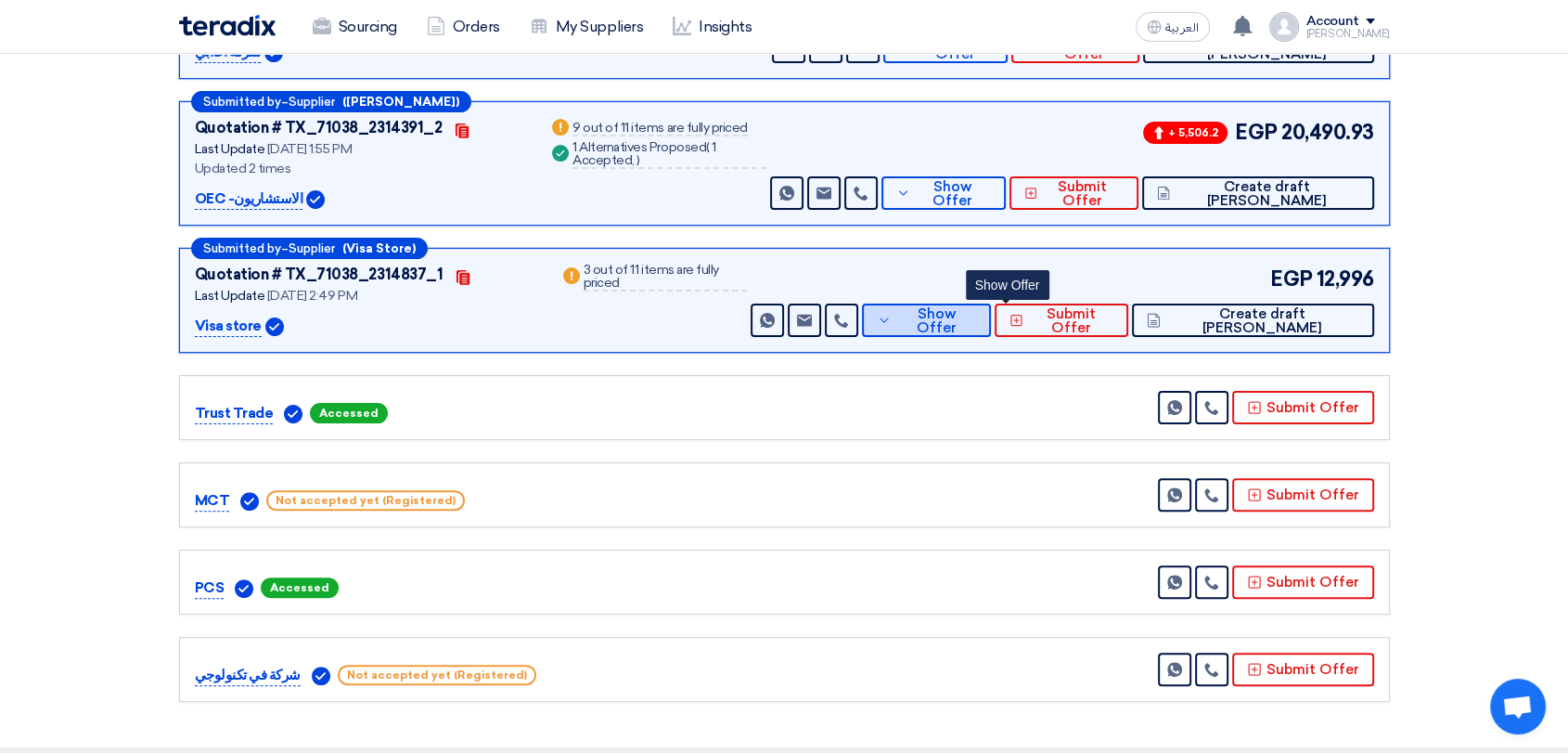
scroll to position [0, 0]
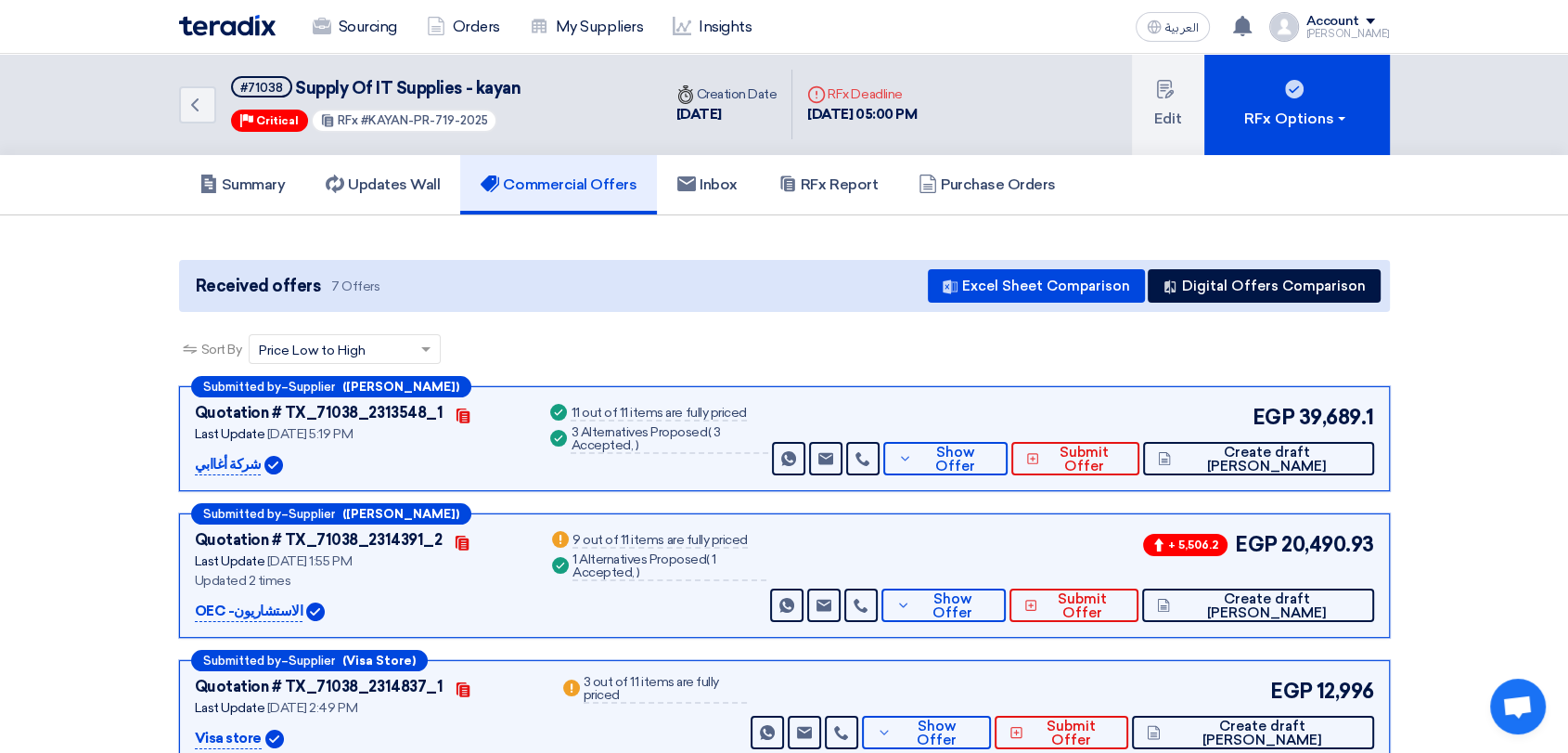
drag, startPoint x: 250, startPoint y: 460, endPoint x: 164, endPoint y: 460, distance: 86.0
click at [165, 460] on div "Submitted by – Supplier ([PERSON_NAME]) Quotation # TX_71038_2313548_1 Contacts…" at bounding box center [785, 754] width 1239 height 735
copy p "شركة أغاابي"
drag, startPoint x: 290, startPoint y: 607, endPoint x: 191, endPoint y: 617, distance: 99.5
click at [191, 617] on div "Submitted by – Supplier (Menna Khaled) Quotation # TX_71038_2314391_2 Contacts …" at bounding box center [785, 575] width 1211 height 125
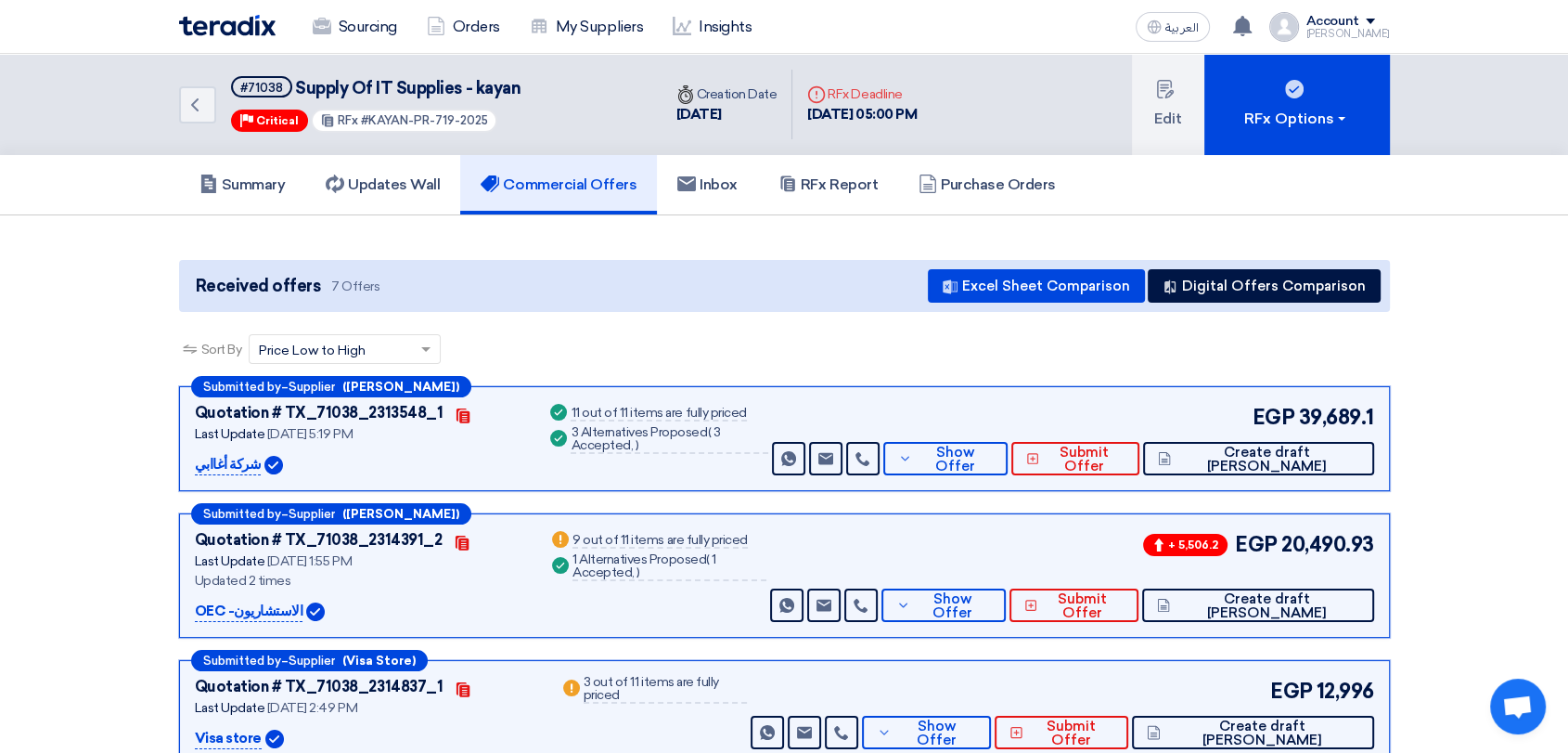
copy p "OEC -الاستشاريون"
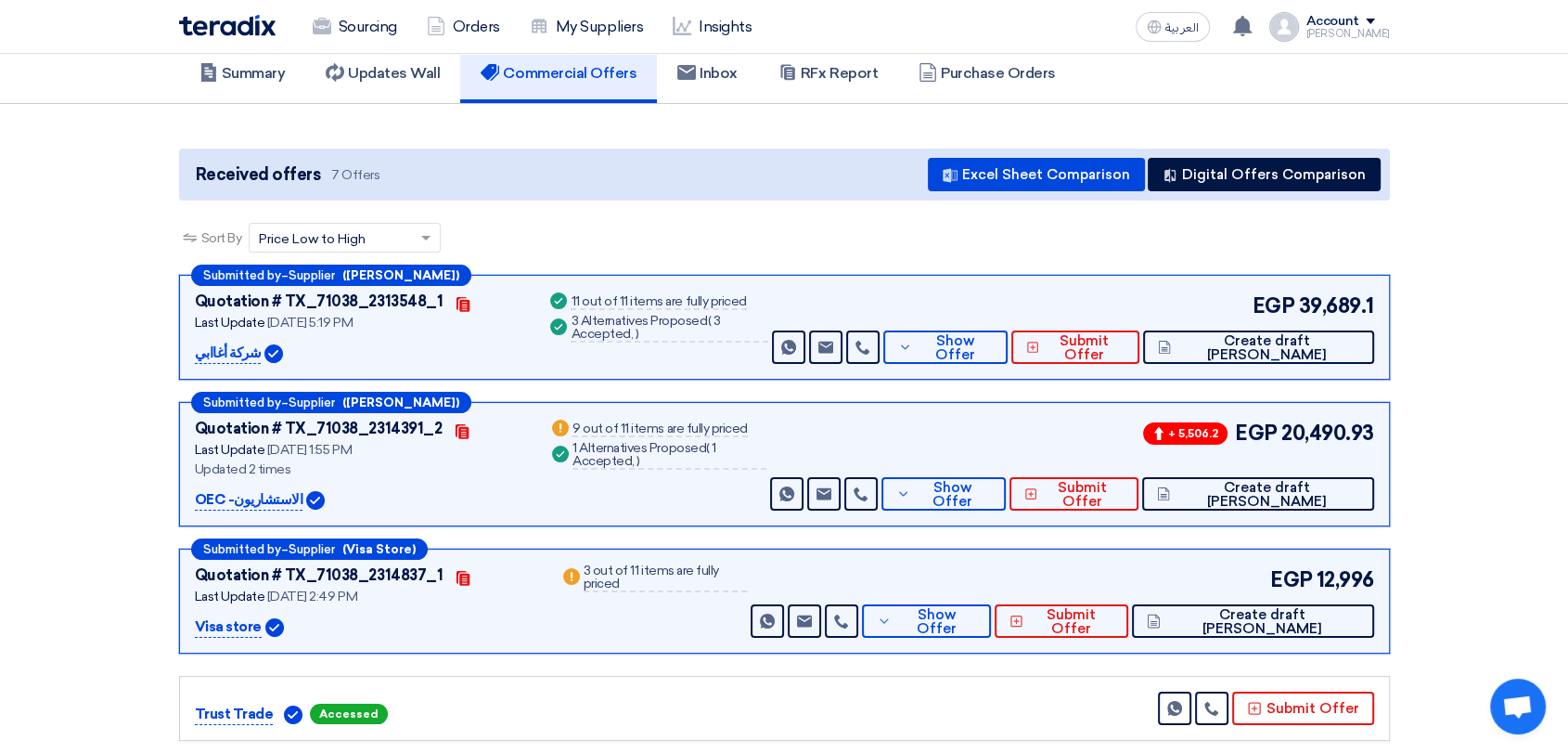
scroll to position [309, 0]
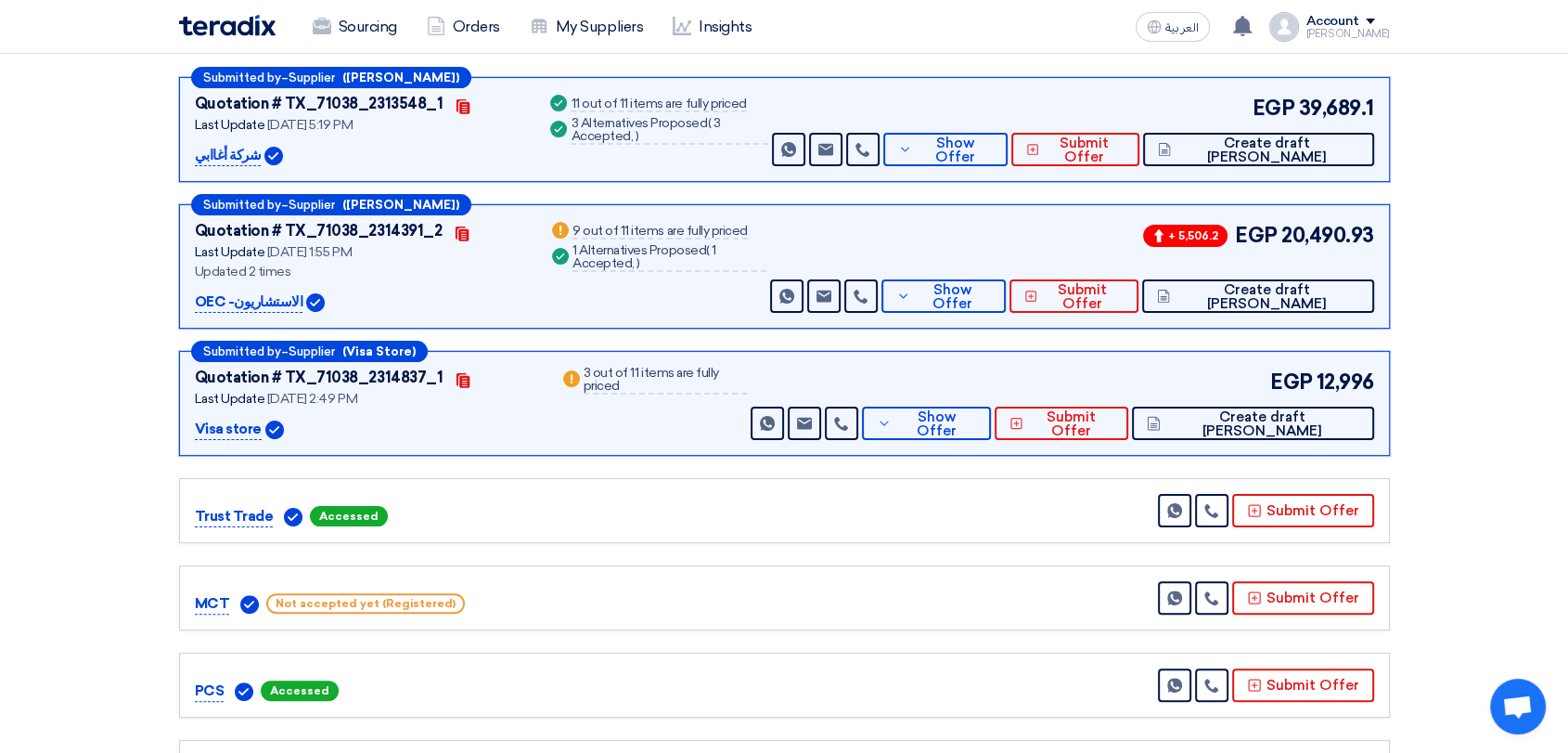
drag, startPoint x: 255, startPoint y: 424, endPoint x: 173, endPoint y: 428, distance: 82.1
click at [173, 428] on div "Submitted by – Supplier ([PERSON_NAME]) Quotation # TX_71038_2313548_1 Contacts…" at bounding box center [785, 445] width 1239 height 735
copy p "Visa store"
click at [987, 147] on span "Show Offer" at bounding box center [955, 149] width 77 height 27
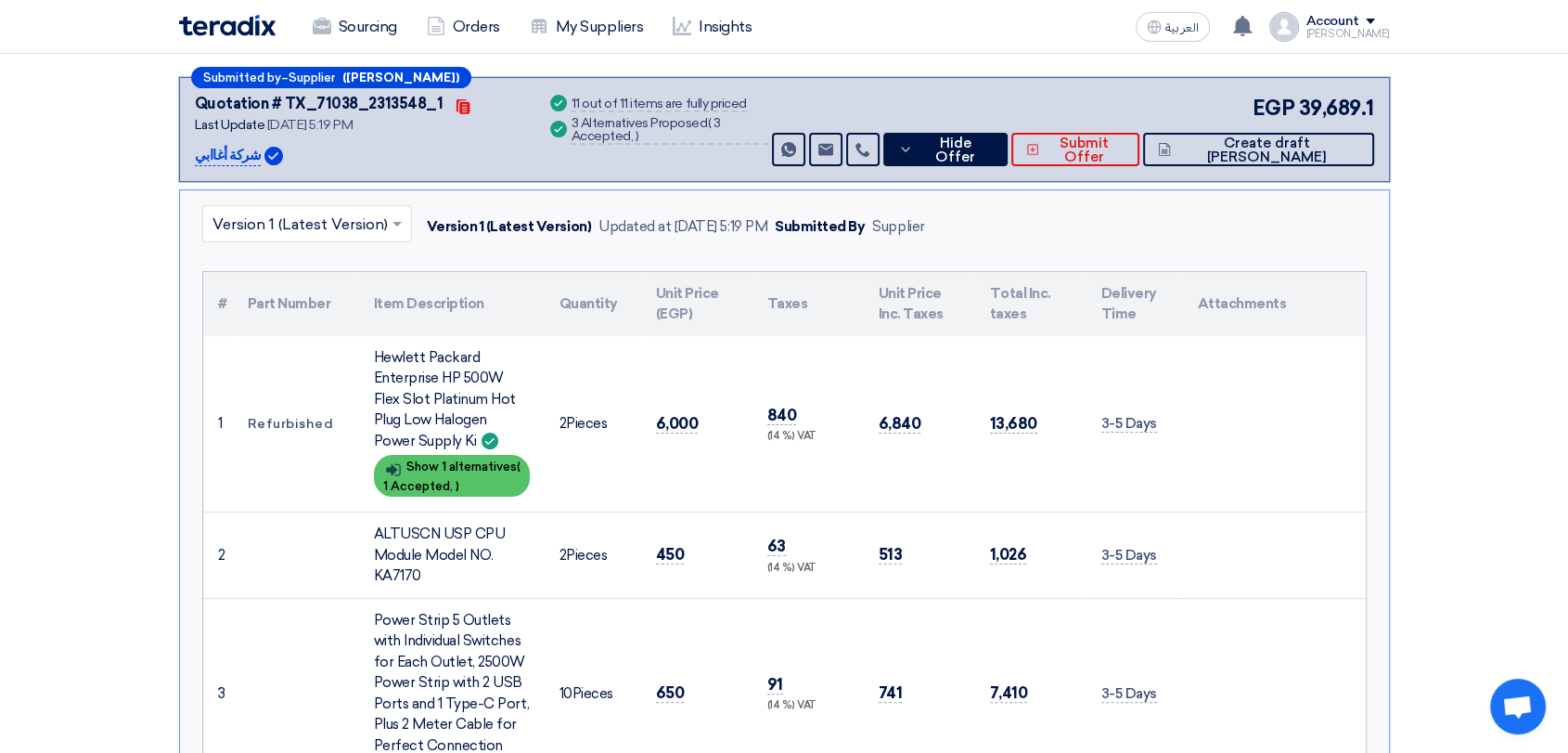
click at [469, 471] on div "Show details Show 1 alternatives ( 1 Accepted, )" at bounding box center [452, 475] width 156 height 42
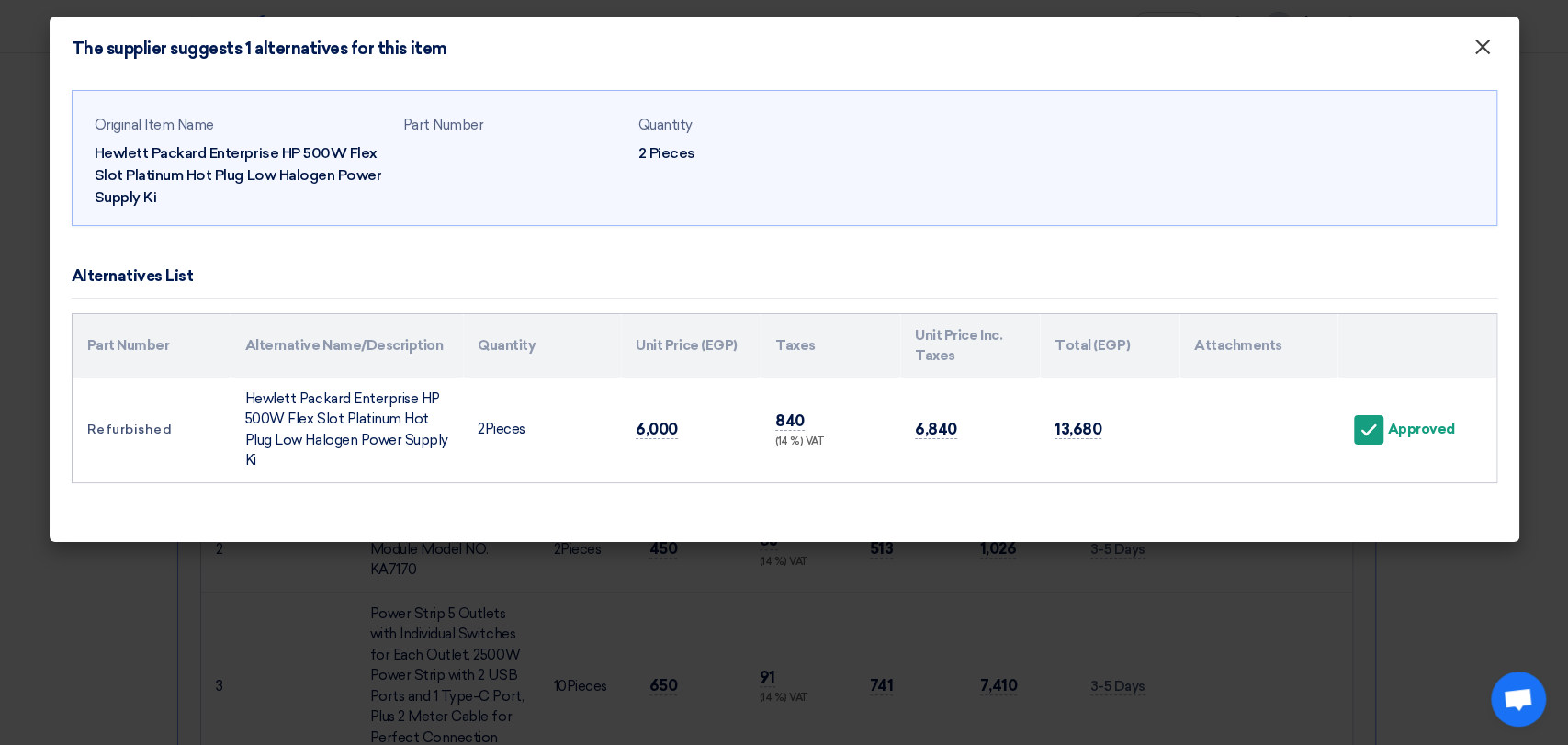
click at [1490, 54] on span "×" at bounding box center [1483, 50] width 19 height 36
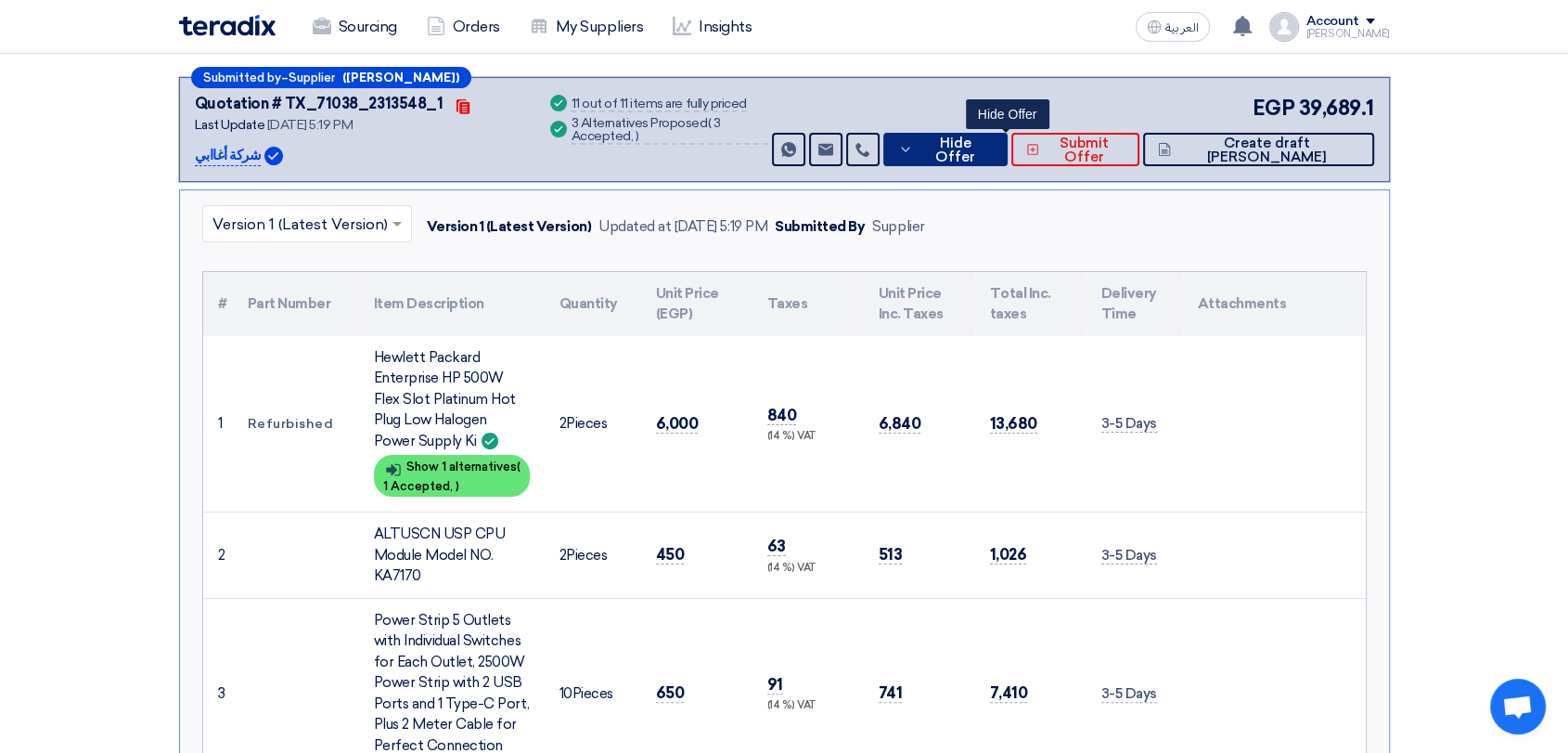
click at [993, 143] on span "Hide Offer" at bounding box center [956, 149] width 76 height 27
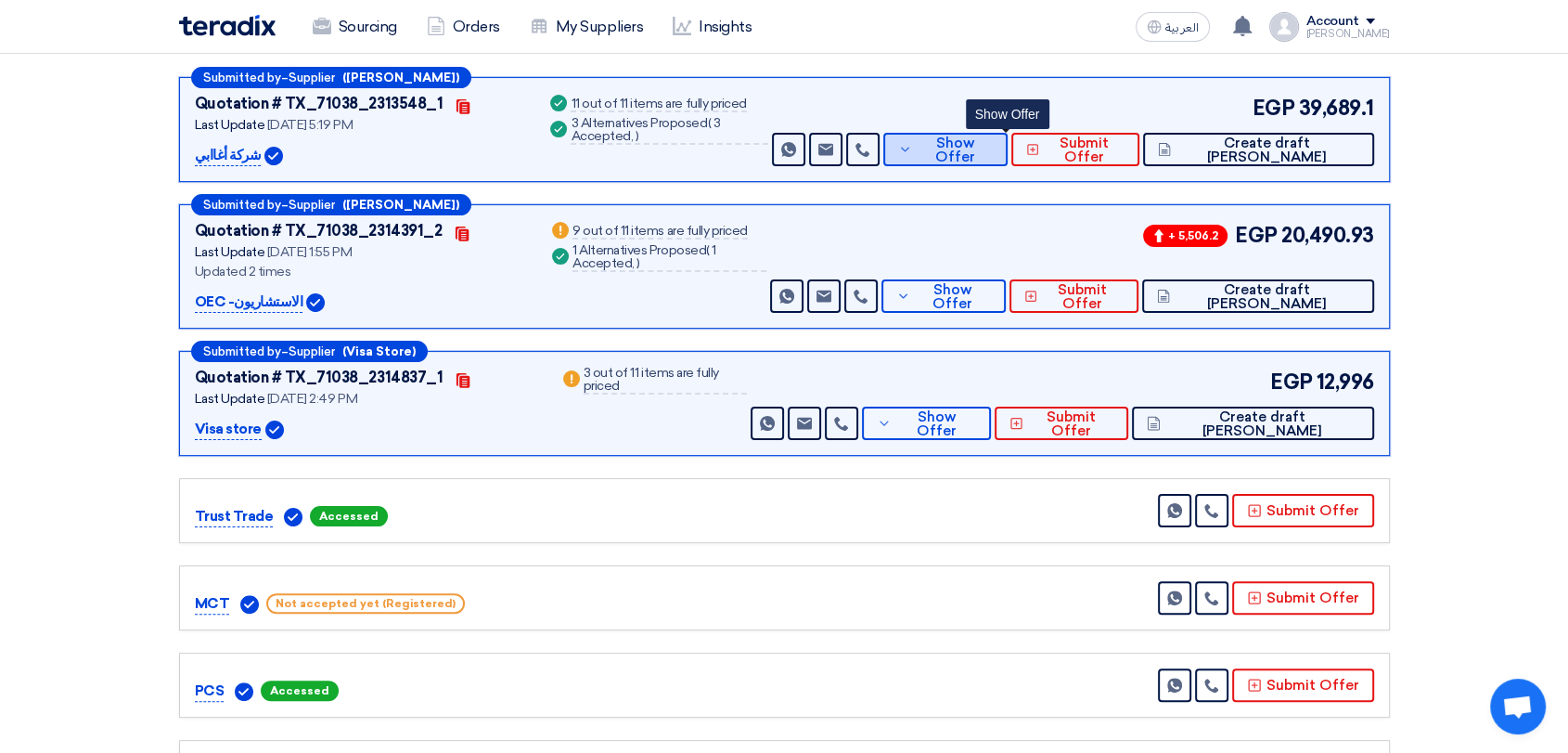
click at [993, 147] on span "Show Offer" at bounding box center [955, 149] width 77 height 27
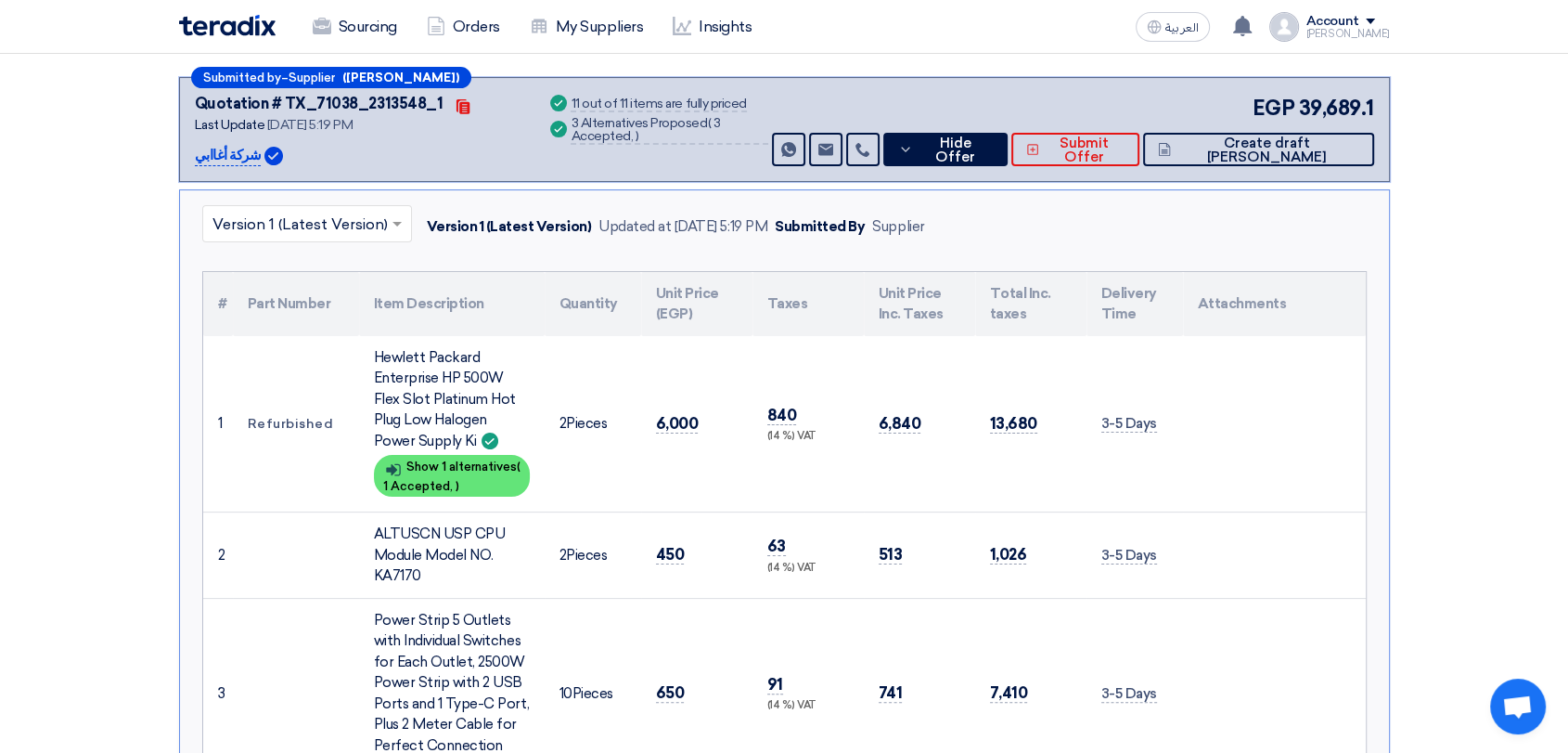
drag, startPoint x: 654, startPoint y: 421, endPoint x: 709, endPoint y: 416, distance: 55.2
click at [709, 416] on td "6,000" at bounding box center [697, 424] width 111 height 177
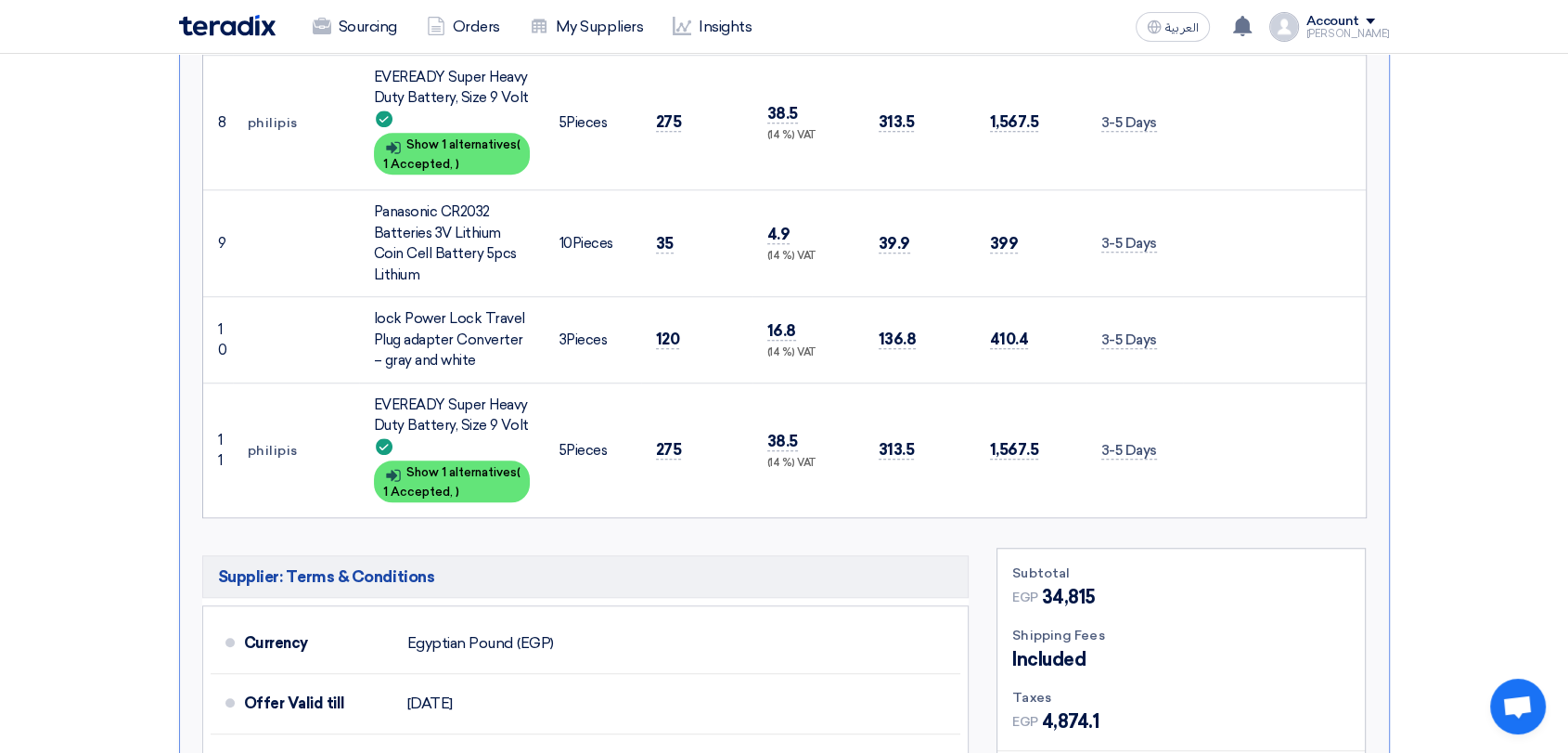
scroll to position [2062, 0]
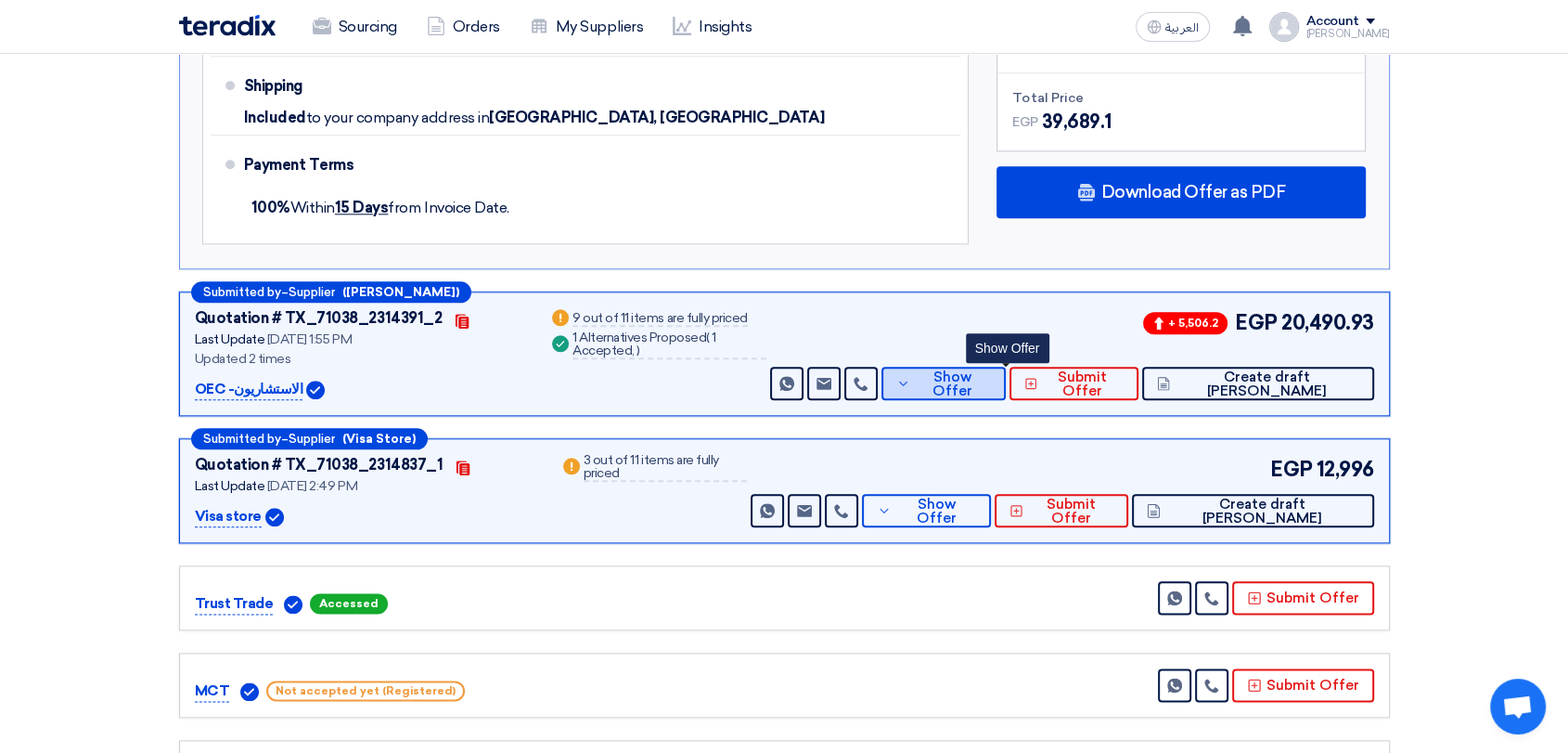
click at [991, 376] on span "Show Offer" at bounding box center [953, 384] width 77 height 27
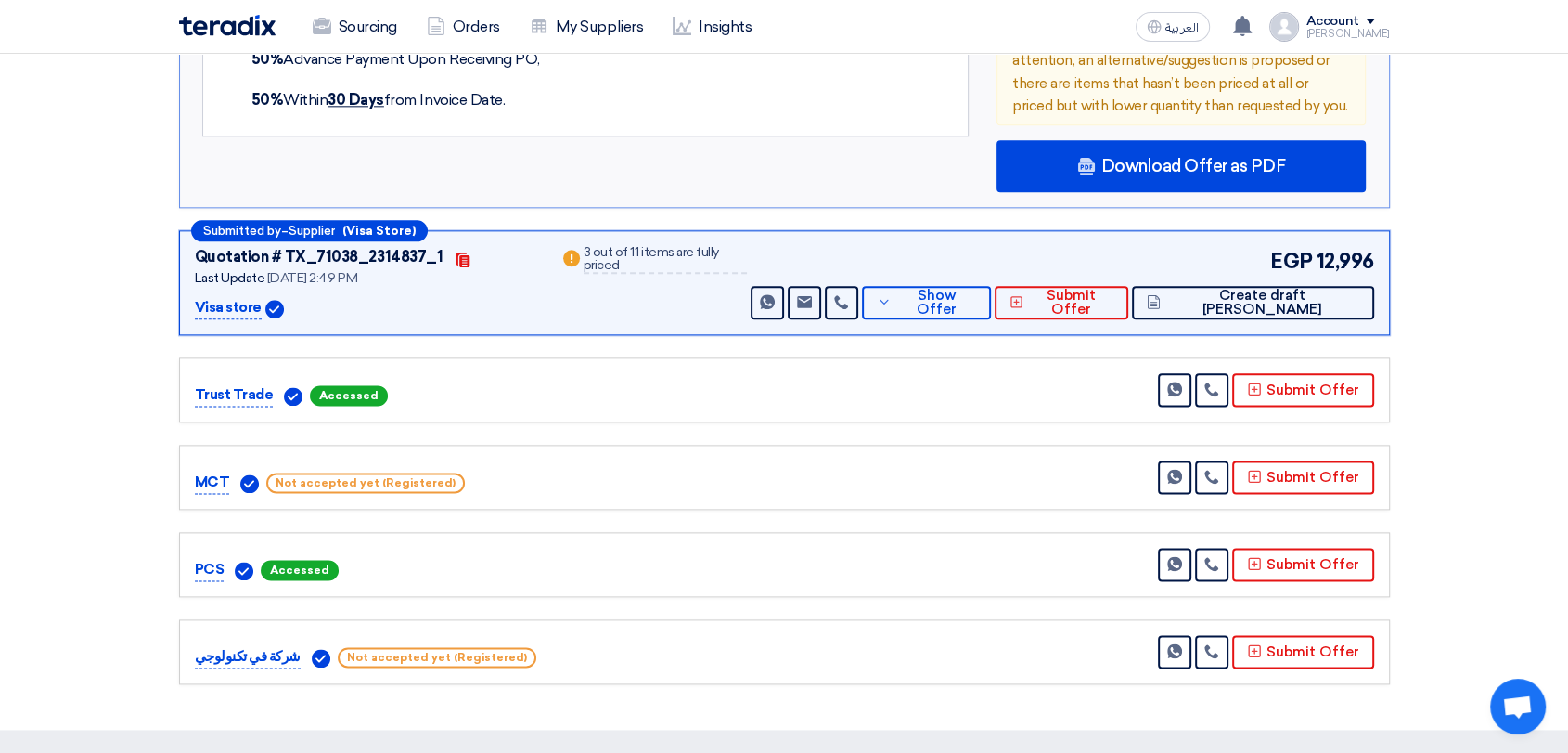
scroll to position [2268, 0]
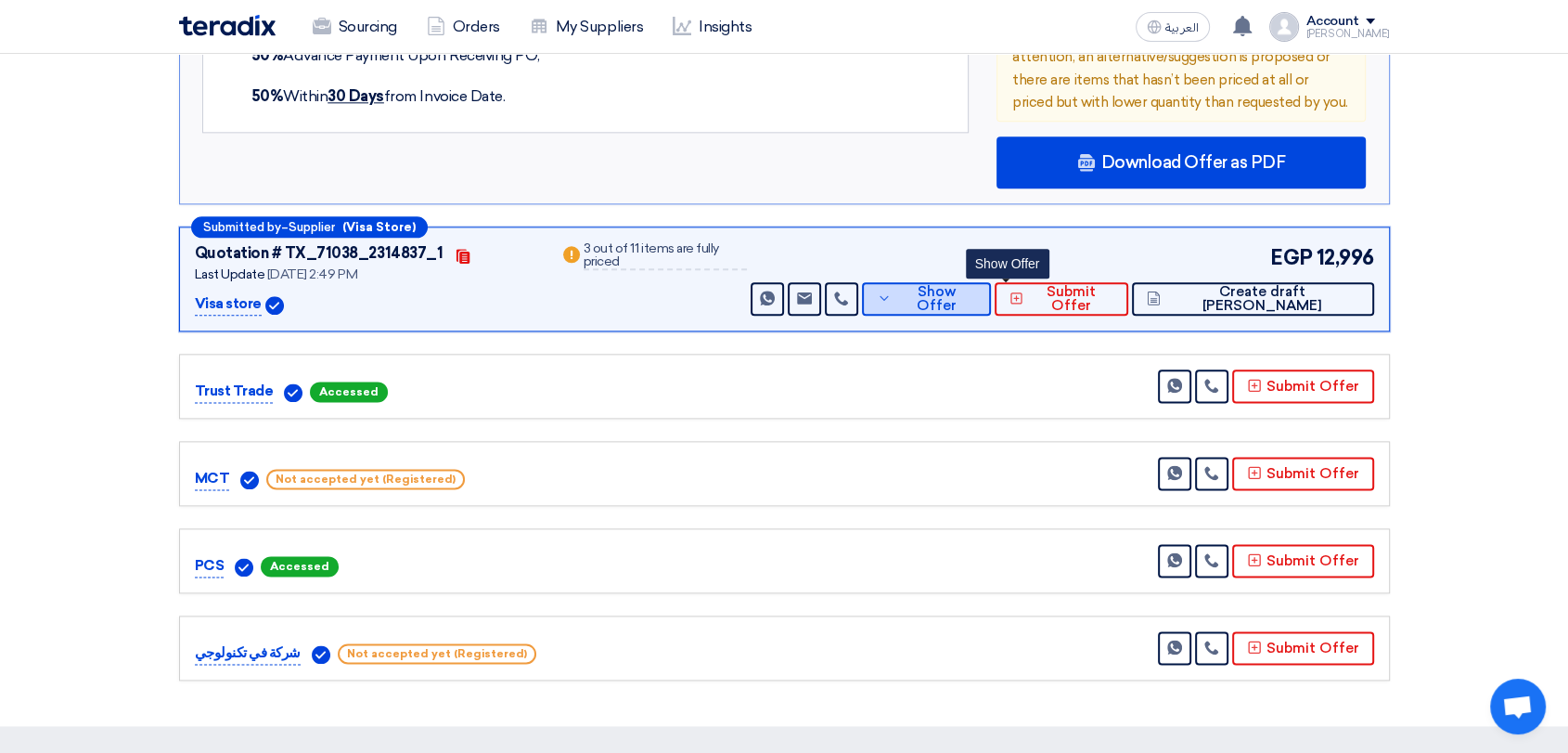
click at [978, 292] on span "Show Offer" at bounding box center [936, 299] width 80 height 27
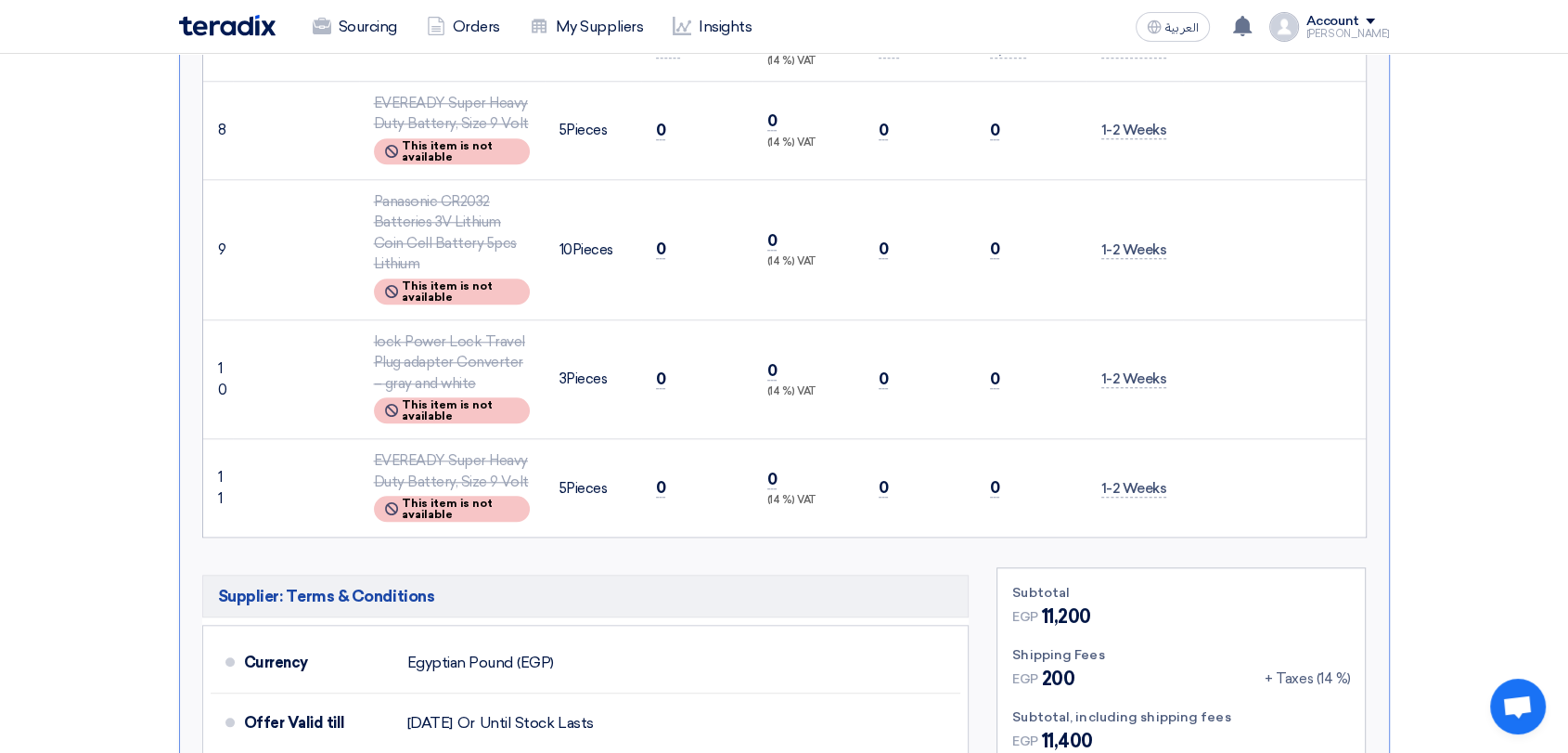
scroll to position [1753, 0]
